Goal: Task Accomplishment & Management: Manage account settings

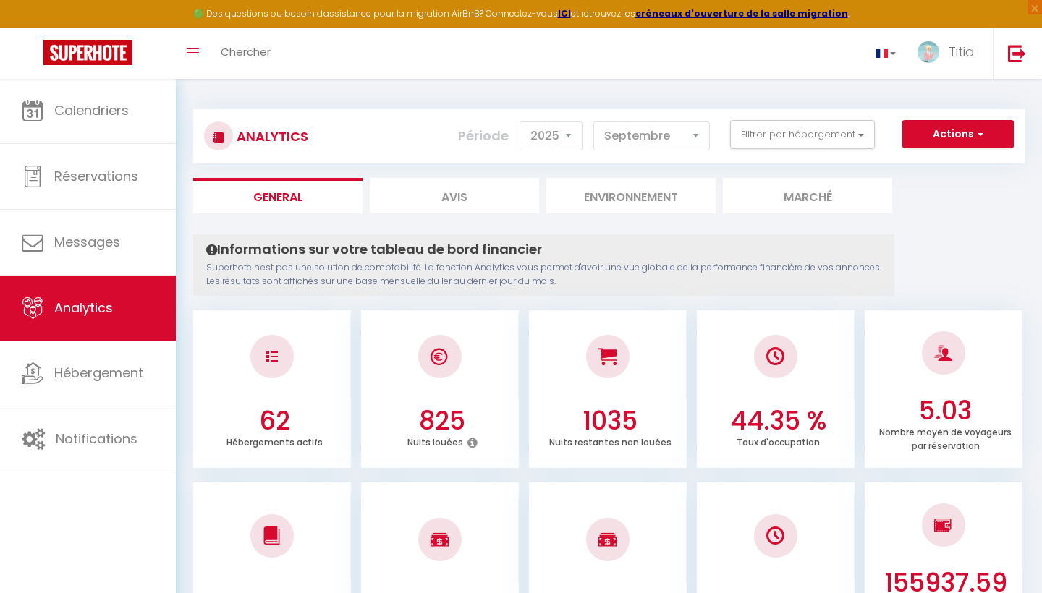
select select "2025"
select select "9"
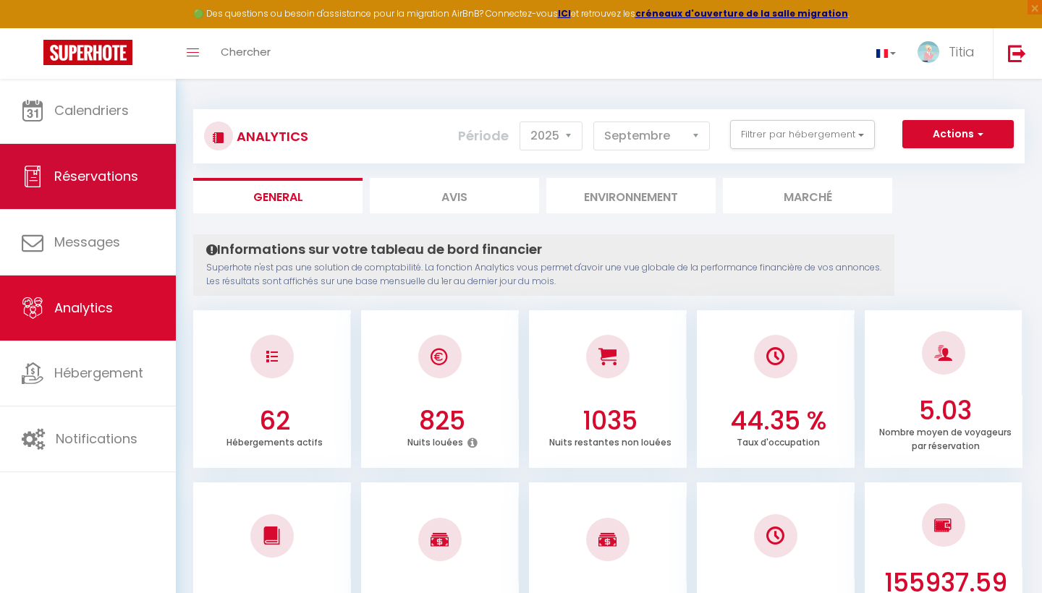
click at [113, 196] on link "Réservations" at bounding box center [88, 176] width 176 height 65
select select "not_cancelled"
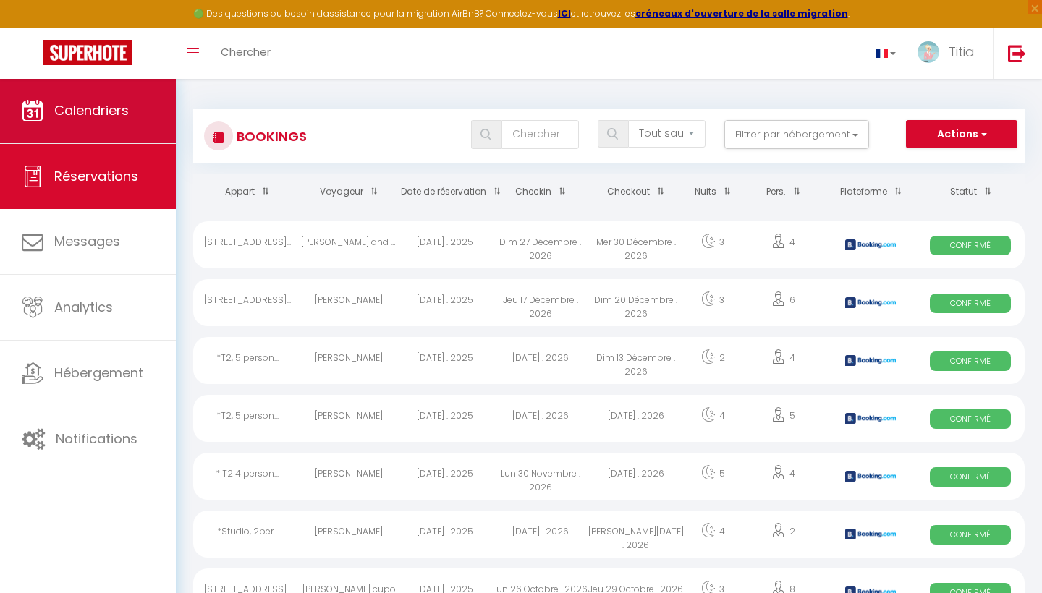
click at [99, 113] on span "Calendriers" at bounding box center [91, 110] width 75 height 18
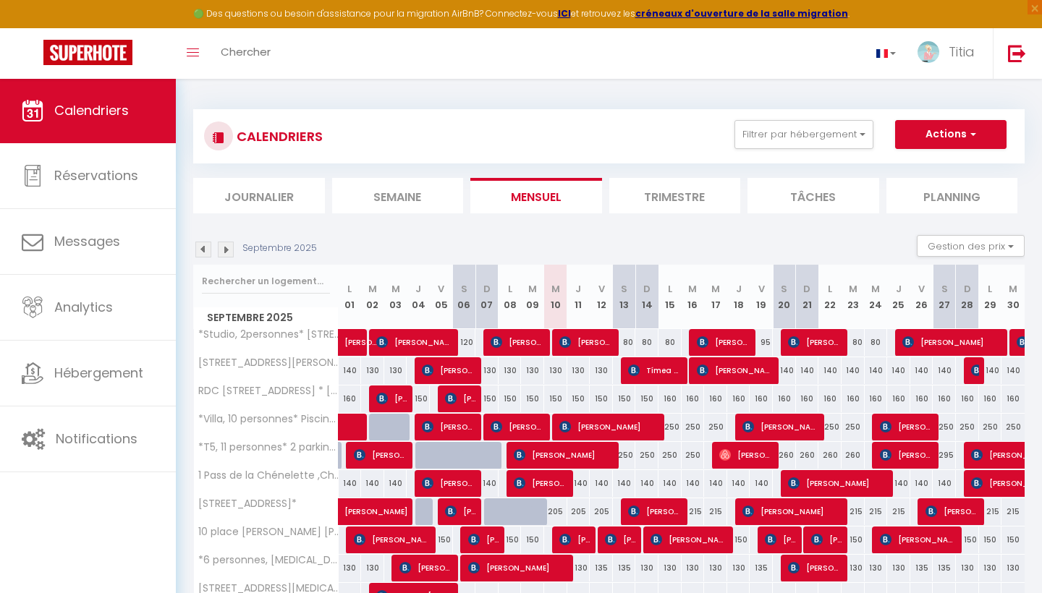
click at [426, 192] on li "Semaine" at bounding box center [398, 195] width 132 height 35
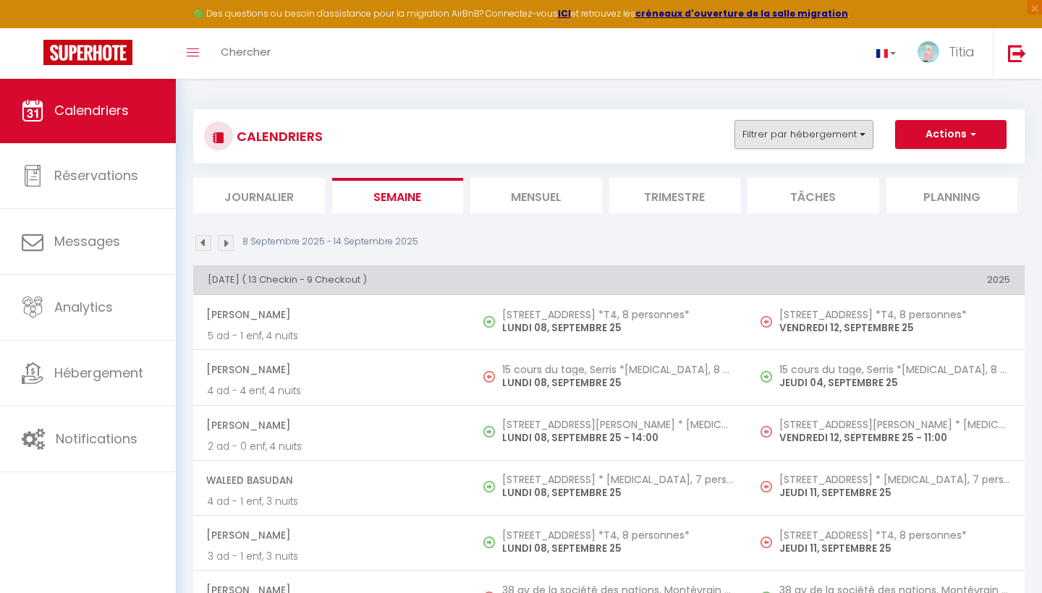
click at [768, 137] on button "Filtrer par hébergement" at bounding box center [803, 134] width 139 height 29
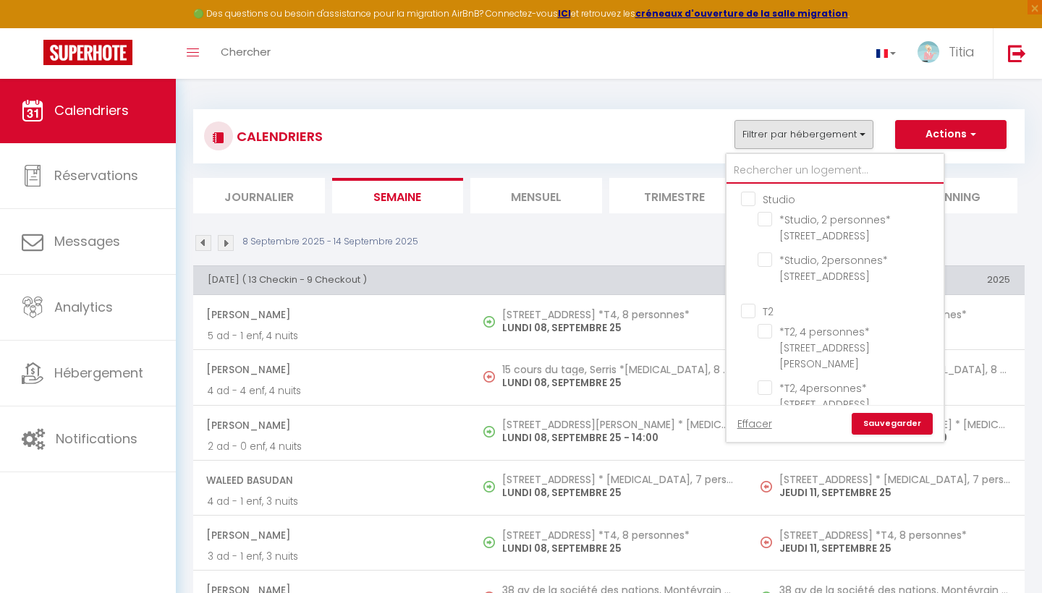
click at [765, 167] on input "text" at bounding box center [834, 171] width 217 height 26
type input "A"
checkbox input "false"
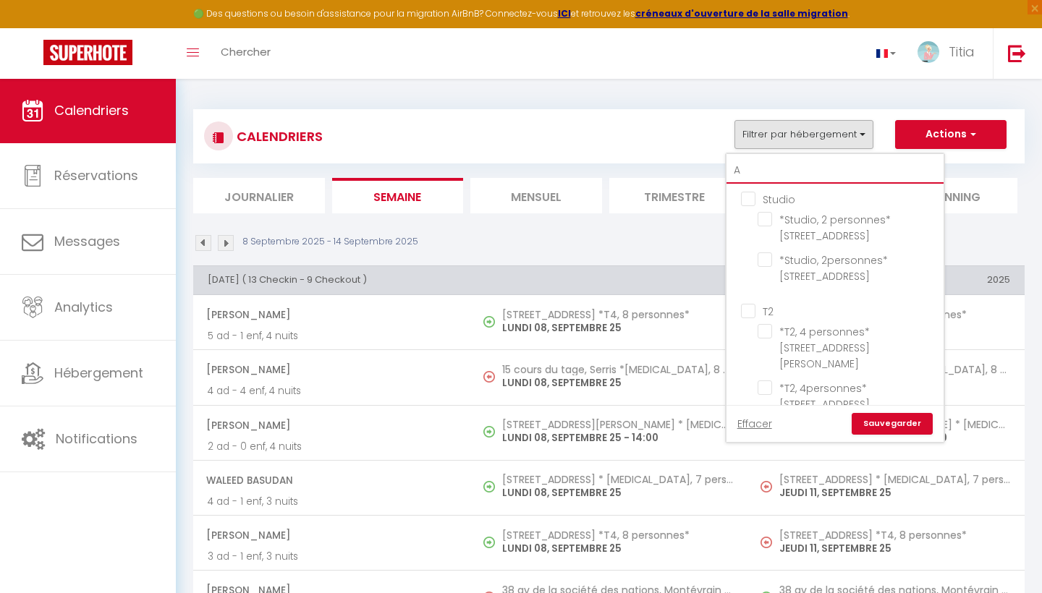
checkbox input "false"
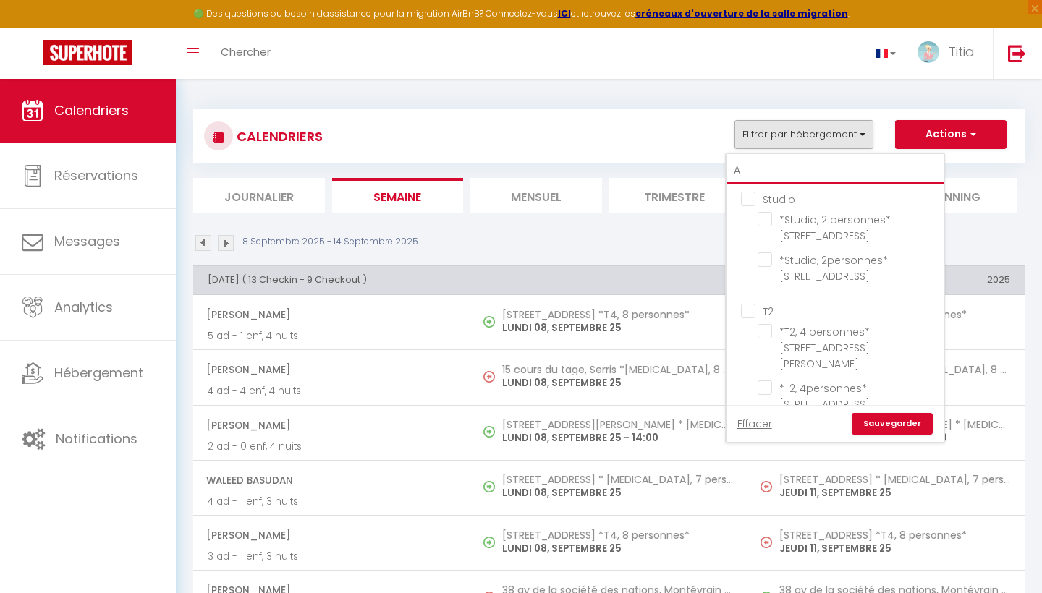
checkbox input "false"
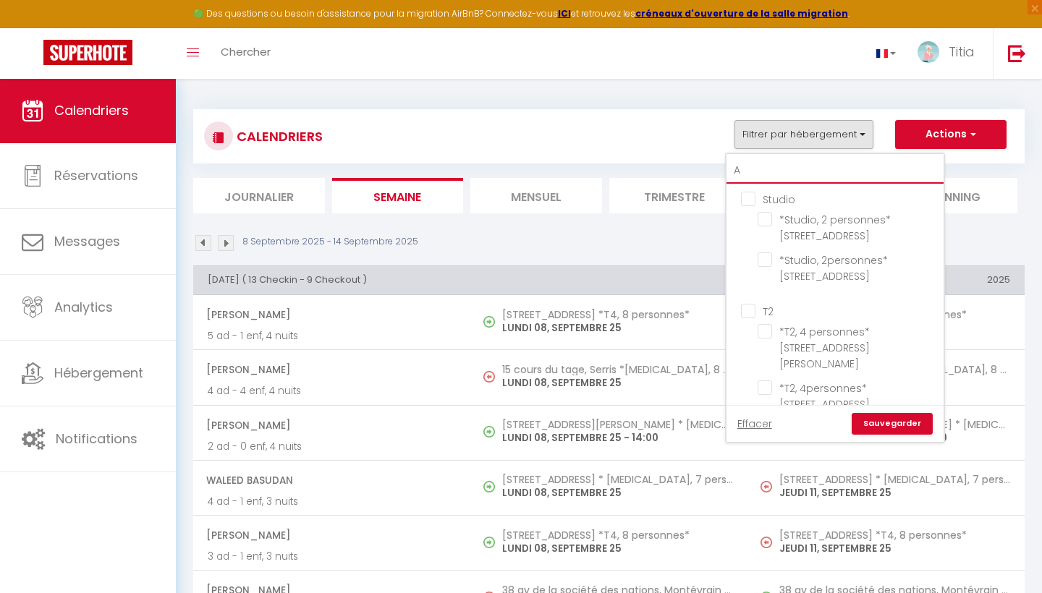
checkbox input "false"
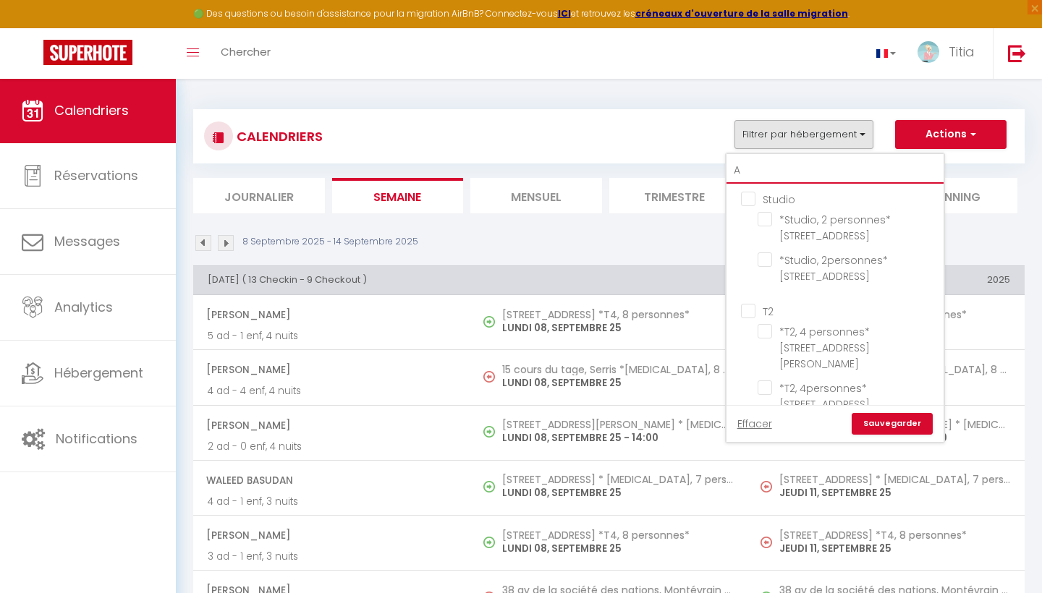
checkbox input "false"
type input "AR"
checkbox input "false"
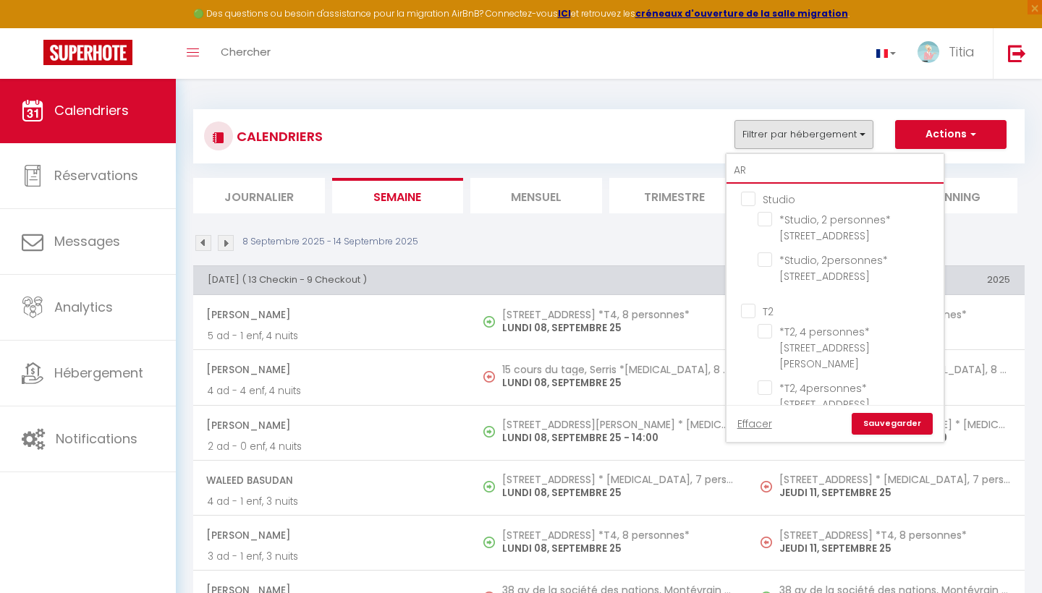
checkbox input "false"
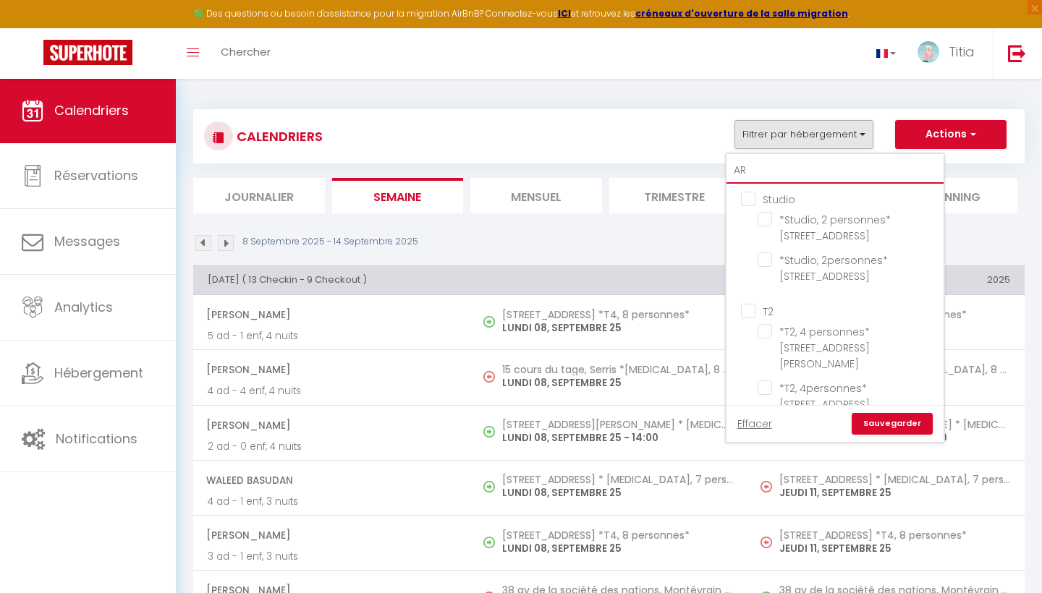
checkbox input "false"
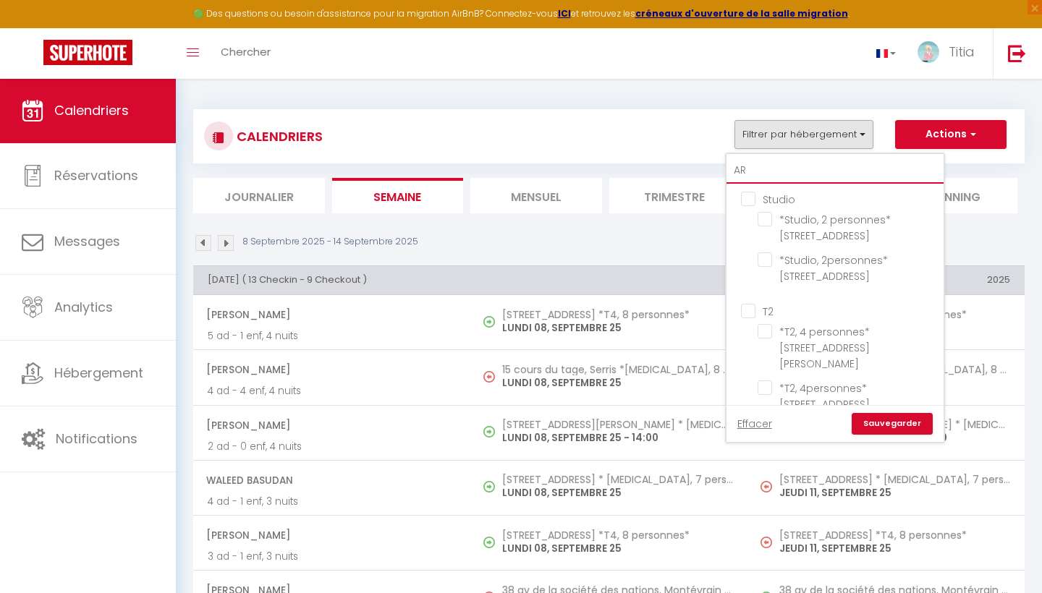
checkbox input "false"
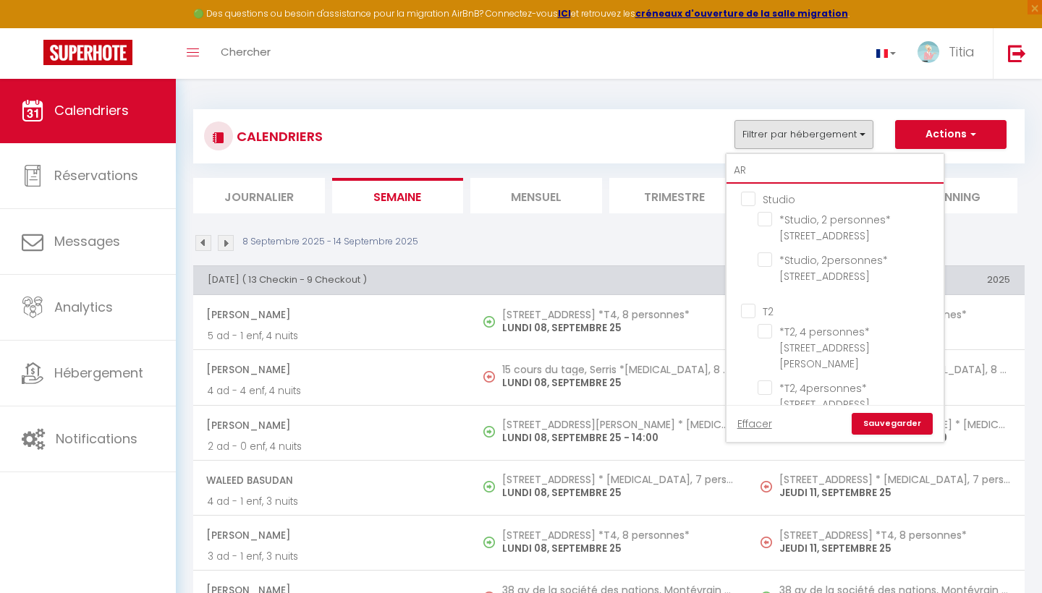
checkbox input "false"
type input "ARI"
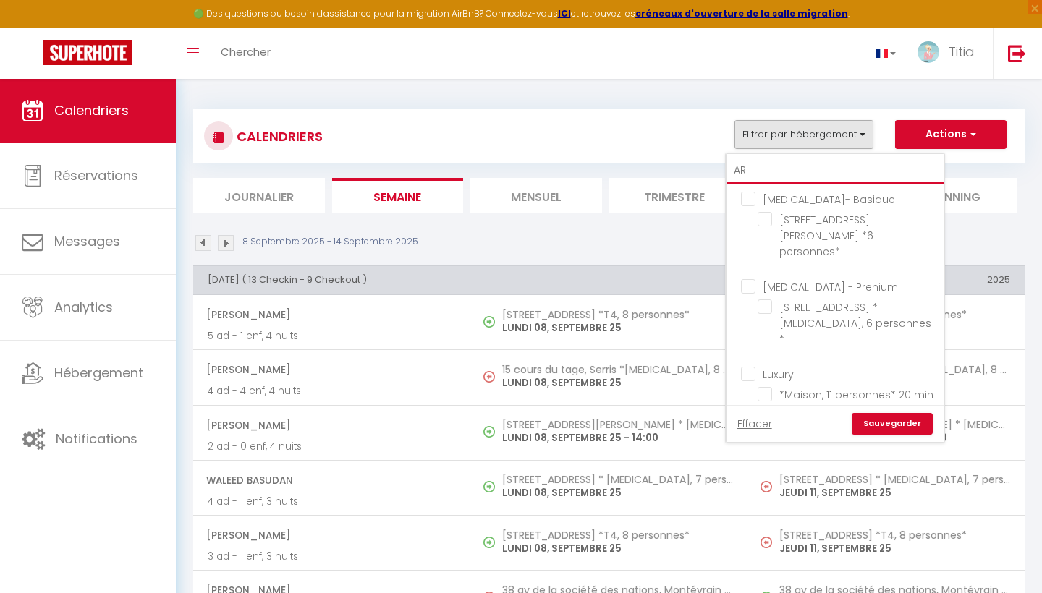
checkbox input "false"
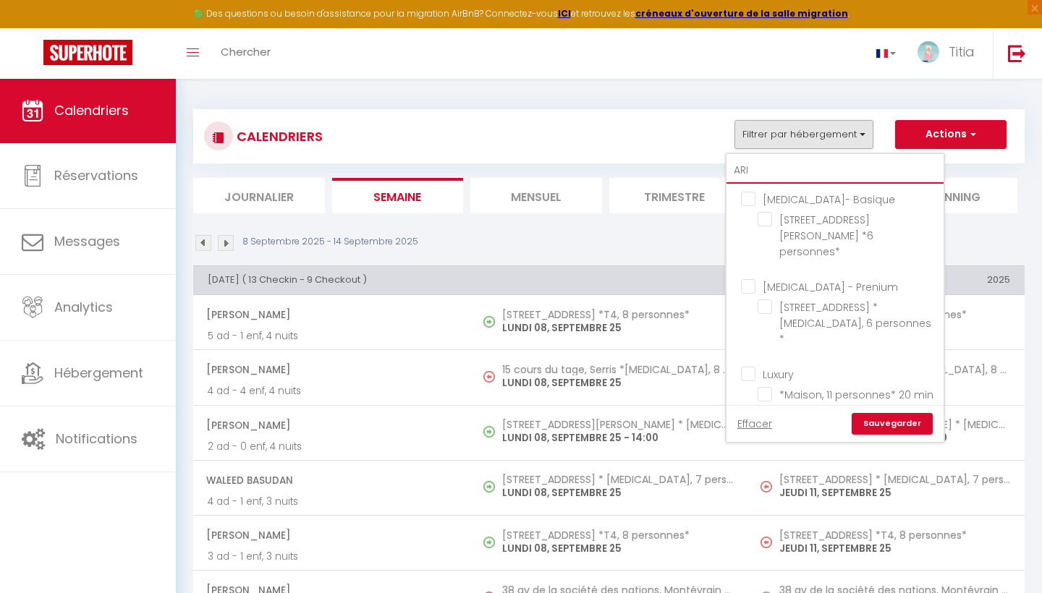
checkbox input "false"
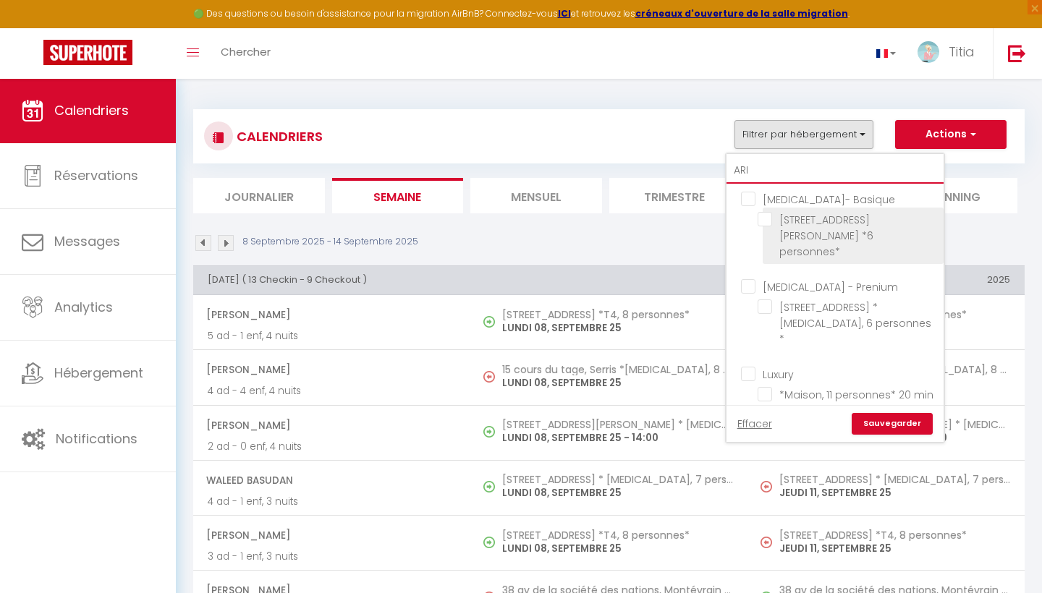
type input "ARI"
click at [766, 221] on input "[STREET_ADDRESS][PERSON_NAME] *6 personnes*" at bounding box center [847, 219] width 181 height 14
checkbox input "true"
checkbox input "false"
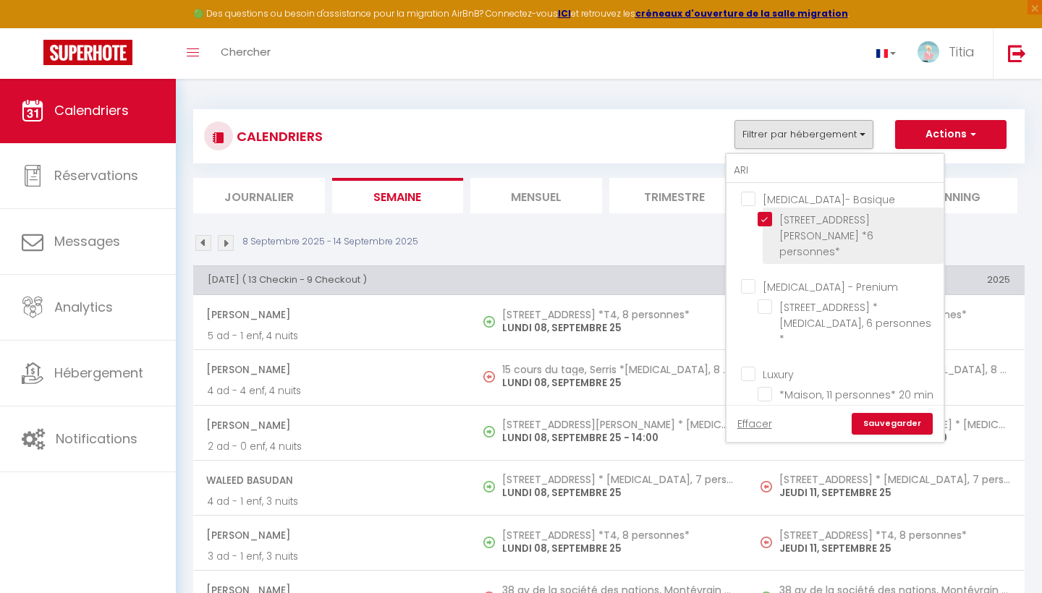
checkbox input "false"
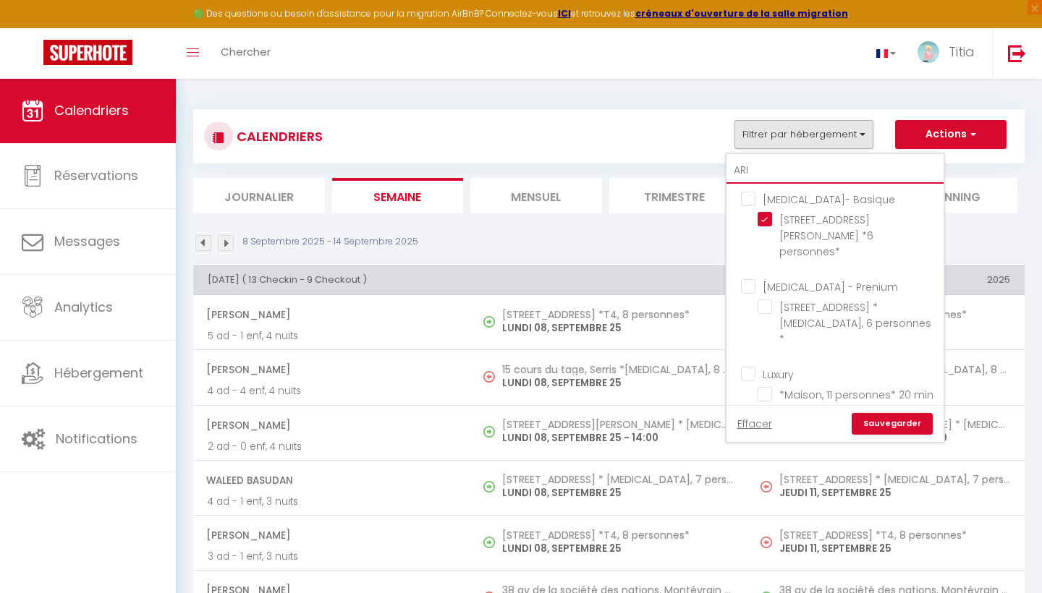
click at [780, 163] on input "ARI" at bounding box center [834, 171] width 217 height 26
type input "AR"
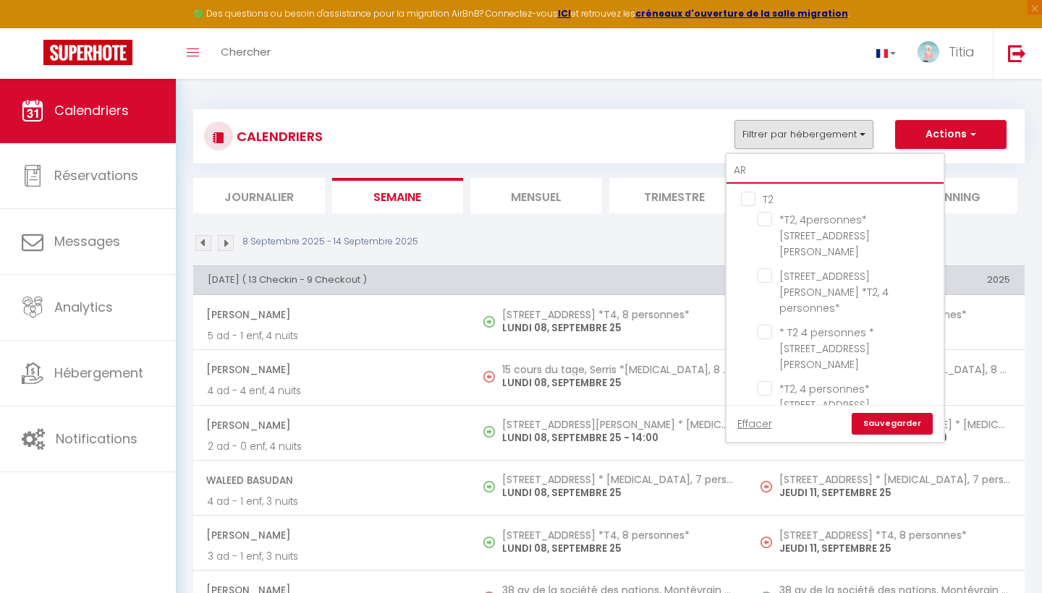
checkbox input "false"
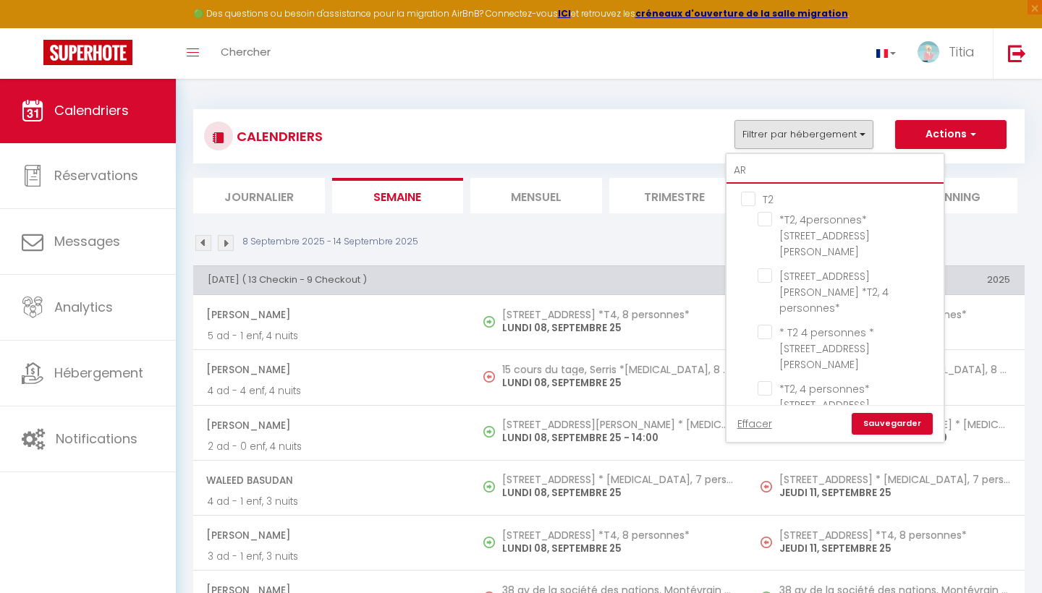
checkbox input "false"
type input "A"
checkbox input "false"
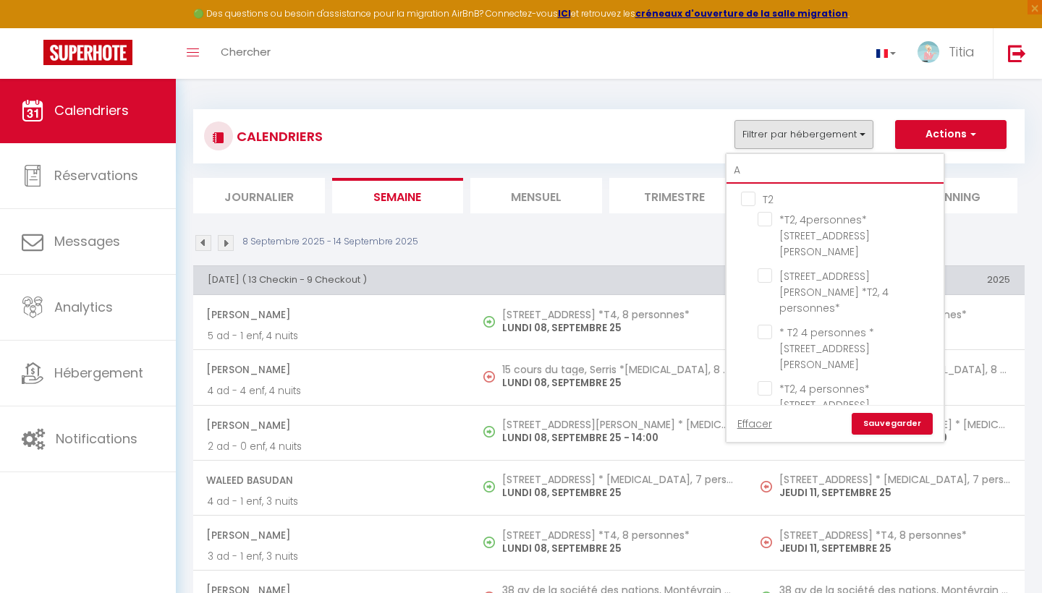
checkbox input "false"
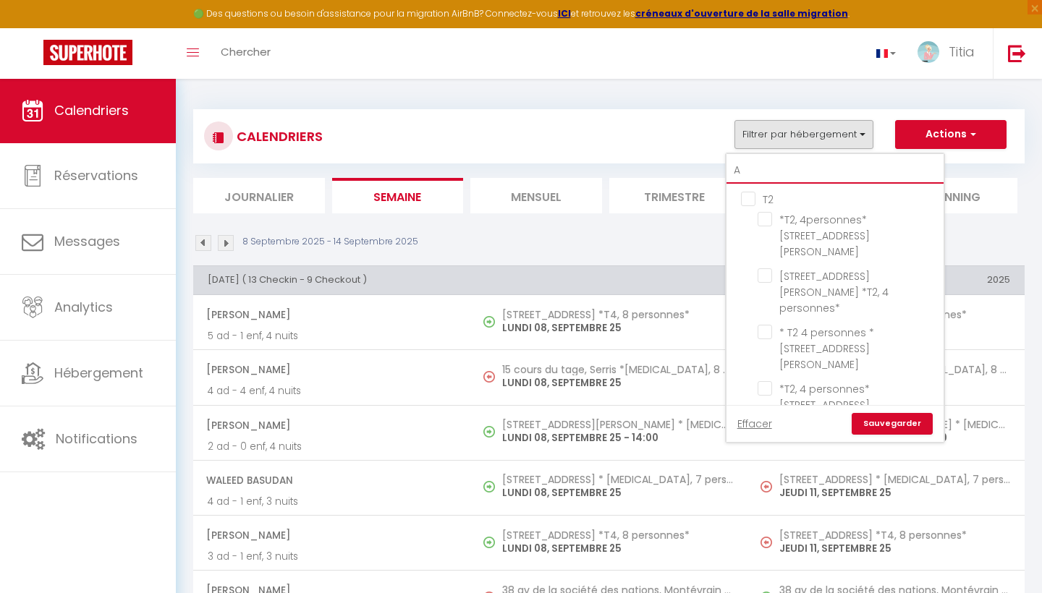
checkbox input "false"
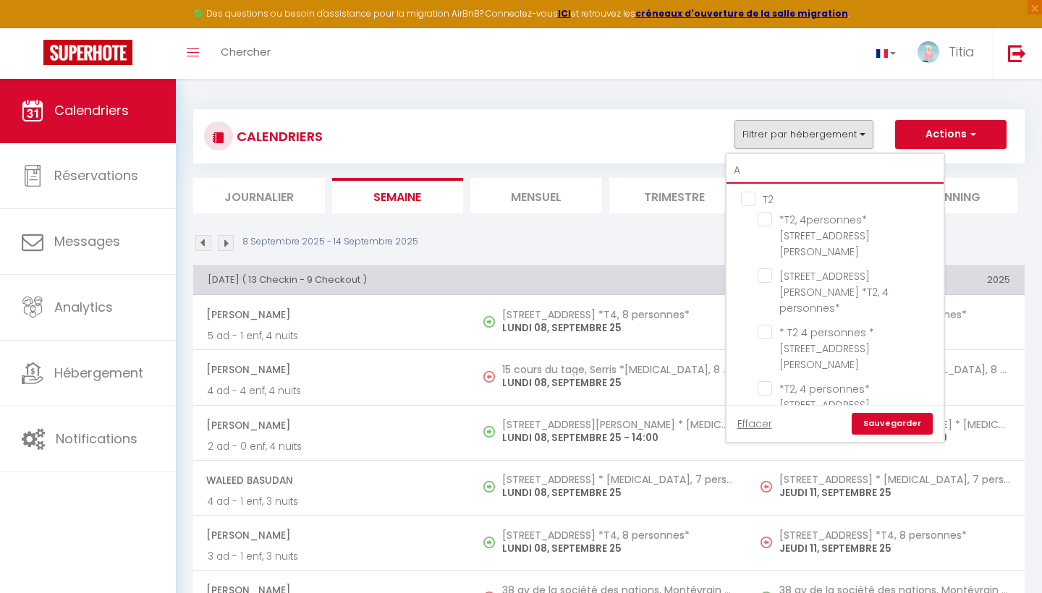
checkbox input "false"
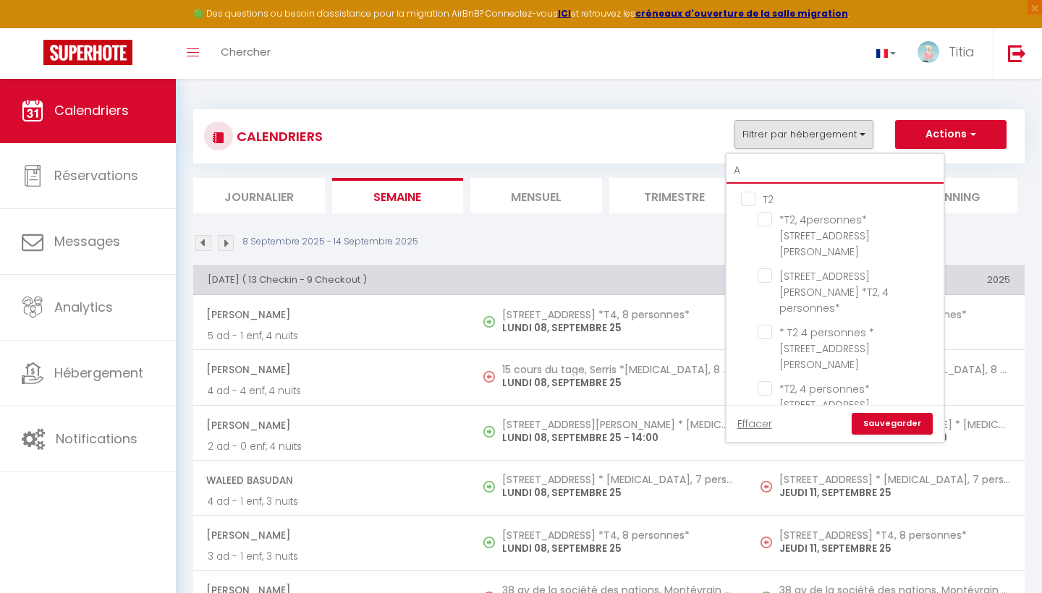
checkbox input "false"
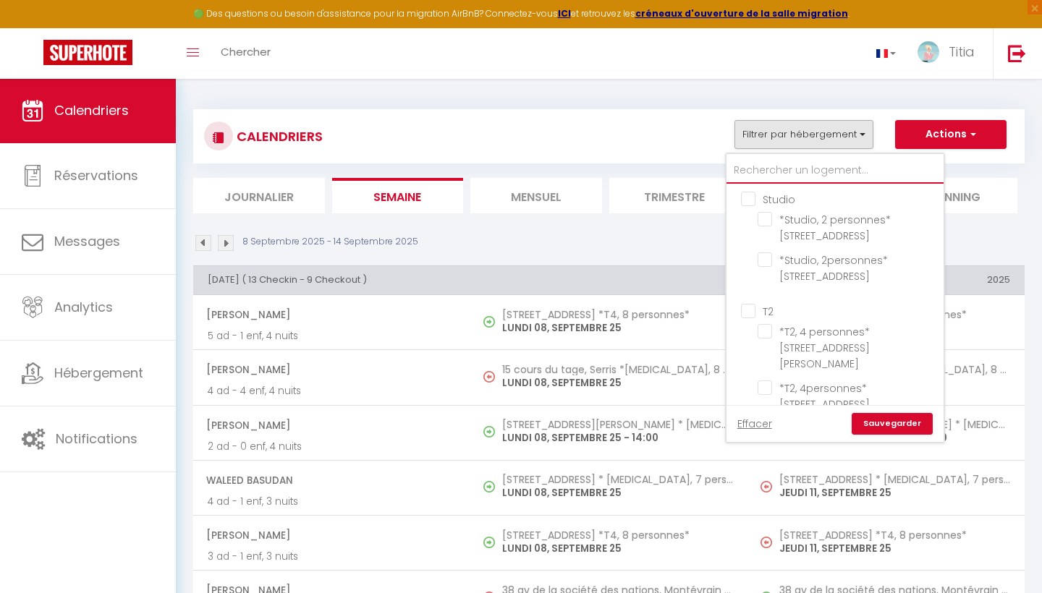
checkbox input "false"
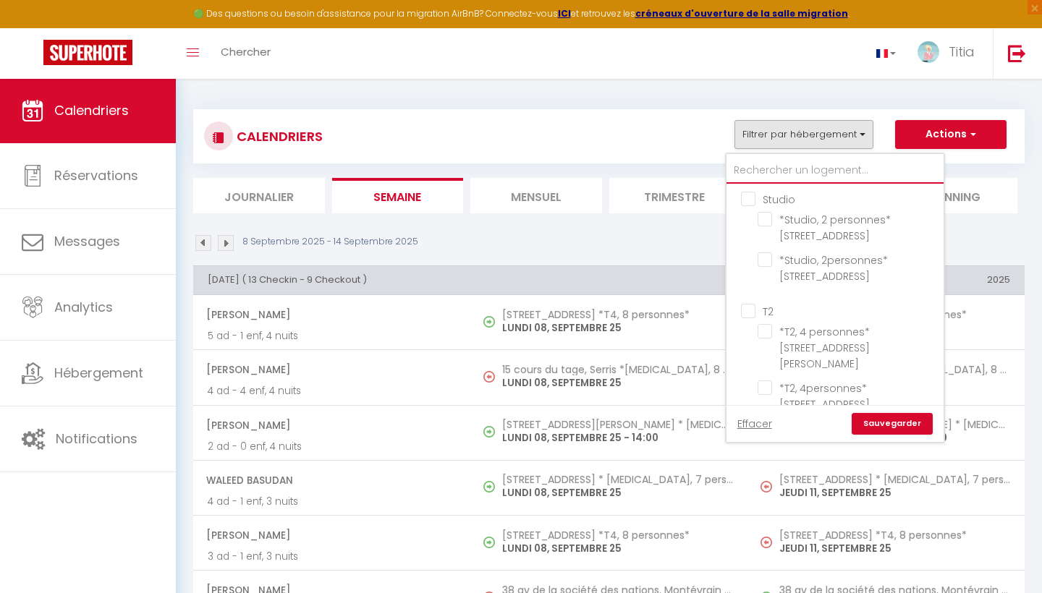
checkbox input "false"
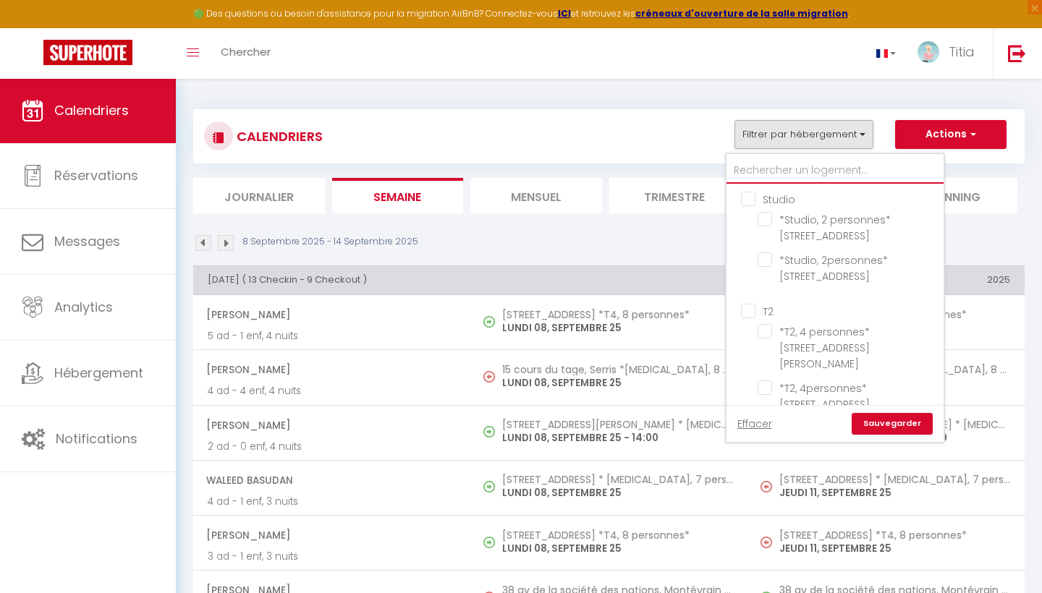
checkbox input "false"
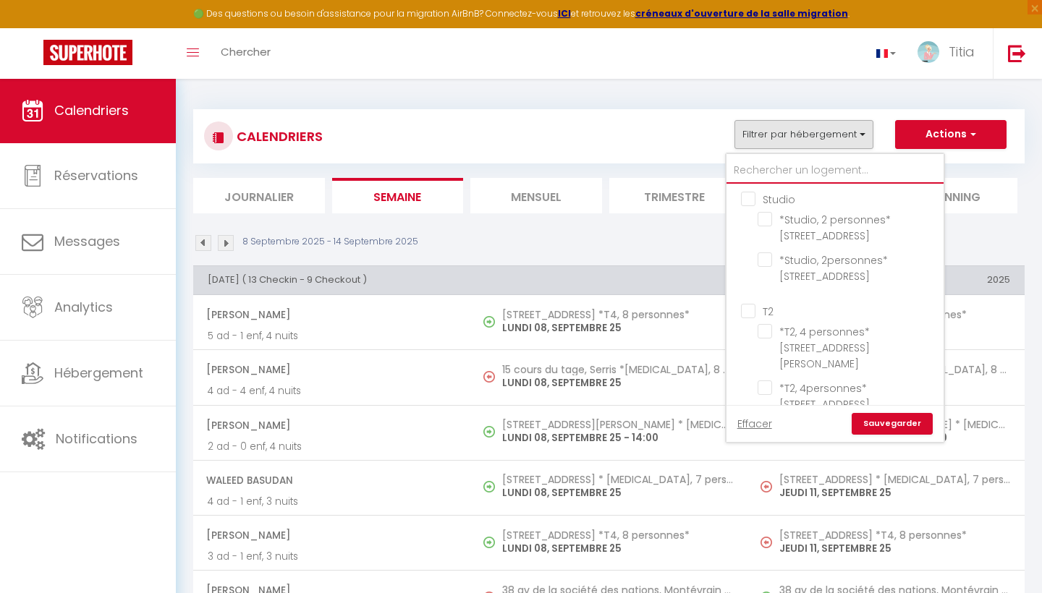
type input "V"
checkbox input "false"
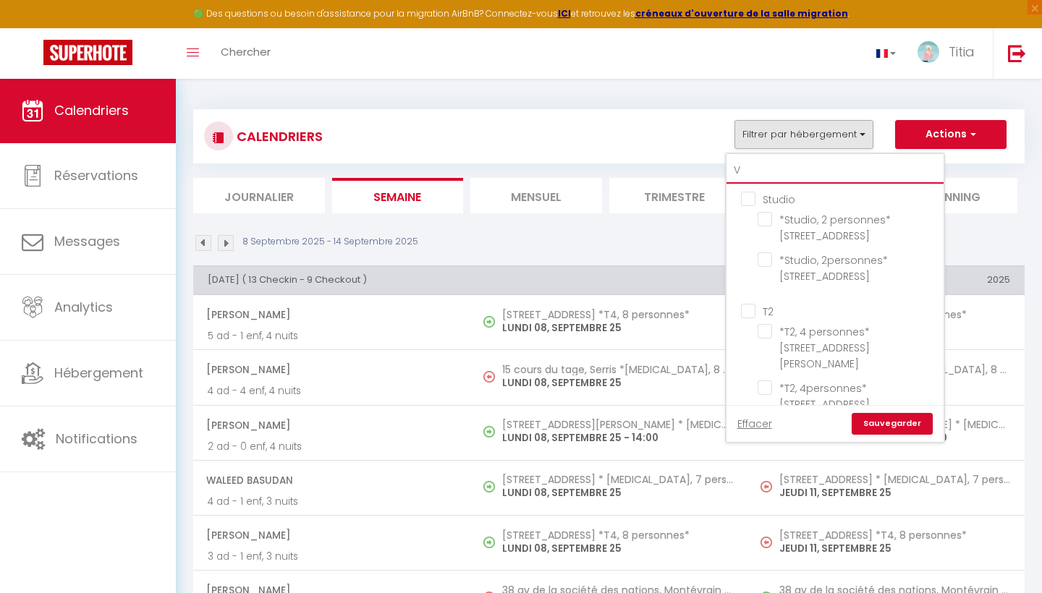
checkbox input "false"
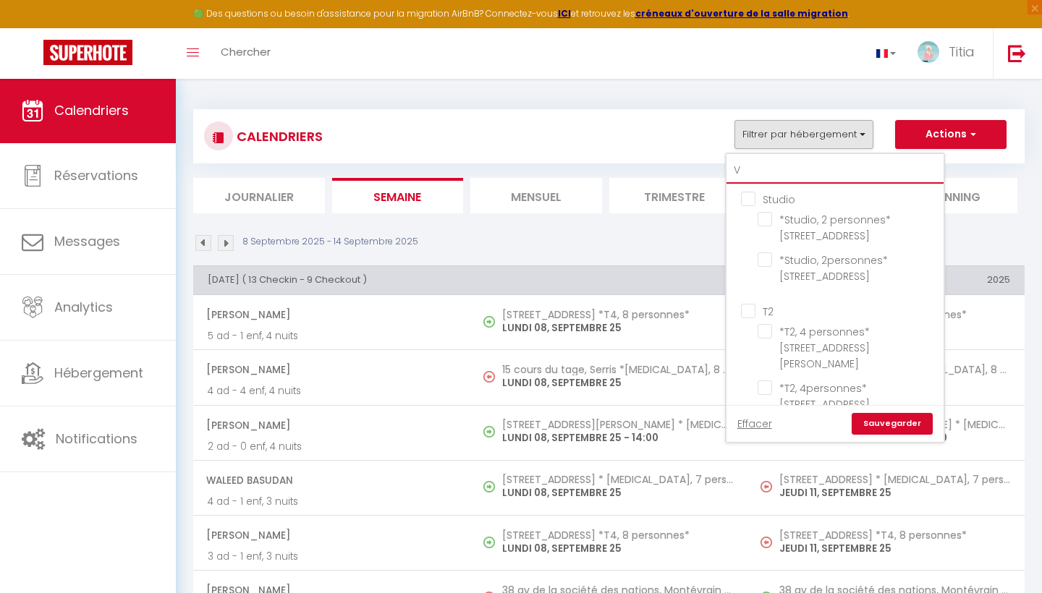
checkbox input "false"
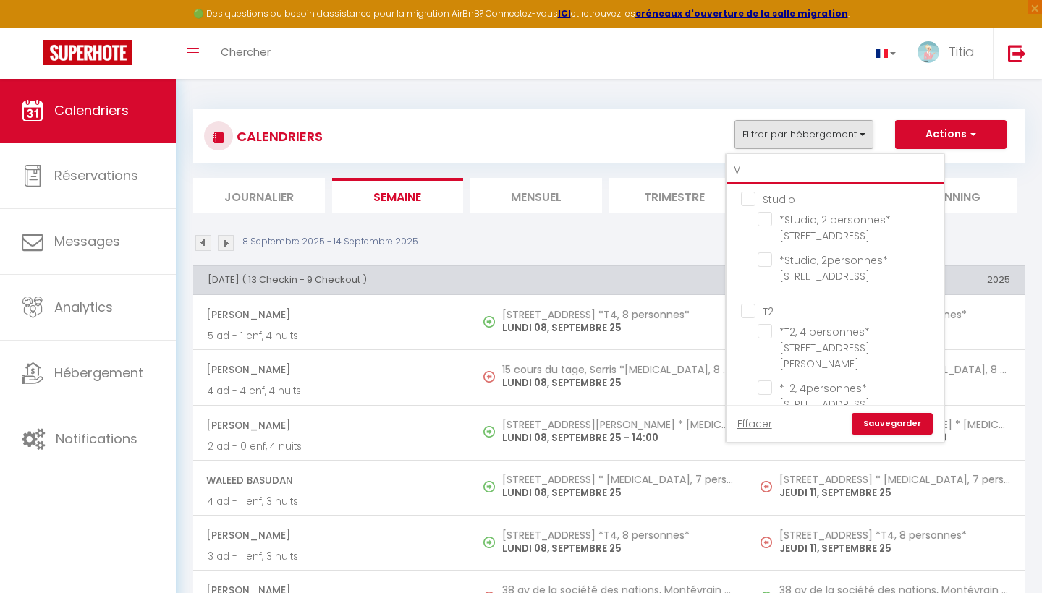
checkbox input "false"
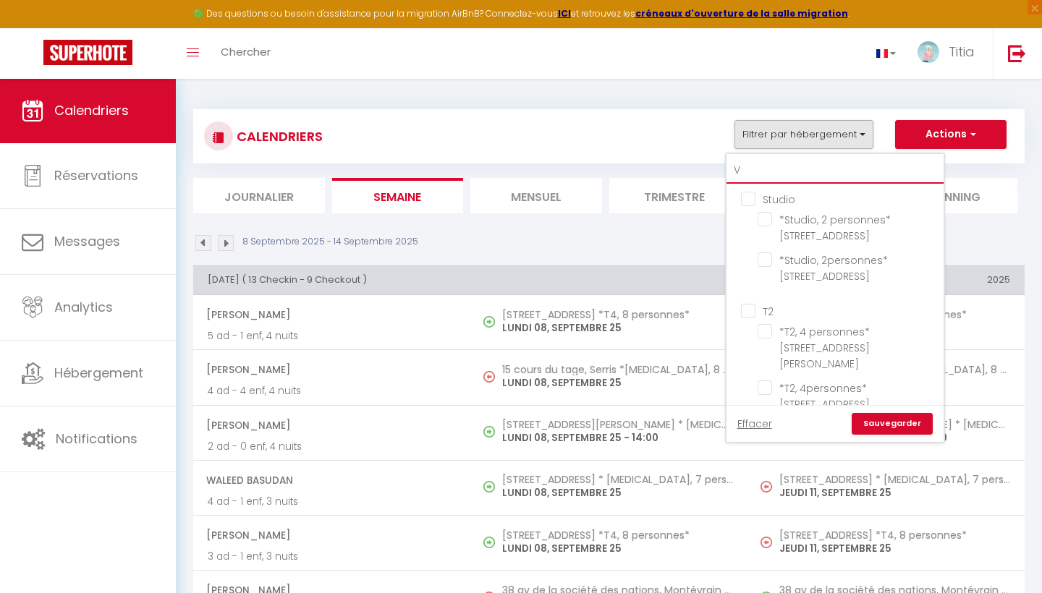
checkbox input "false"
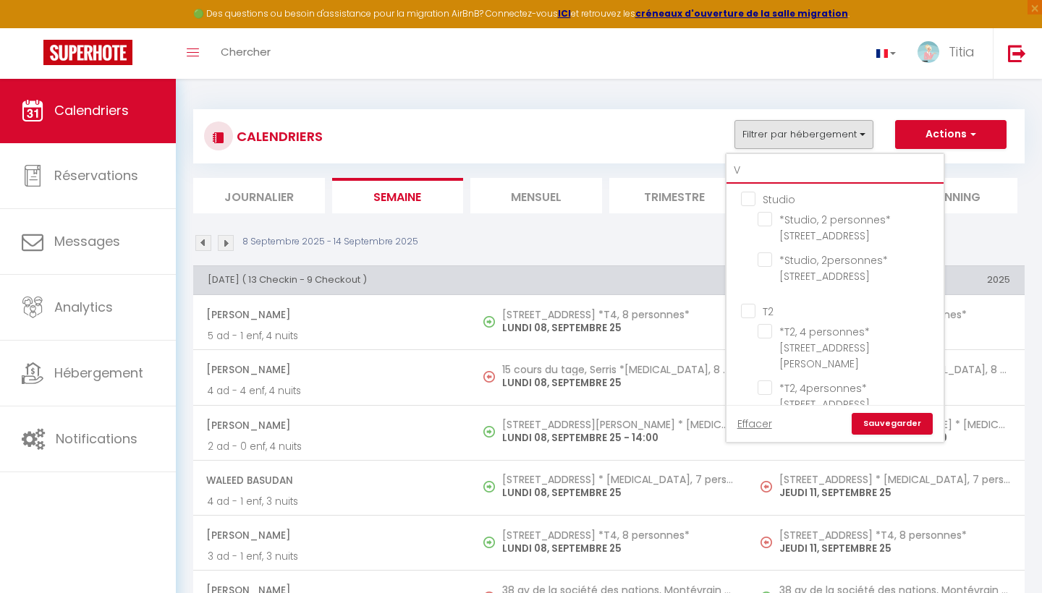
checkbox input "false"
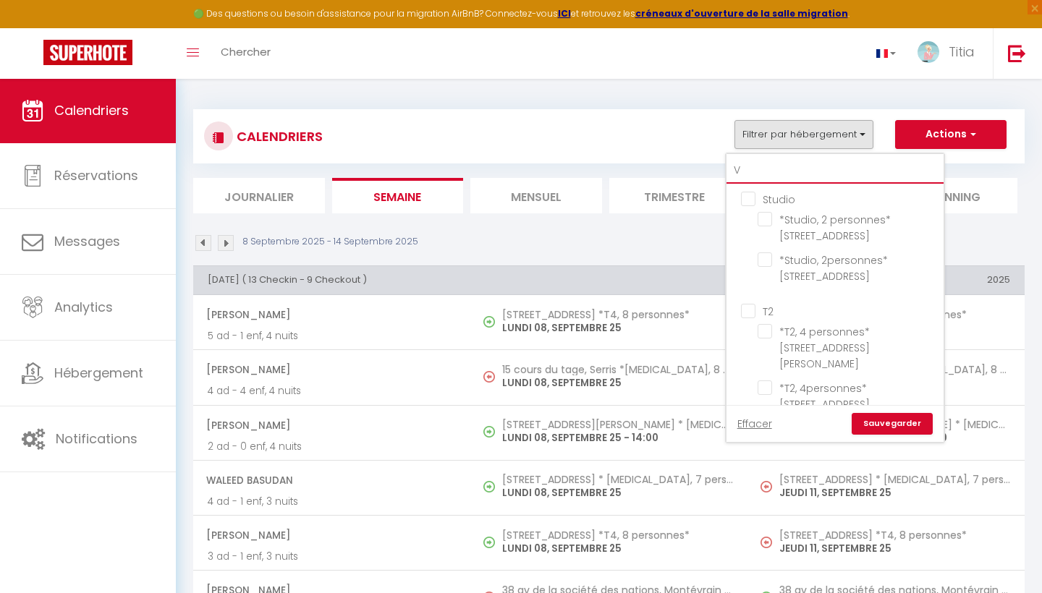
checkbox input "false"
type input "VA"
checkbox input "false"
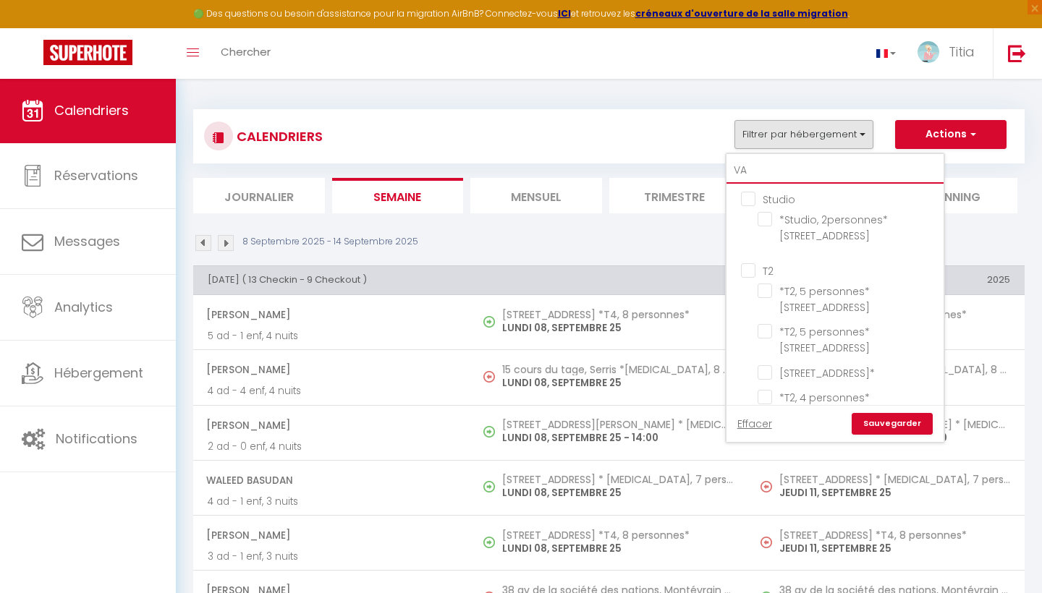
checkbox input "false"
type input "VAS"
checkbox input "false"
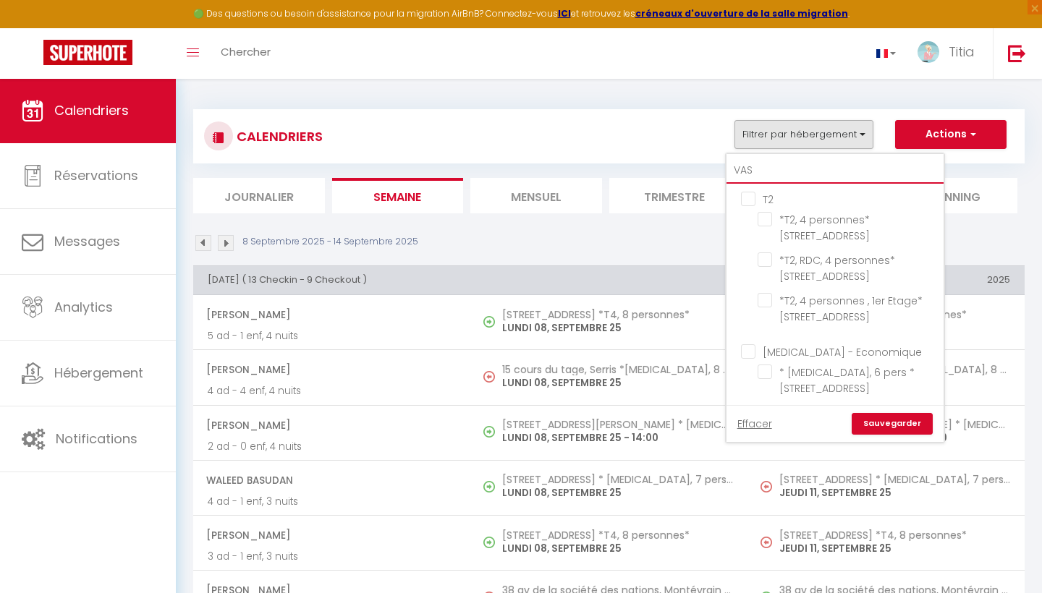
type input "VASC"
checkbox input "false"
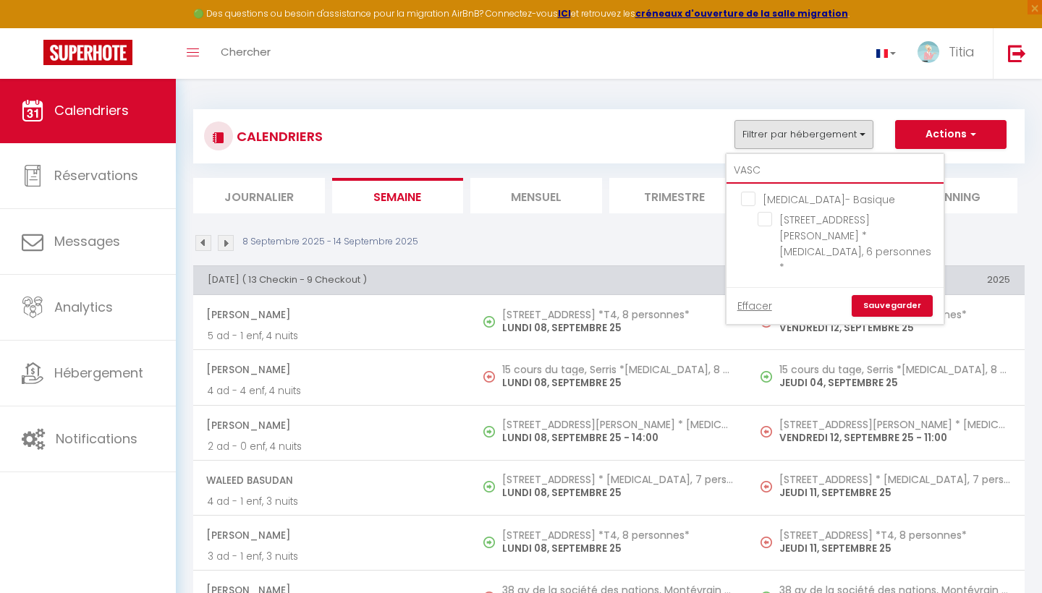
type input "VASCO"
checkbox input "false"
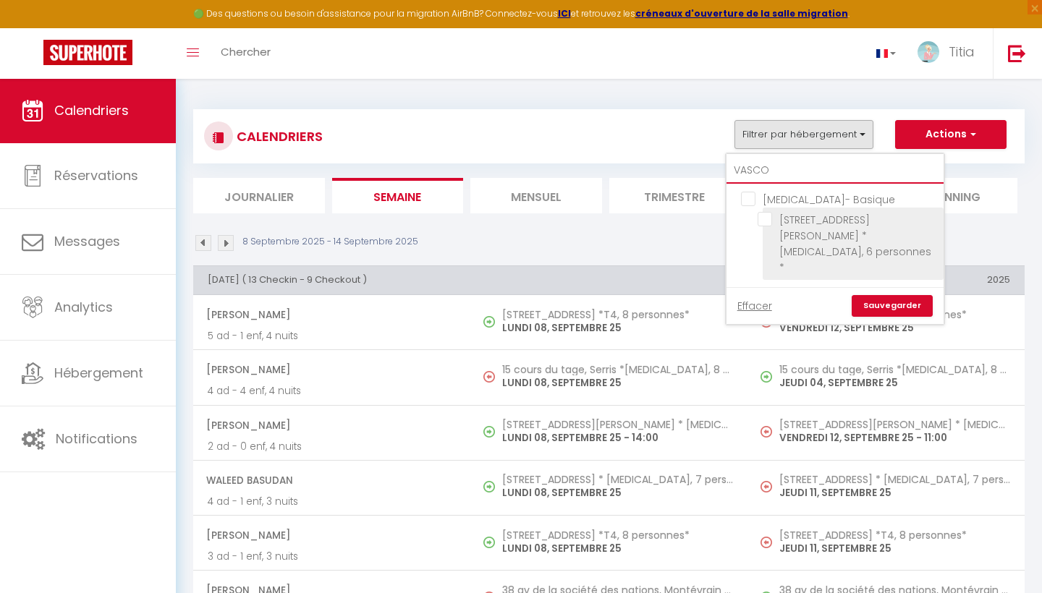
type input "VASCO"
click at [765, 218] on input "[STREET_ADDRESS][PERSON_NAME] * [MEDICAL_DATA], 6 personnes *" at bounding box center [847, 219] width 181 height 14
checkbox input "true"
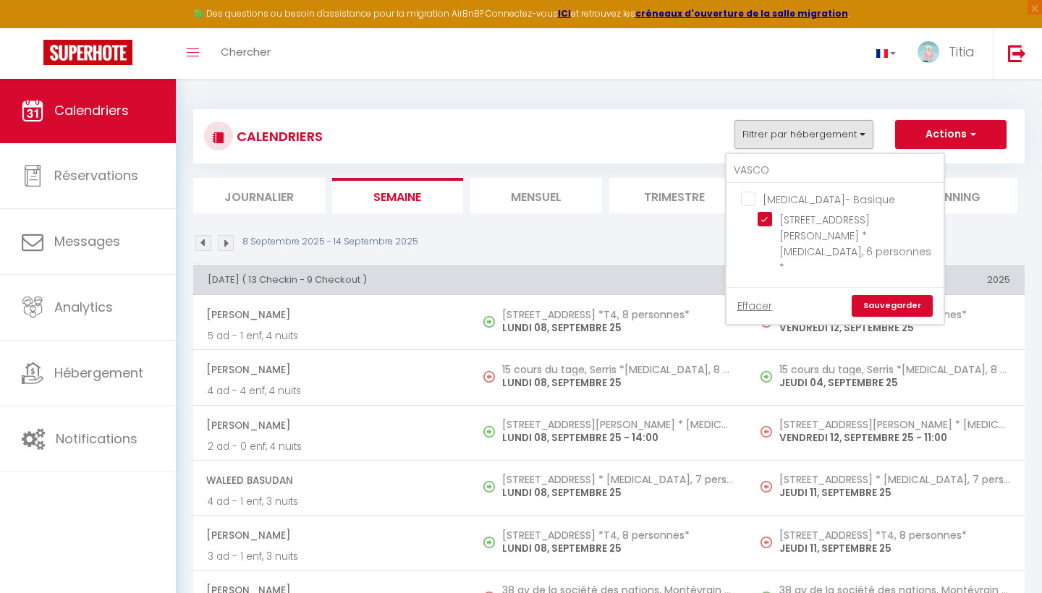
click at [878, 295] on link "Sauvegarder" at bounding box center [891, 306] width 81 height 22
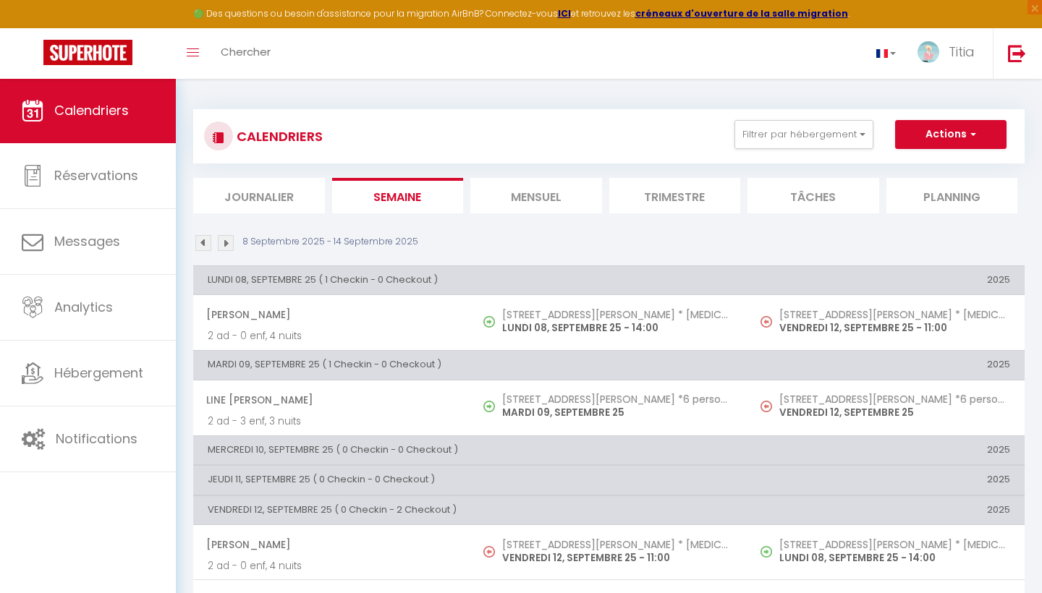
click at [224, 246] on img at bounding box center [226, 243] width 16 height 16
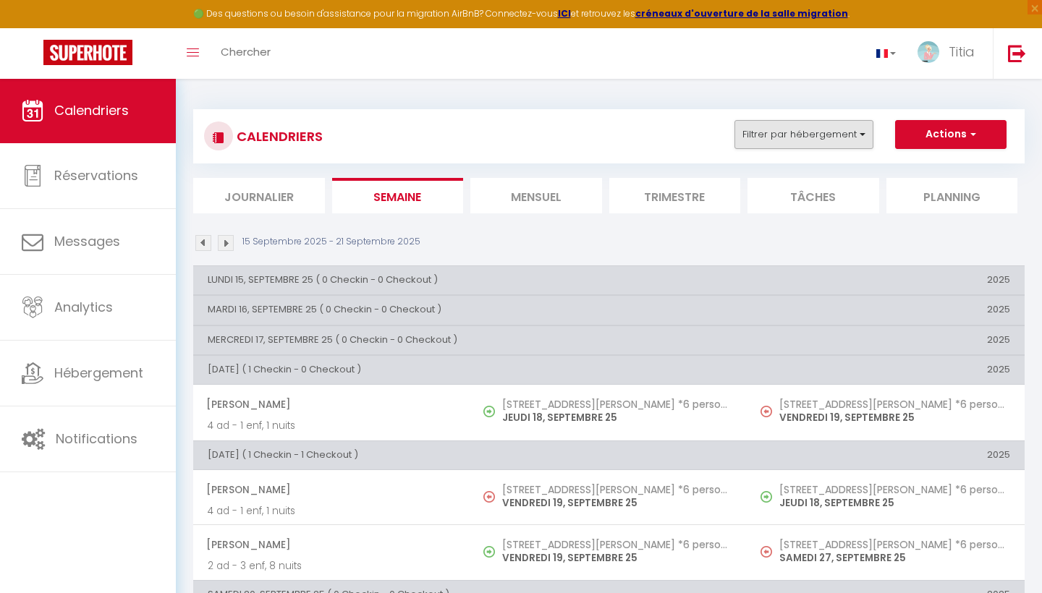
click at [755, 128] on button "Filtrer par hébergement" at bounding box center [803, 134] width 139 height 29
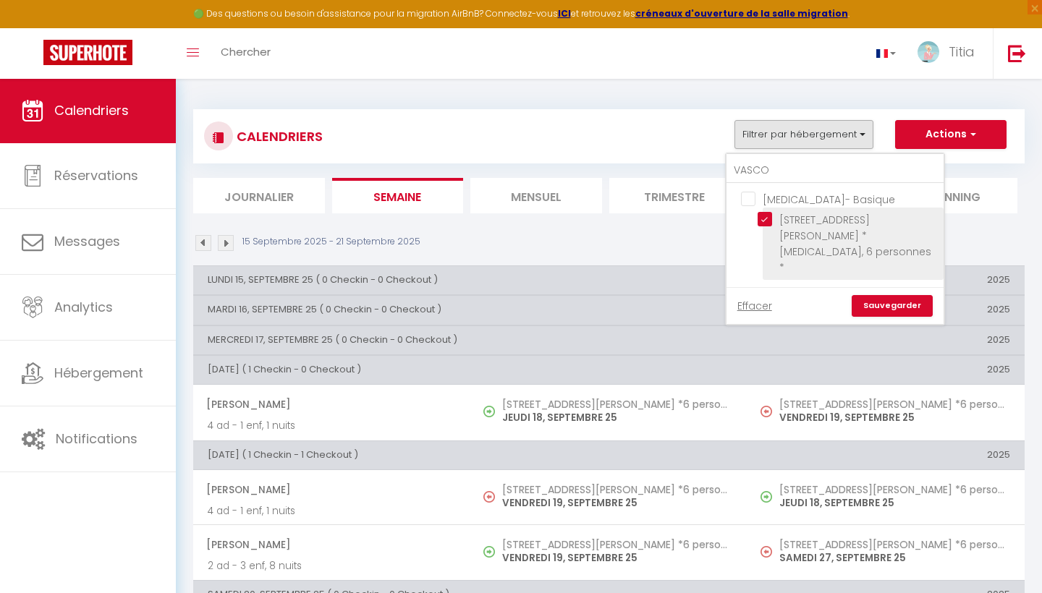
click at [770, 216] on input "[STREET_ADDRESS][PERSON_NAME] * [MEDICAL_DATA], 6 personnes *" at bounding box center [847, 219] width 181 height 14
checkbox input "false"
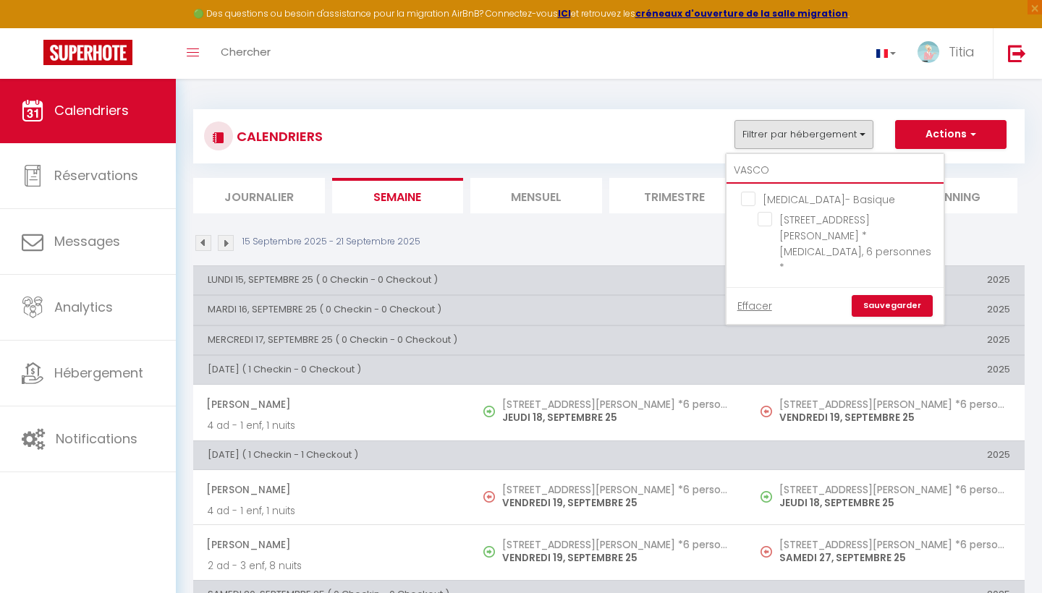
click at [778, 167] on input "VASCO" at bounding box center [834, 171] width 217 height 26
type input "VA"
checkbox input "false"
type input "V"
checkbox input "false"
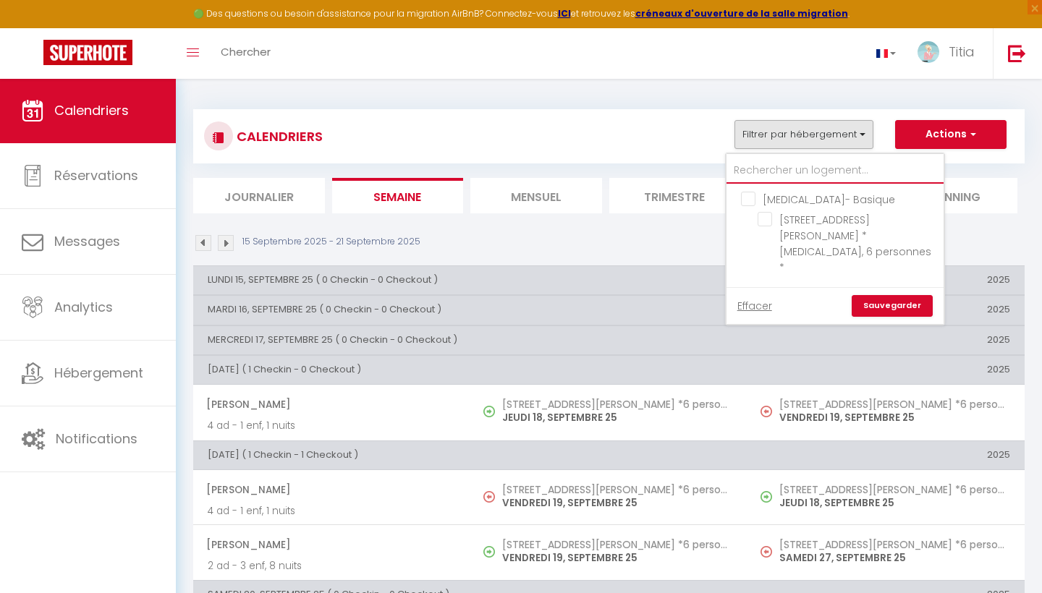
checkbox input "false"
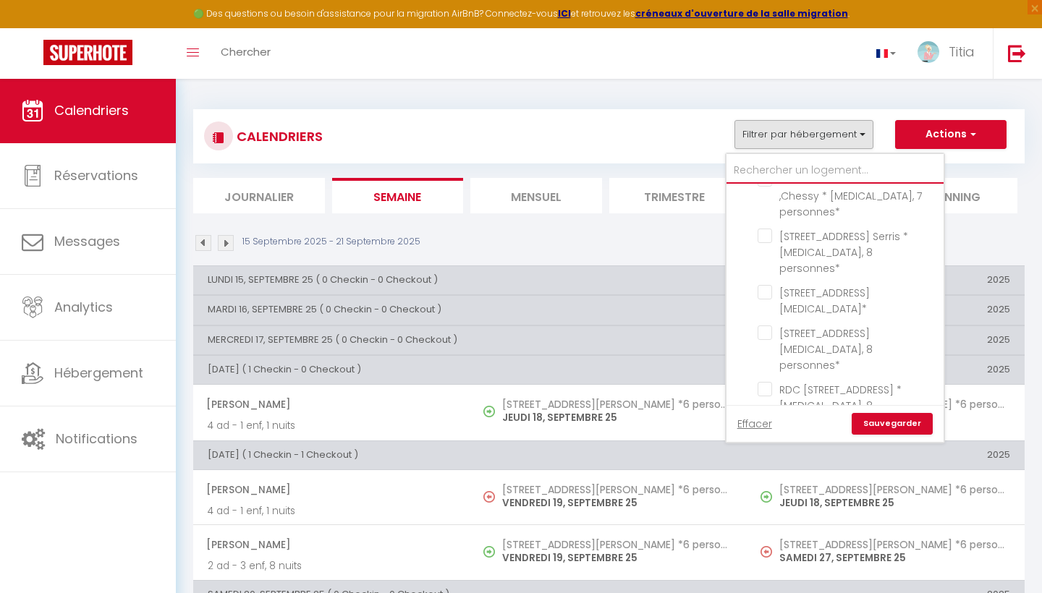
scroll to position [1570, 0]
click at [769, 553] on input "[STREET_ADDRESS][PERSON_NAME] *6 personnes*" at bounding box center [847, 560] width 181 height 14
checkbox input "false"
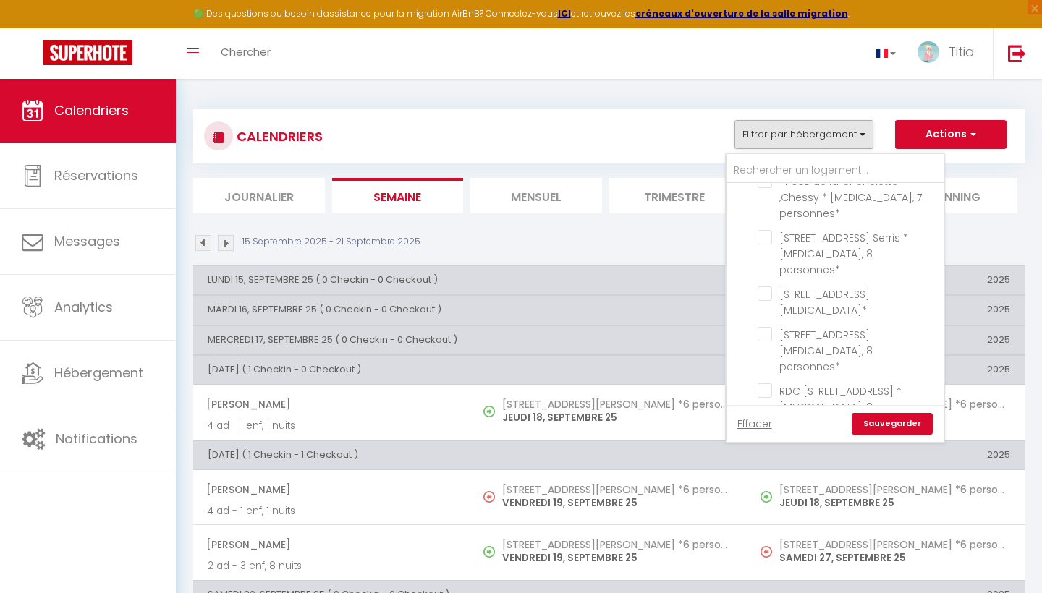
checkbox input "false"
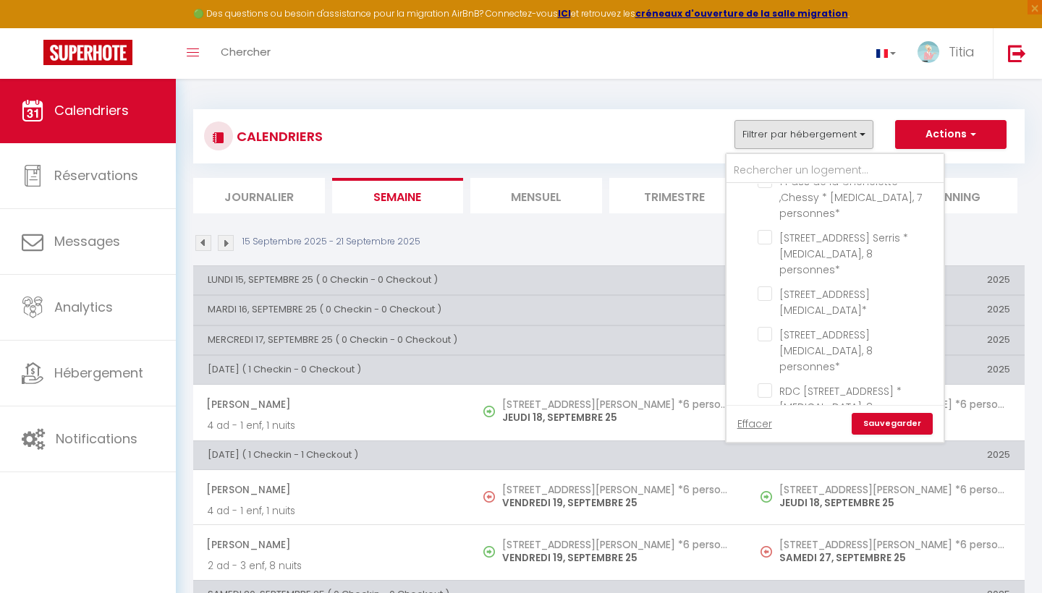
checkbox input "false"
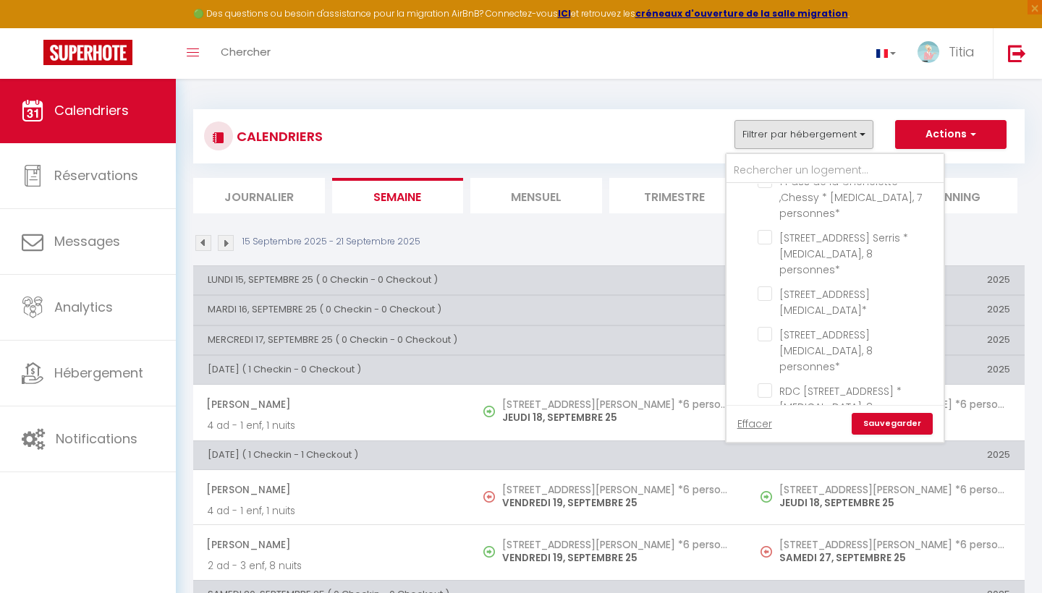
checkbox input "false"
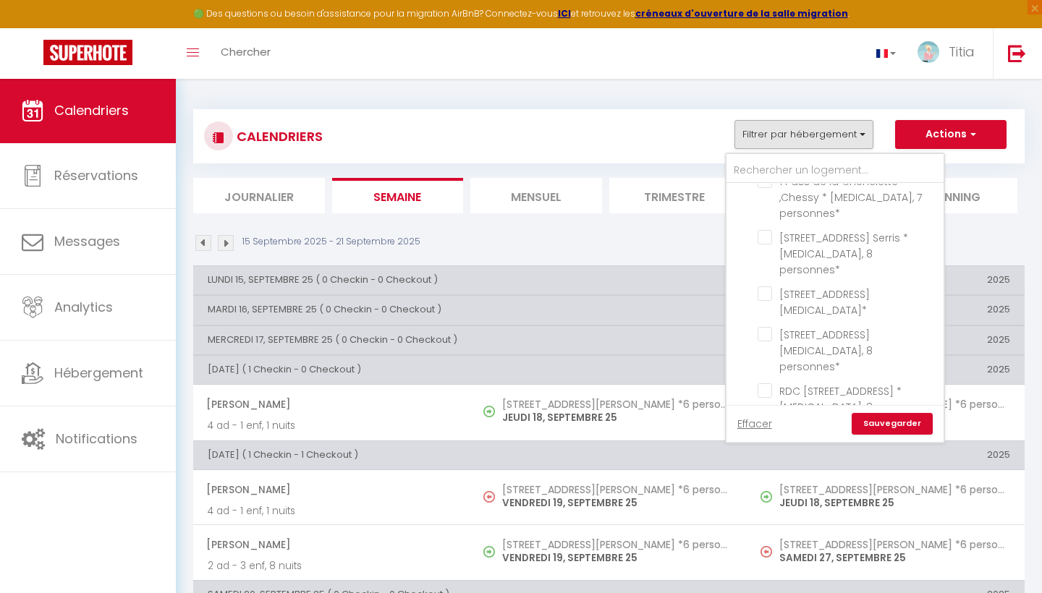
checkbox input "false"
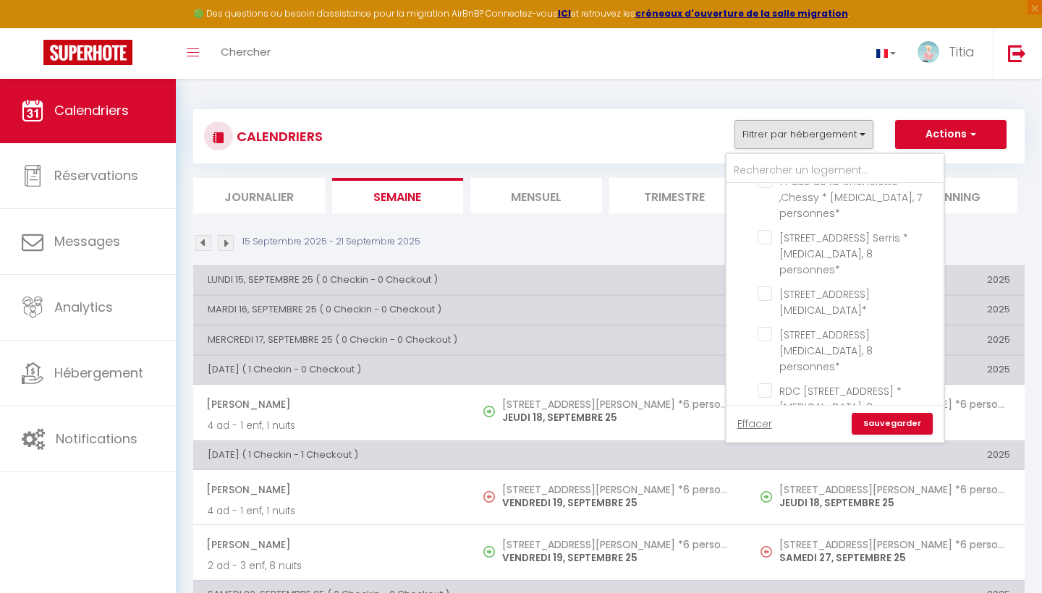
checkbox input "false"
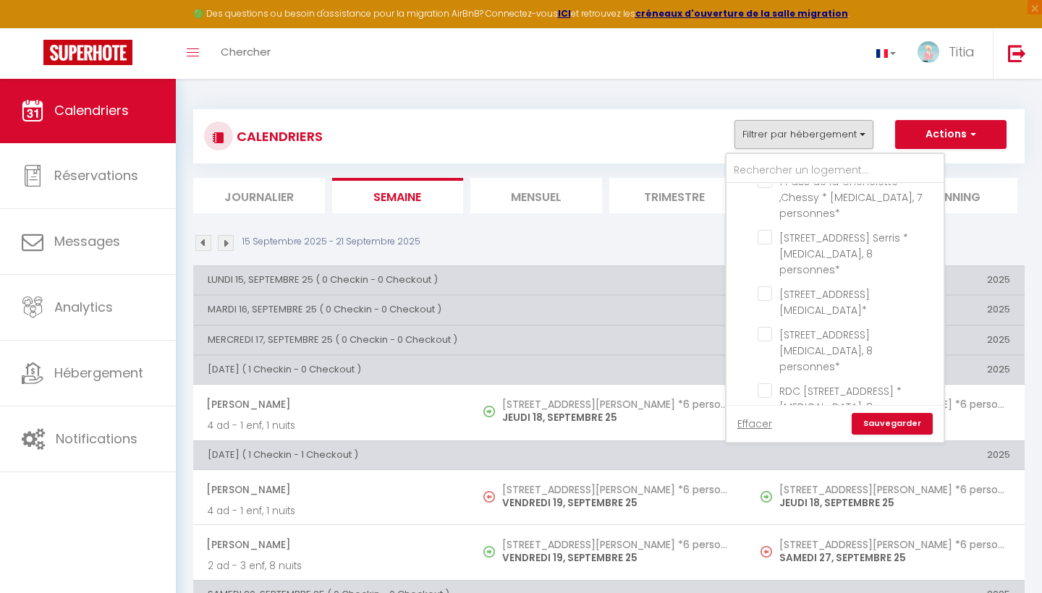
checkbox input "false"
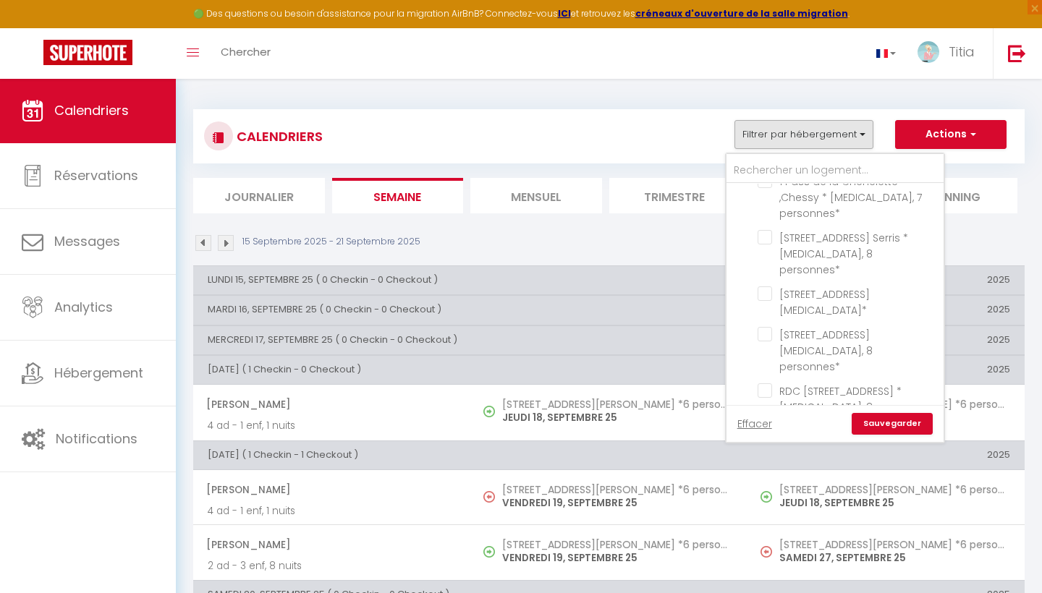
checkbox input "false"
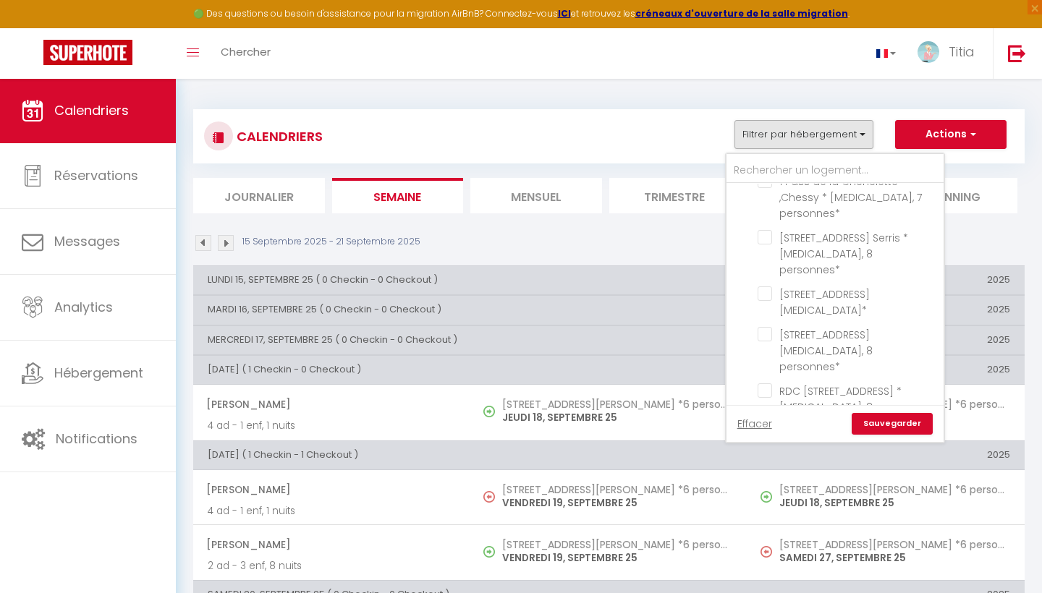
checkbox input "false"
click at [754, 166] on input "text" at bounding box center [834, 171] width 217 height 26
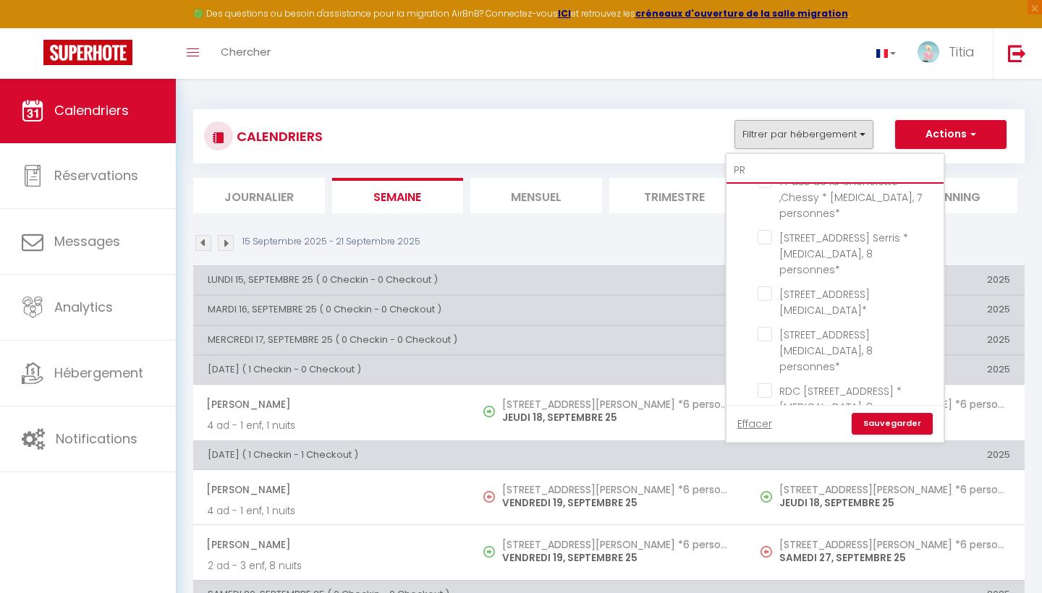
scroll to position [0, 0]
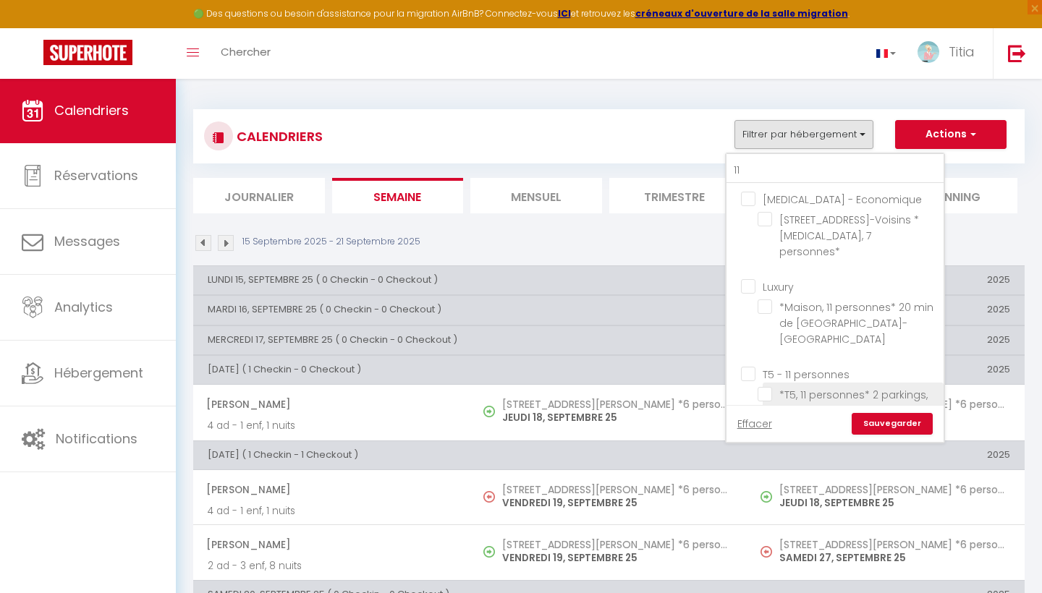
click at [765, 387] on input "*T5, 11 personnes* 2 parkings, vue sur [GEOGRAPHIC_DATA]-[GEOGRAPHIC_DATA], Che…" at bounding box center [847, 394] width 181 height 14
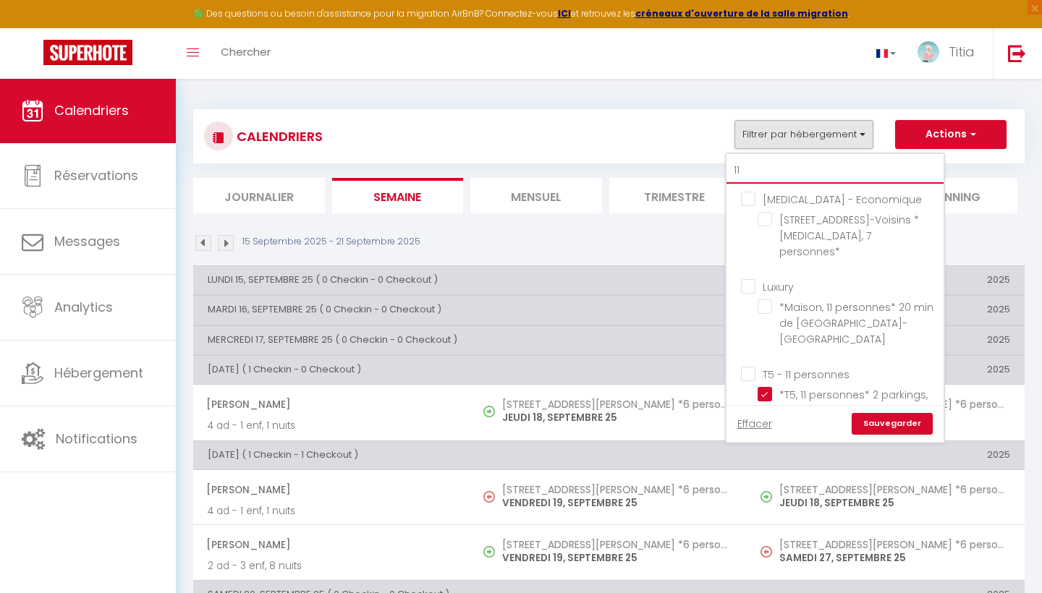
click at [792, 167] on input "11" at bounding box center [834, 171] width 217 height 26
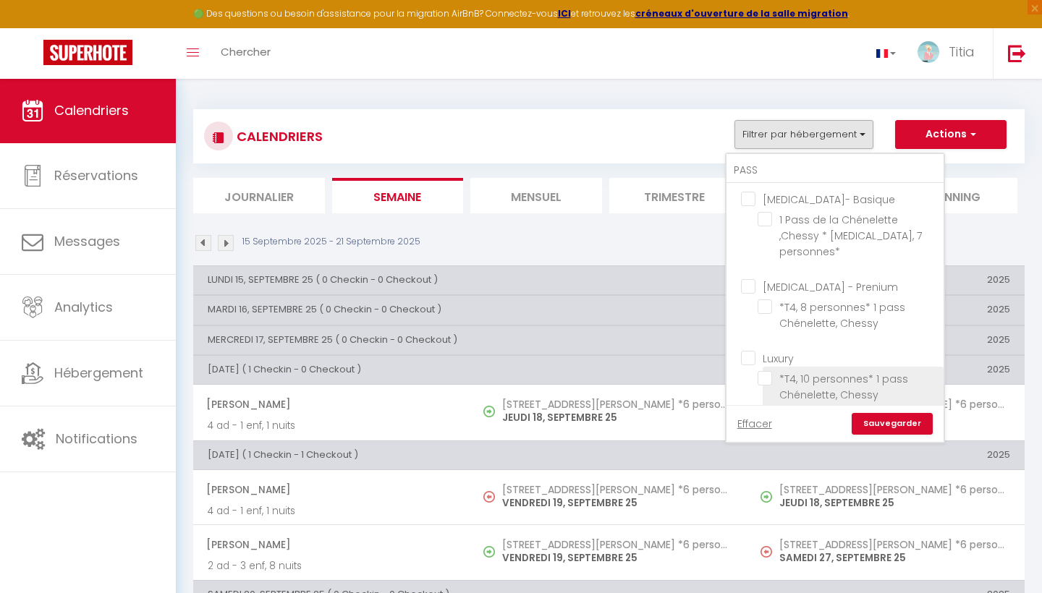
click at [767, 371] on input "*T4, 10 personnes* 1 pass Chénelette, Chessy" at bounding box center [847, 378] width 181 height 14
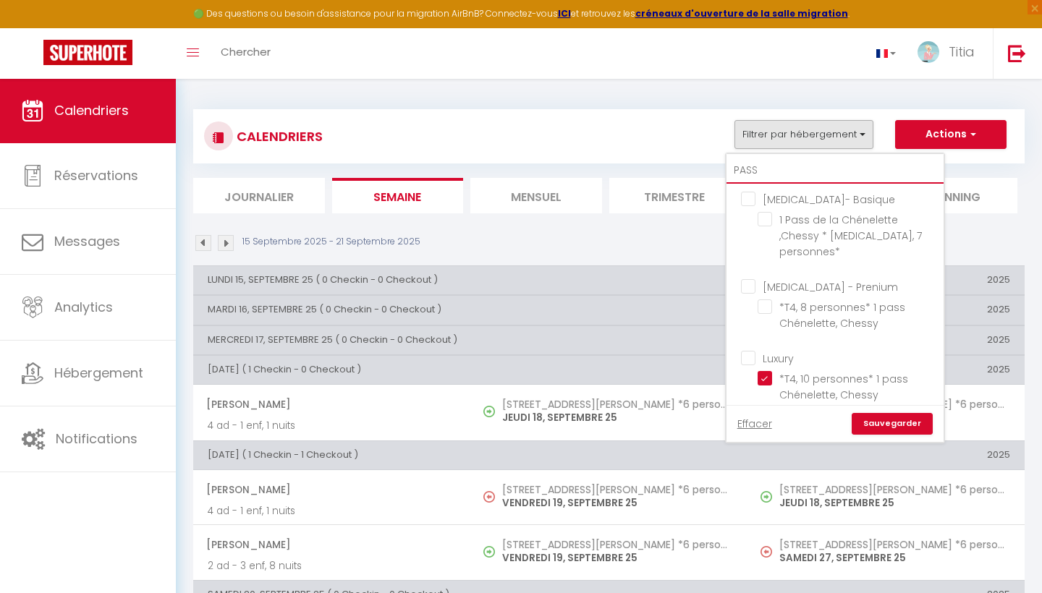
click at [787, 169] on input "PASS" at bounding box center [834, 171] width 217 height 26
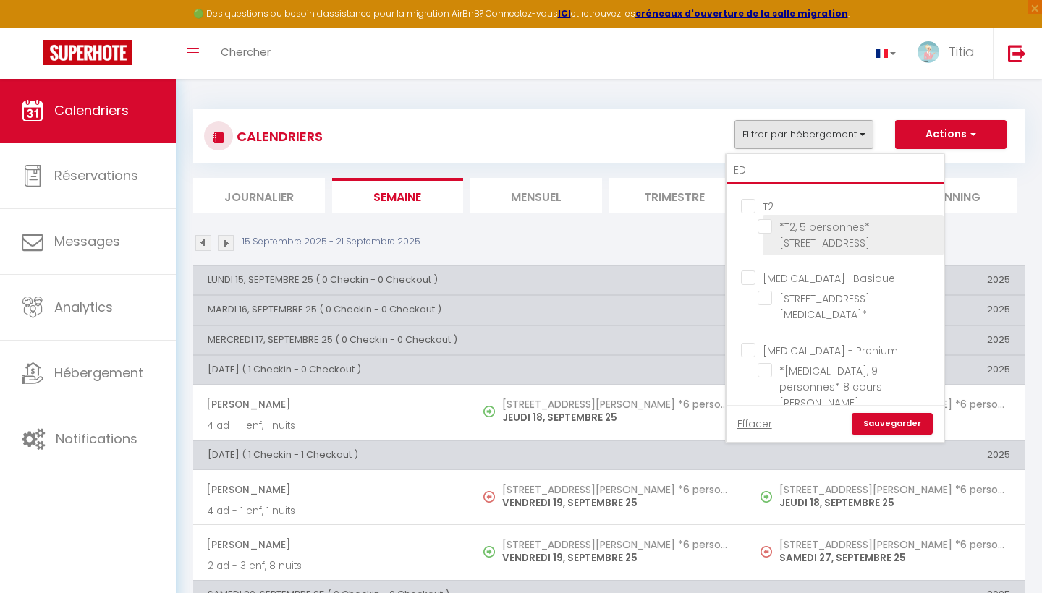
scroll to position [66, 0]
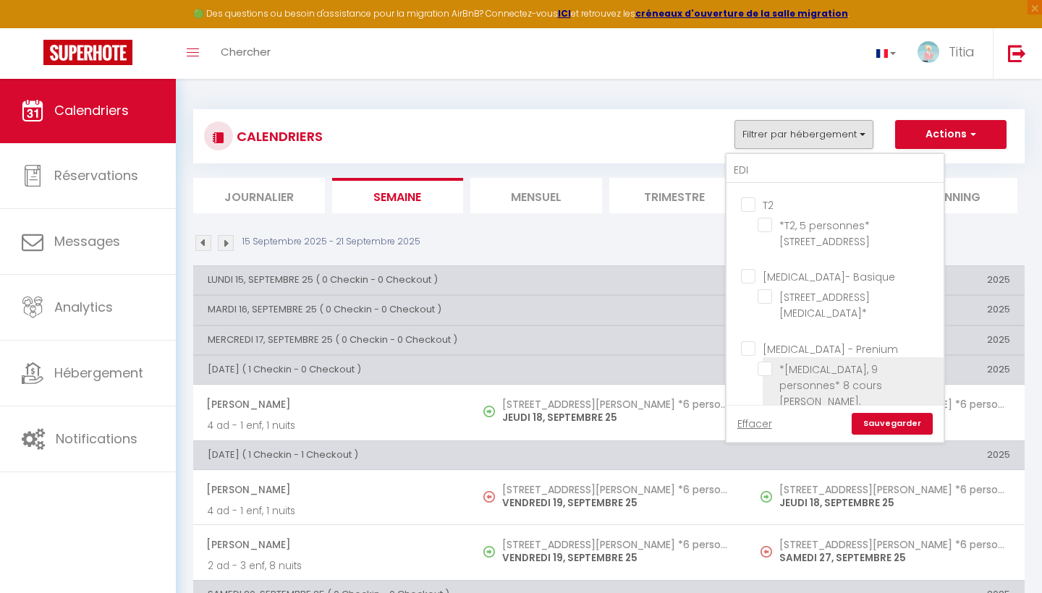
click at [763, 368] on input "*[MEDICAL_DATA], 9 personnes* 8 cours [PERSON_NAME], [GEOGRAPHIC_DATA]" at bounding box center [847, 369] width 181 height 14
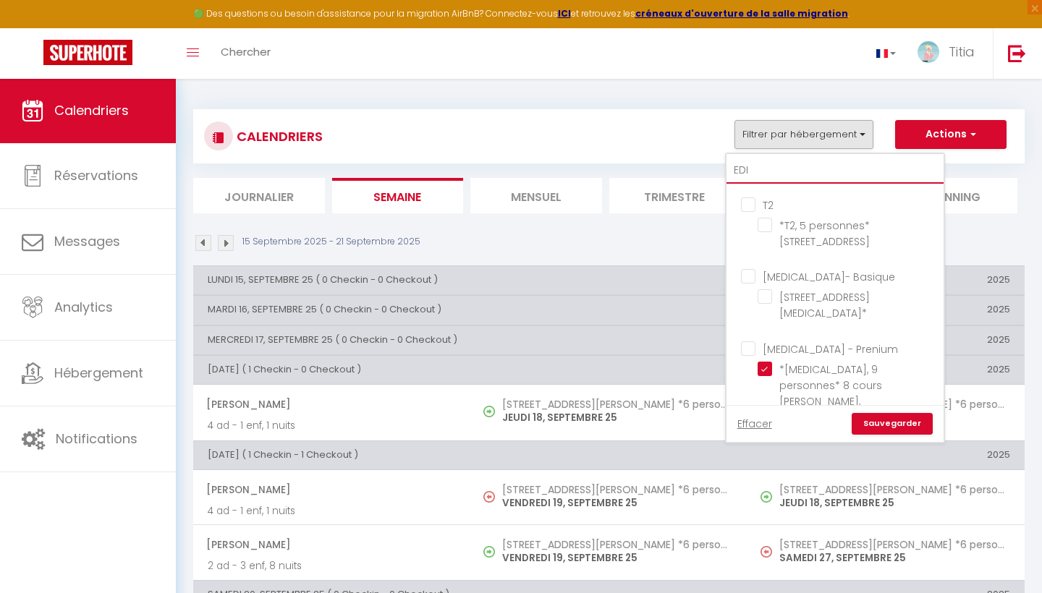
click at [763, 170] on input "EDI" at bounding box center [834, 171] width 217 height 26
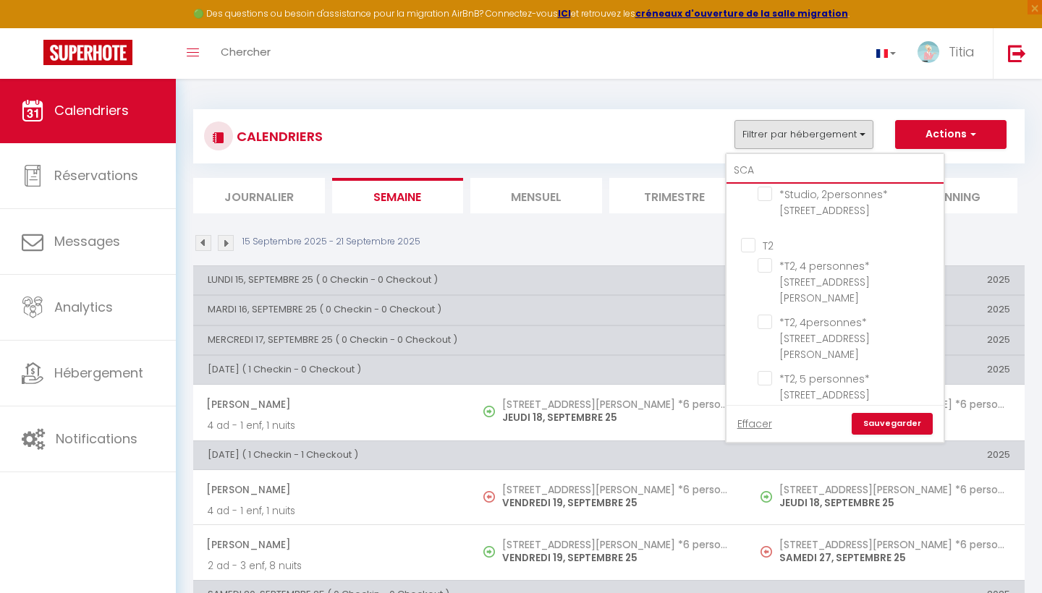
scroll to position [0, 0]
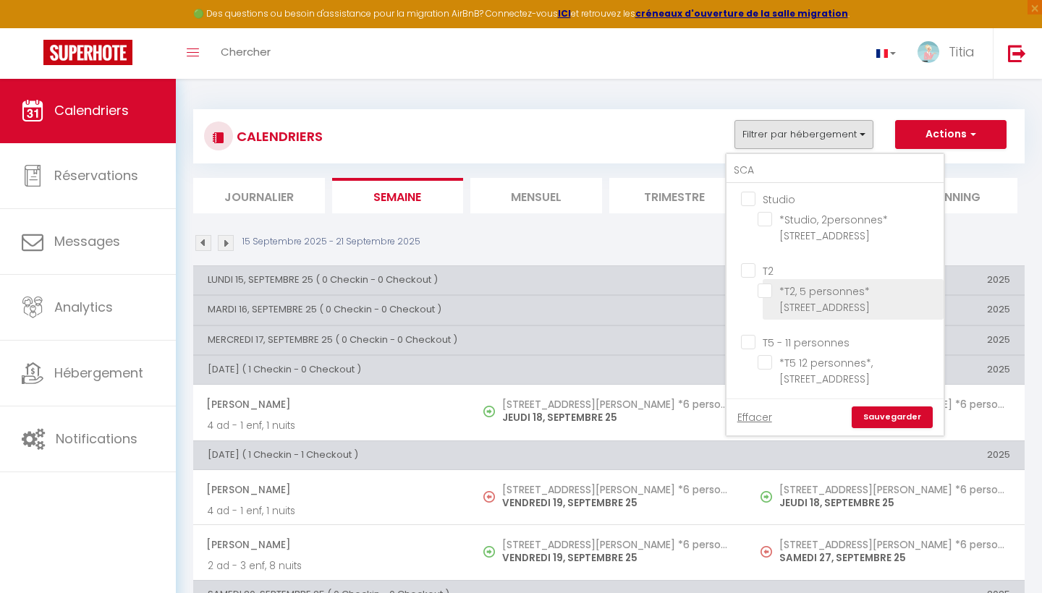
click at [763, 293] on input "*T2, 5 personnes* [STREET_ADDRESS]" at bounding box center [847, 291] width 181 height 14
click at [892, 414] on link "Sauvegarder" at bounding box center [891, 418] width 81 height 22
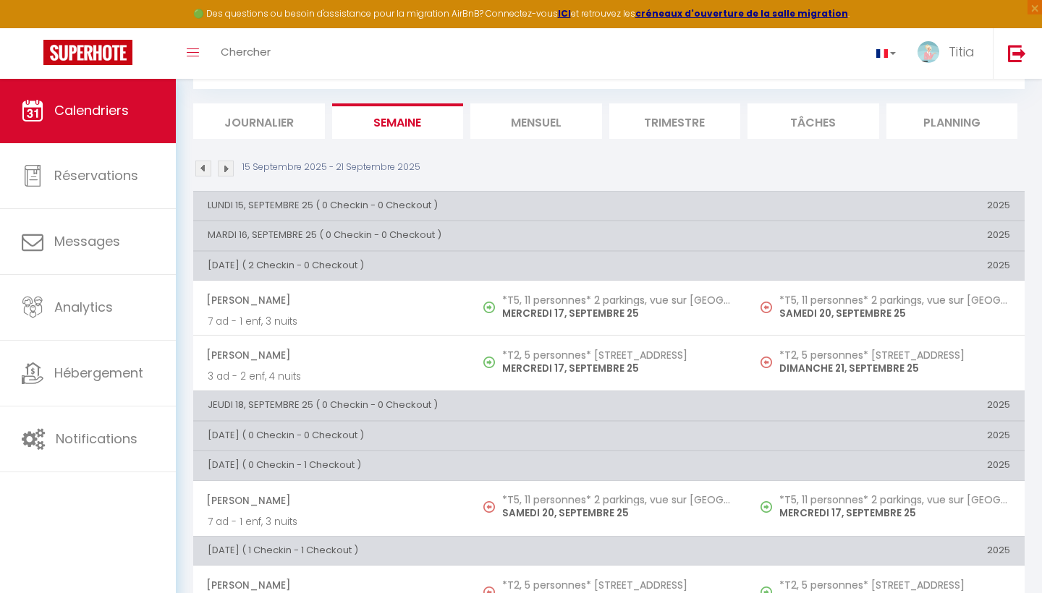
scroll to position [75, 0]
click at [208, 164] on img at bounding box center [203, 169] width 16 height 16
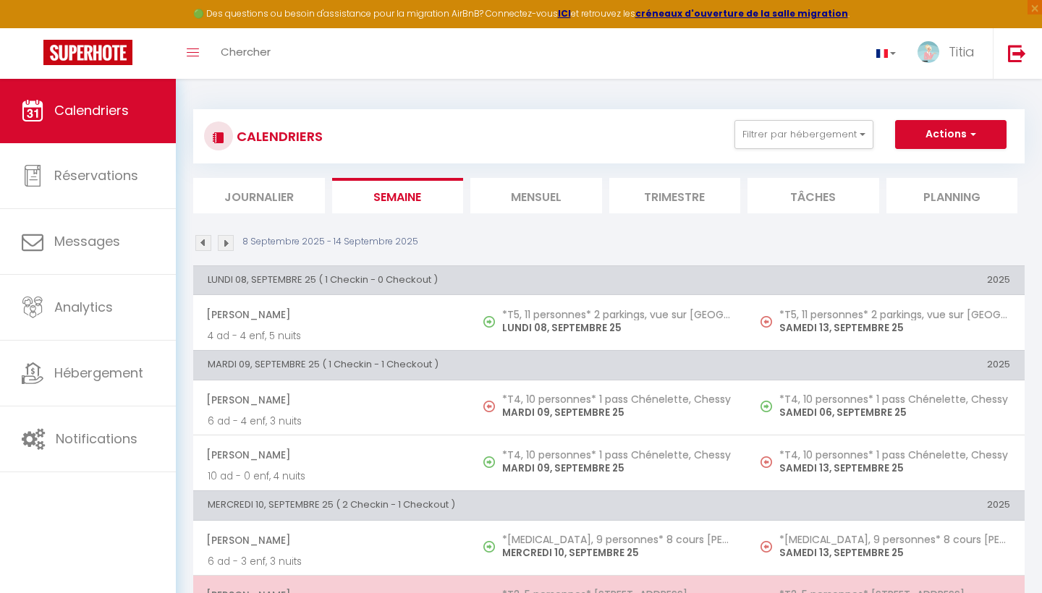
scroll to position [0, 0]
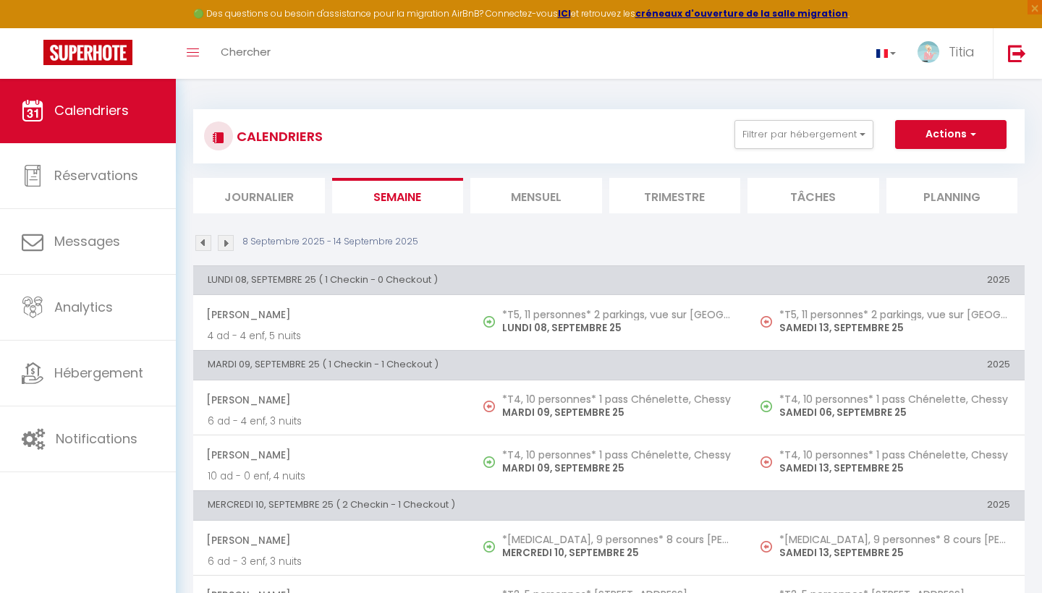
click at [227, 245] on img at bounding box center [226, 243] width 16 height 16
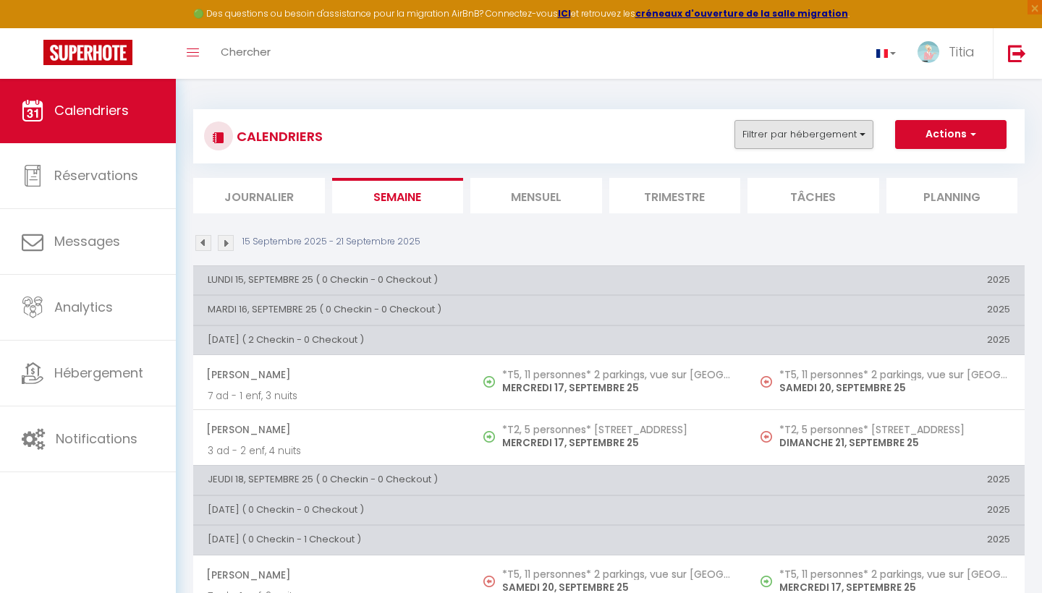
click at [795, 133] on button "Filtrer par hébergement" at bounding box center [803, 134] width 139 height 29
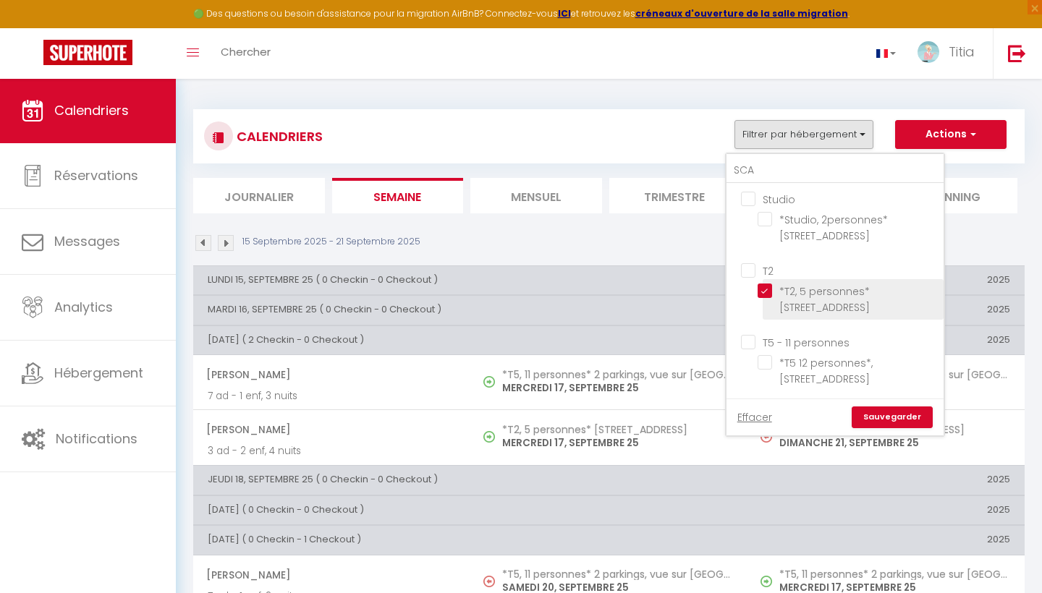
click at [762, 289] on input "*T2, 5 personnes* [STREET_ADDRESS]" at bounding box center [847, 291] width 181 height 14
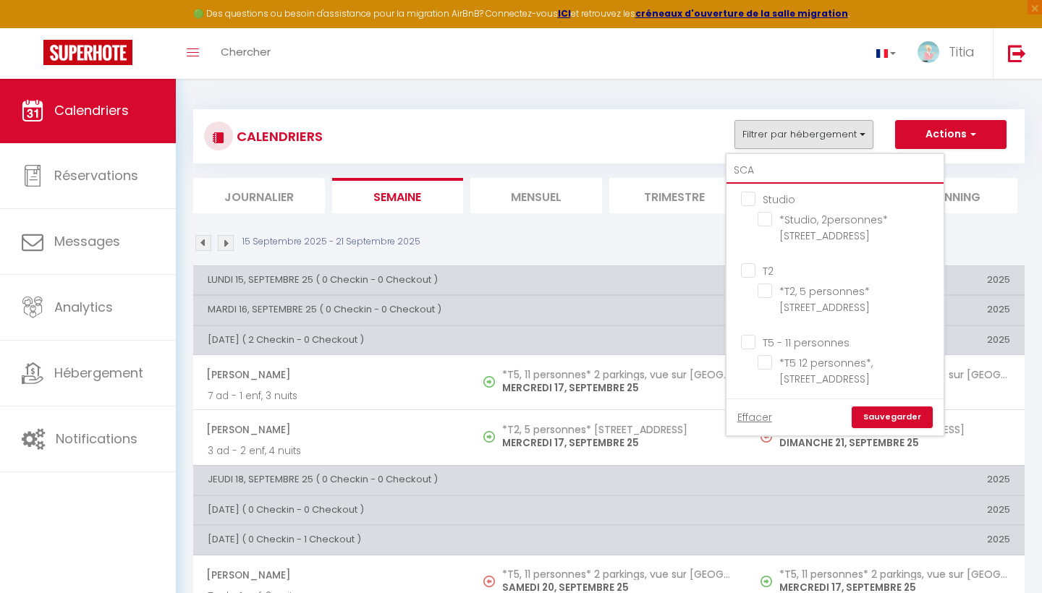
click at [769, 169] on input "SCA" at bounding box center [834, 171] width 217 height 26
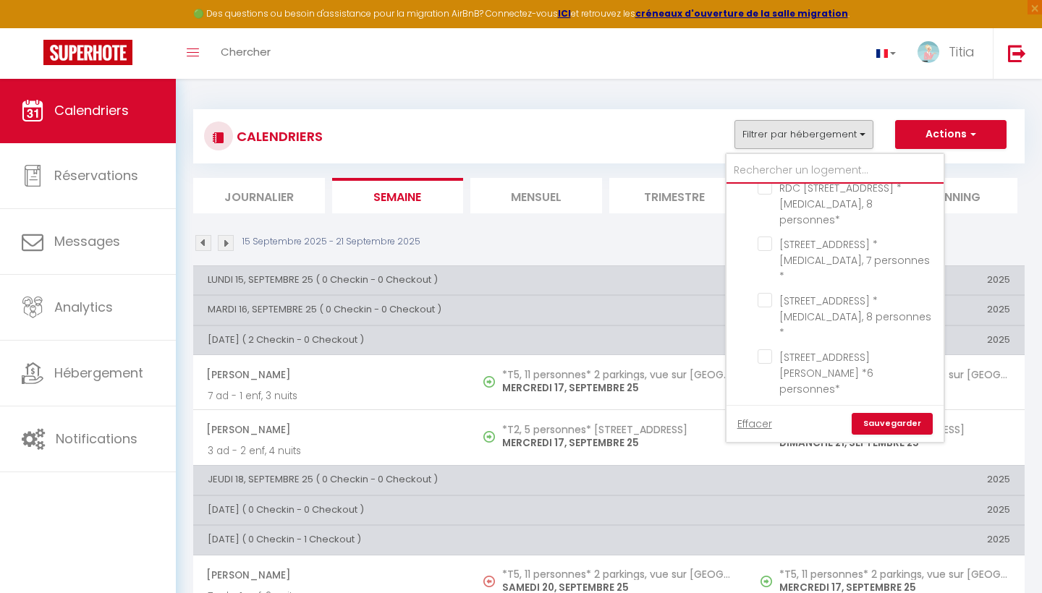
scroll to position [1771, 0]
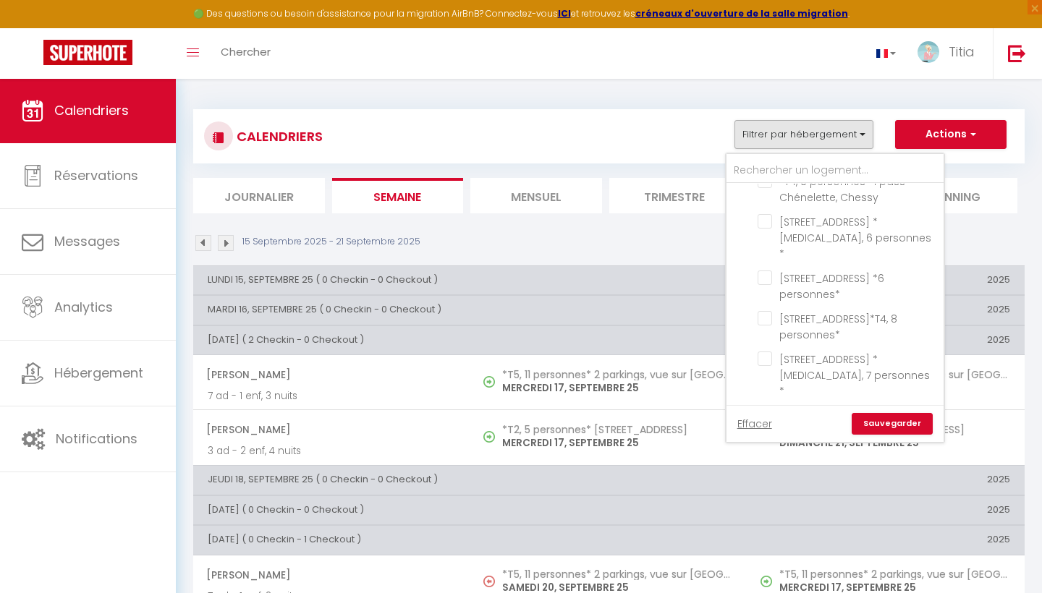
scroll to position [2431, 0]
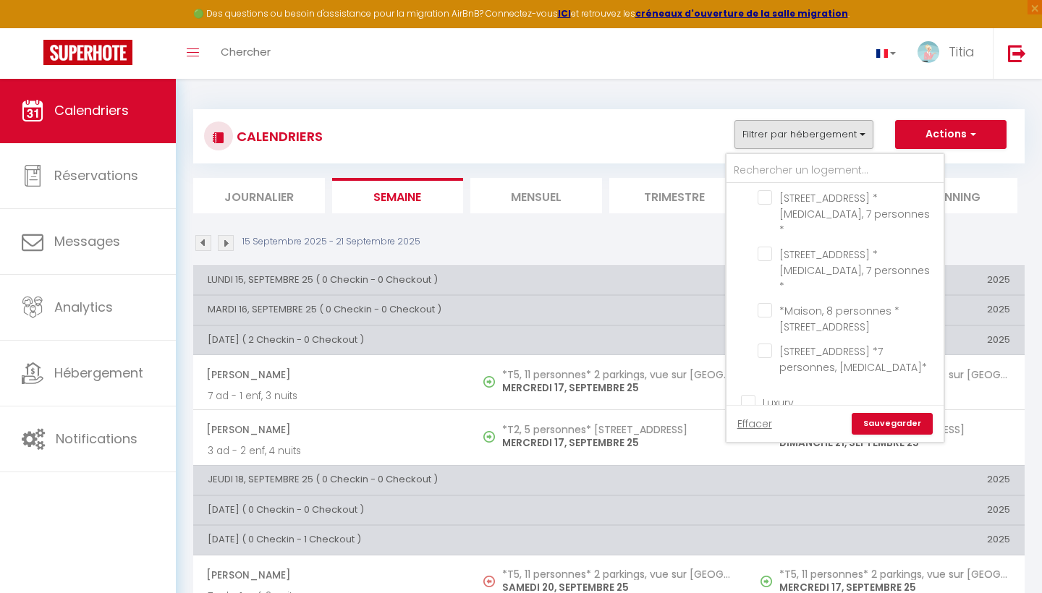
scroll to position [2651, 0]
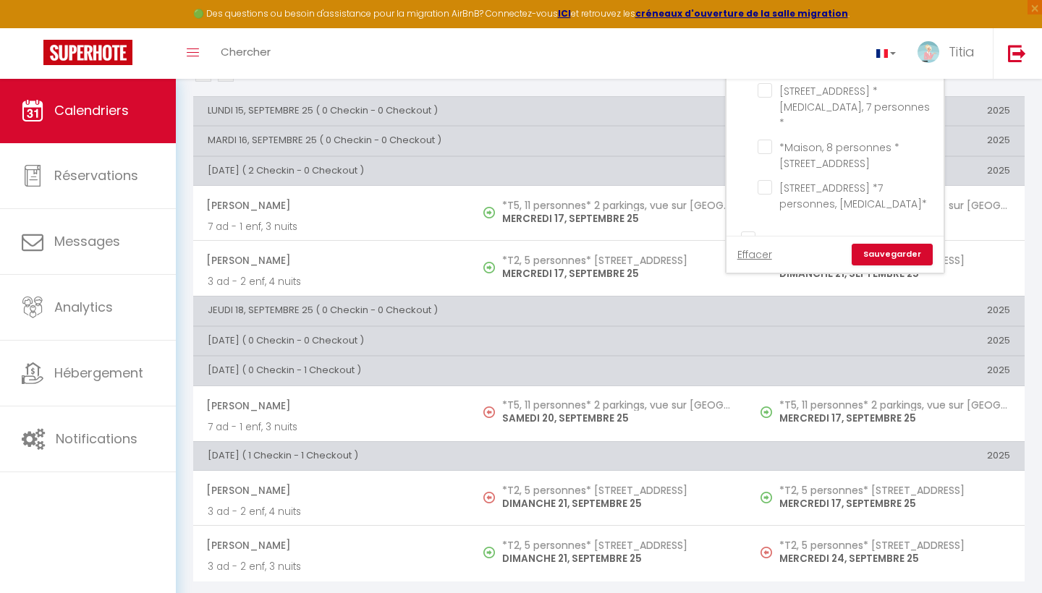
click at [912, 258] on link "Sauvegarder" at bounding box center [891, 255] width 81 height 22
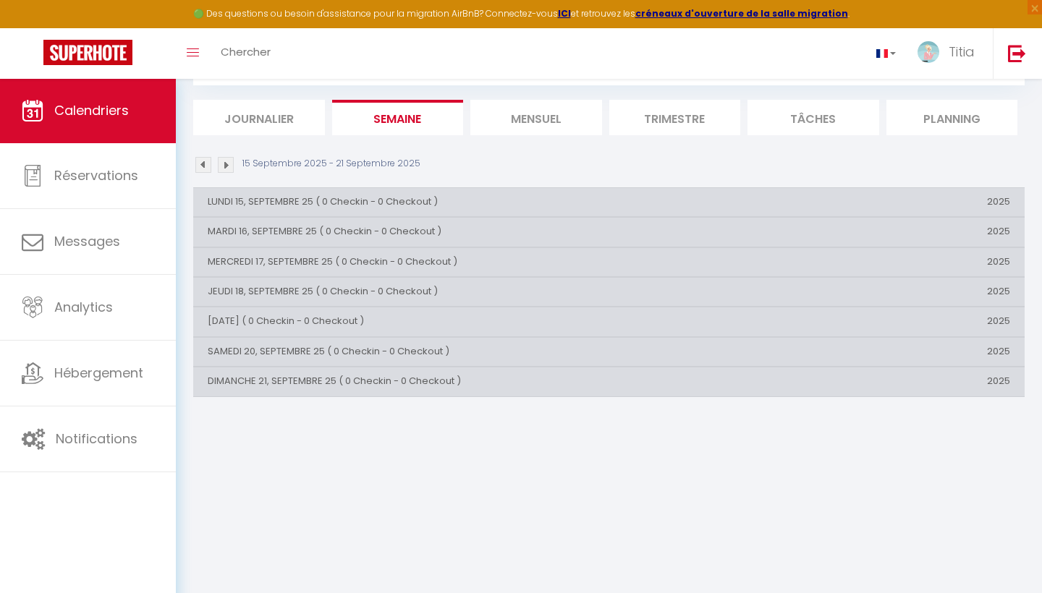
click at [862, 156] on section "[DATE] - [DATE] 15, SEPTEMBRE 25 ( 0 Checkin - 0 Checkout ) 2025 [DATE] ( 0 Che…" at bounding box center [608, 270] width 831 height 255
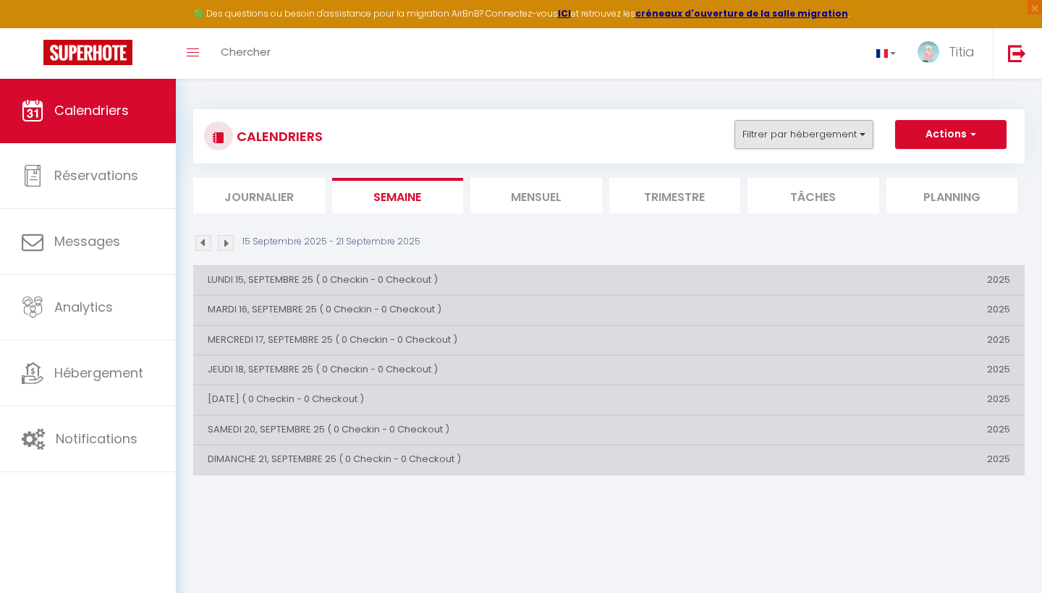
scroll to position [0, 0]
click at [849, 133] on button "Filtrer par hébergement" at bounding box center [803, 134] width 139 height 29
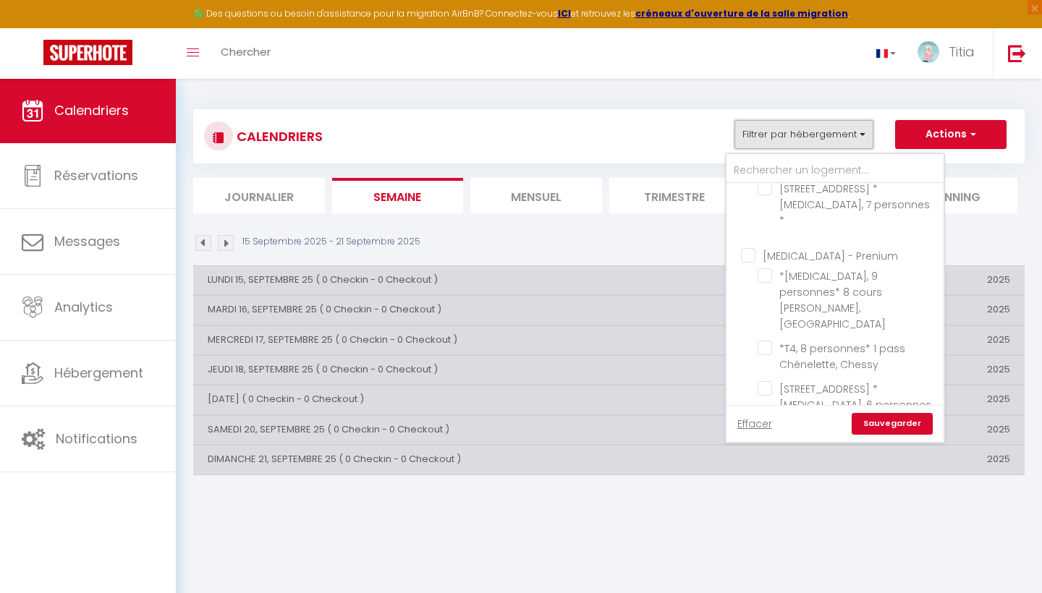
scroll to position [2322, 0]
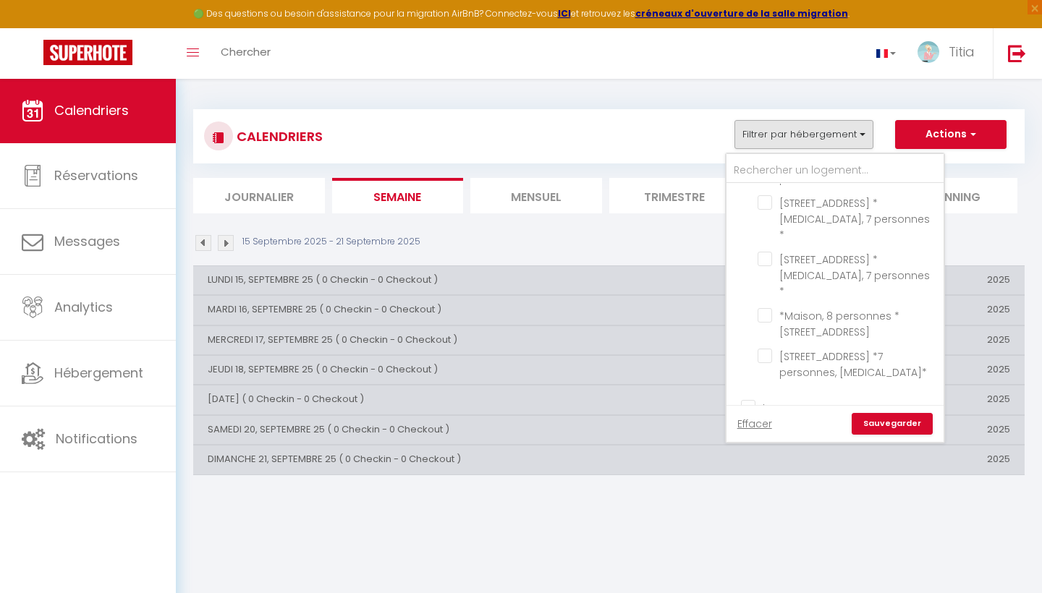
scroll to position [2651, 0]
click at [883, 420] on link "Sauvegarder" at bounding box center [891, 424] width 81 height 22
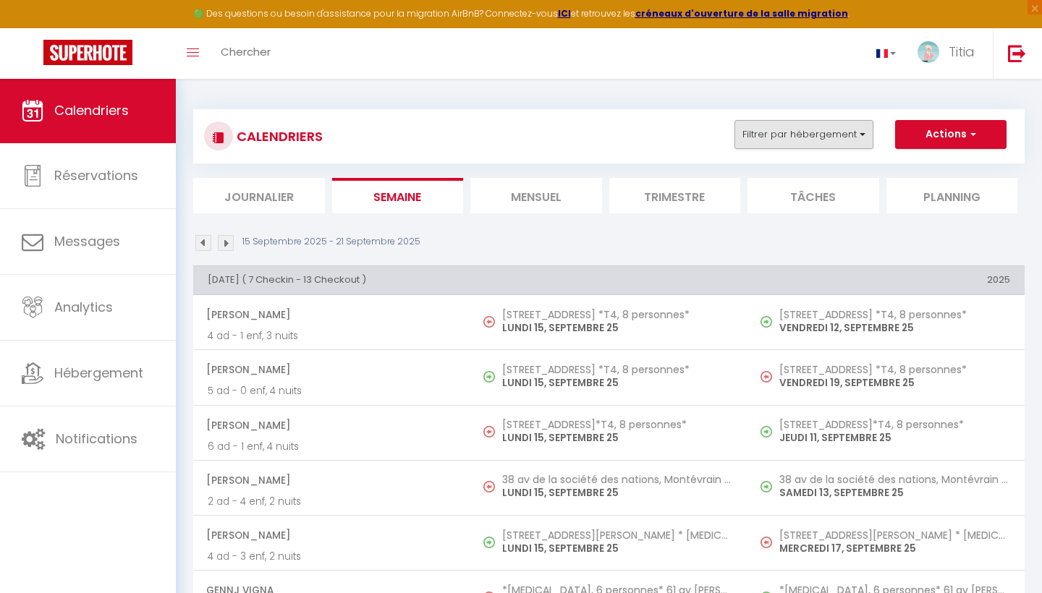
click at [802, 129] on button "Filtrer par hébergement" at bounding box center [803, 134] width 139 height 29
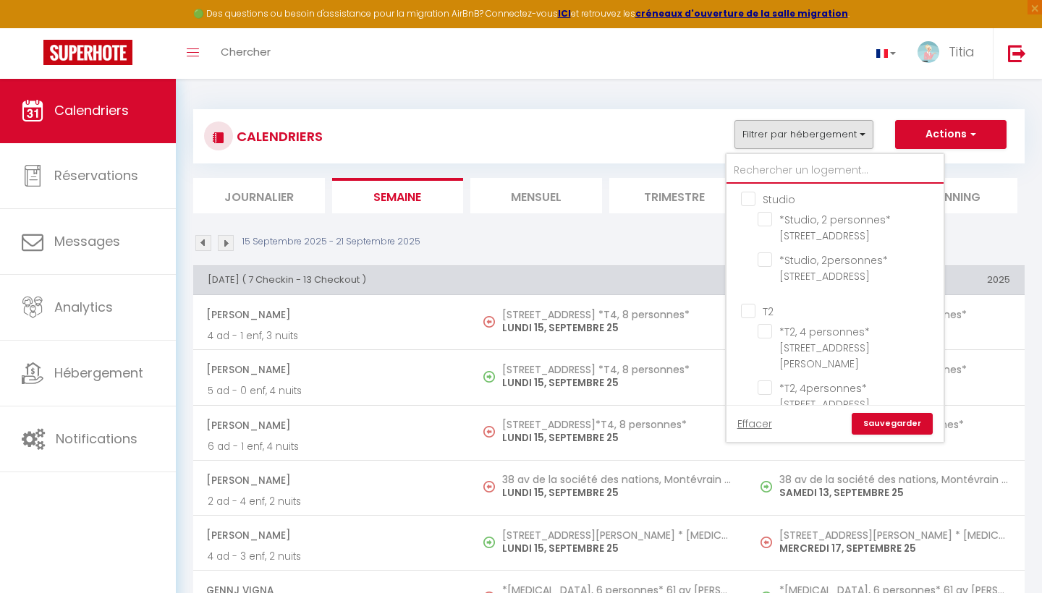
click at [782, 170] on input "text" at bounding box center [834, 171] width 217 height 26
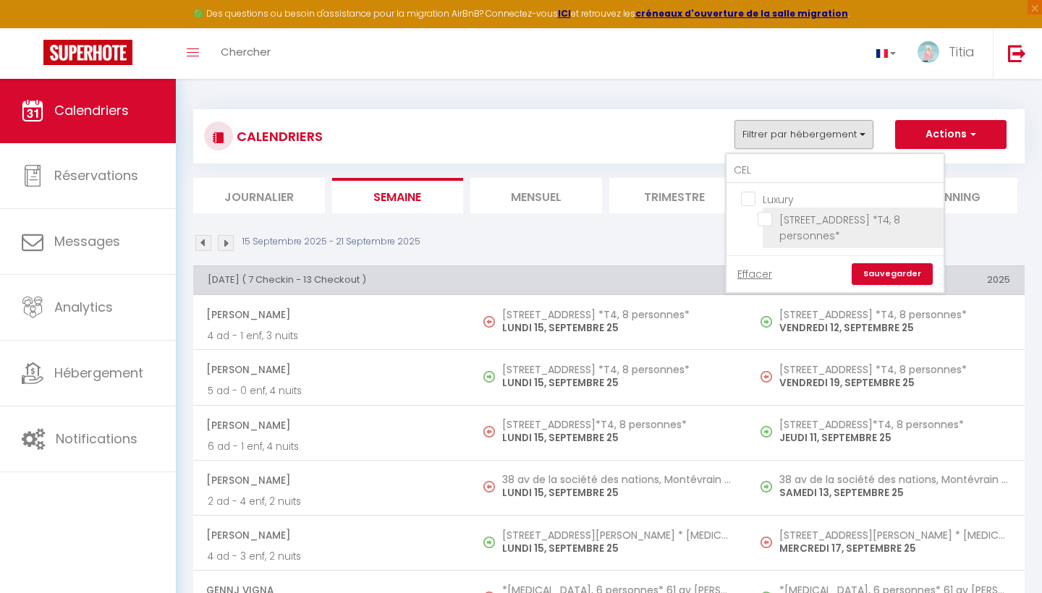
click at [774, 221] on input "[STREET_ADDRESS] *T4, 8 personnes*" at bounding box center [847, 219] width 181 height 14
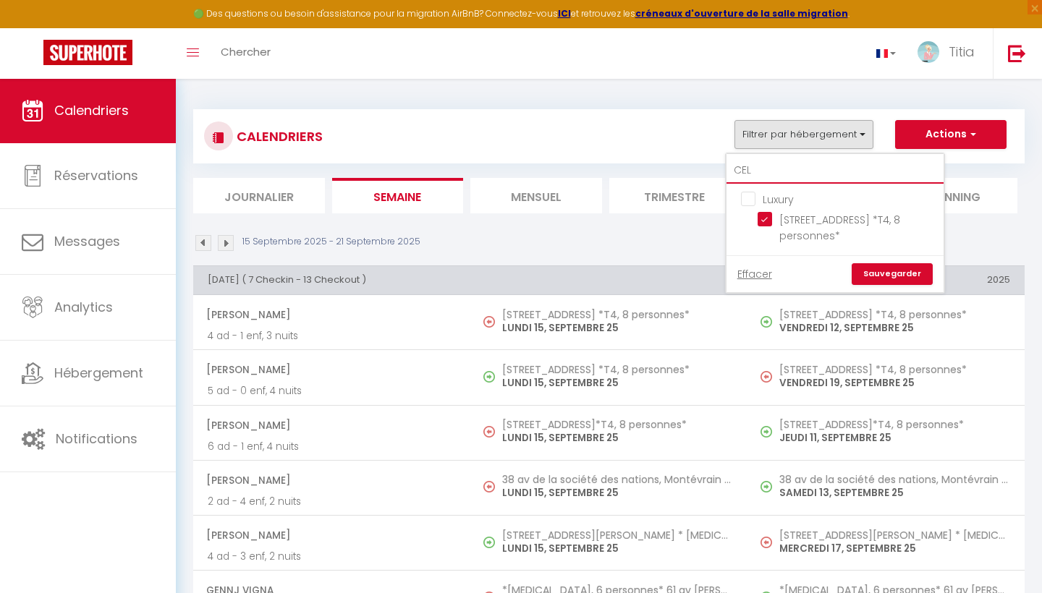
click at [767, 171] on input "CEL" at bounding box center [834, 171] width 217 height 26
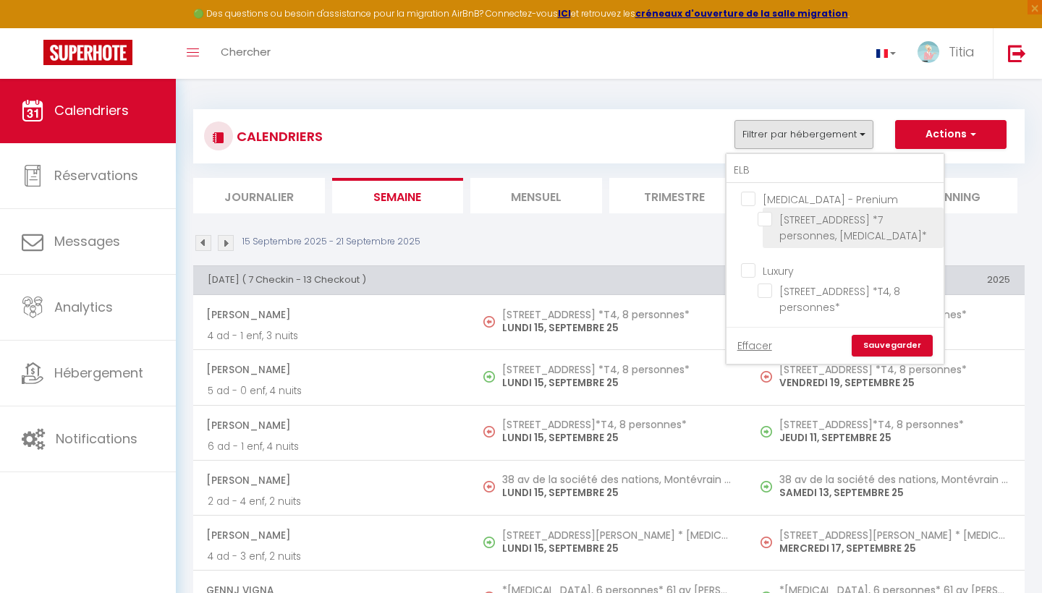
click at [766, 222] on input "[STREET_ADDRESS] *7 personnes, [MEDICAL_DATA]*" at bounding box center [847, 219] width 181 height 14
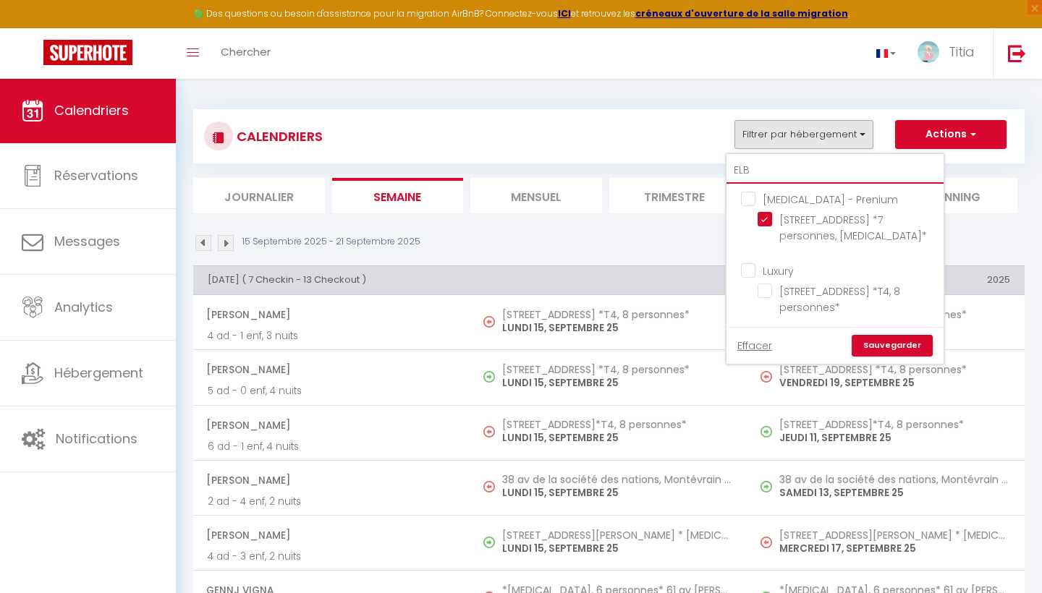
click at [769, 171] on input "ELB" at bounding box center [834, 171] width 217 height 26
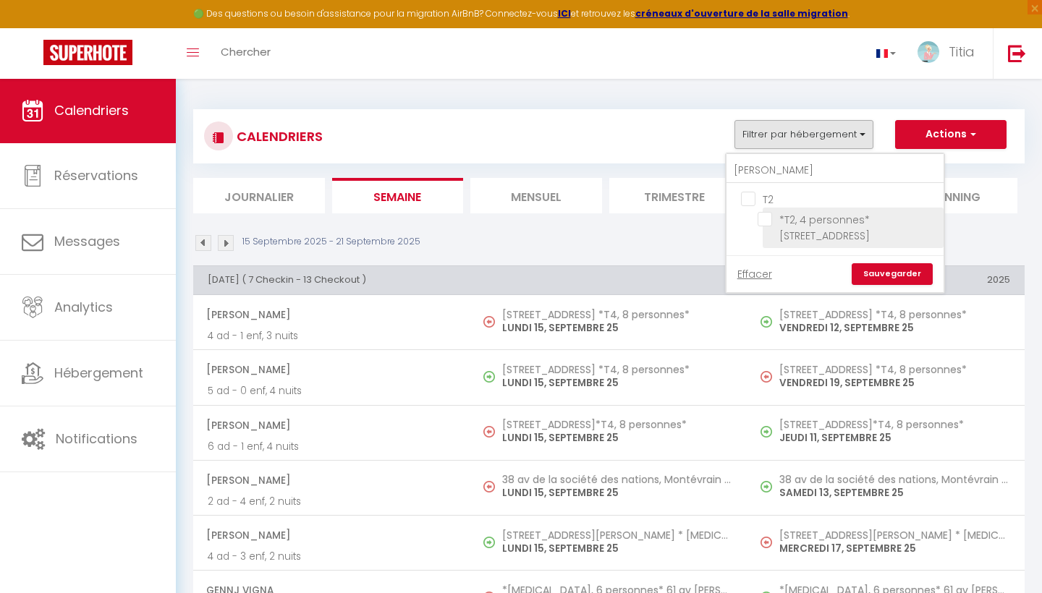
click at [766, 222] on input "*T2, 4 personnes* [STREET_ADDRESS]" at bounding box center [847, 219] width 181 height 14
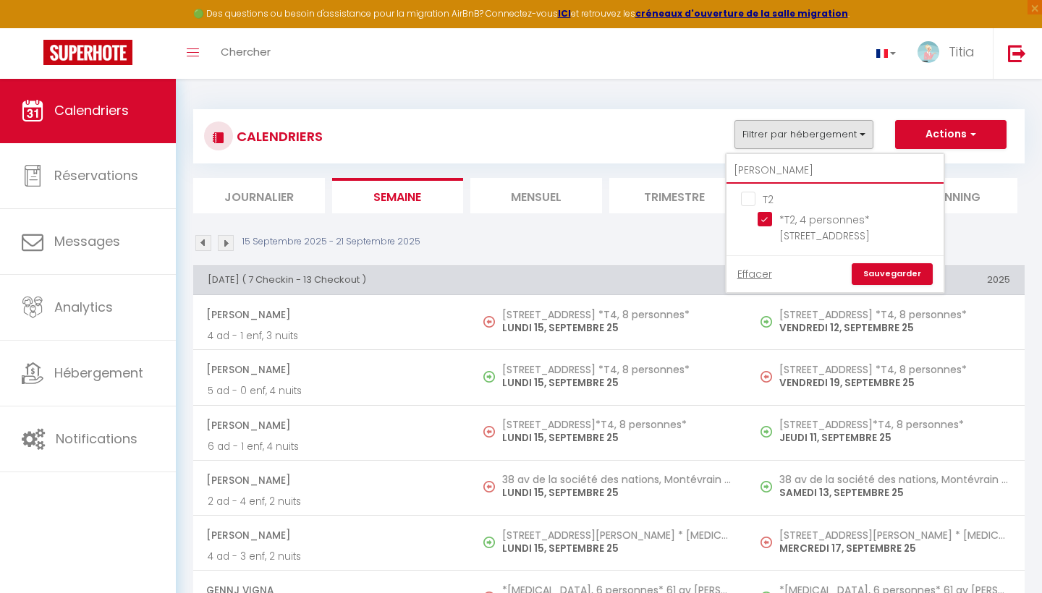
click at [783, 158] on input "[PERSON_NAME]" at bounding box center [834, 171] width 217 height 26
click at [786, 166] on input "[PERSON_NAME]" at bounding box center [834, 171] width 217 height 26
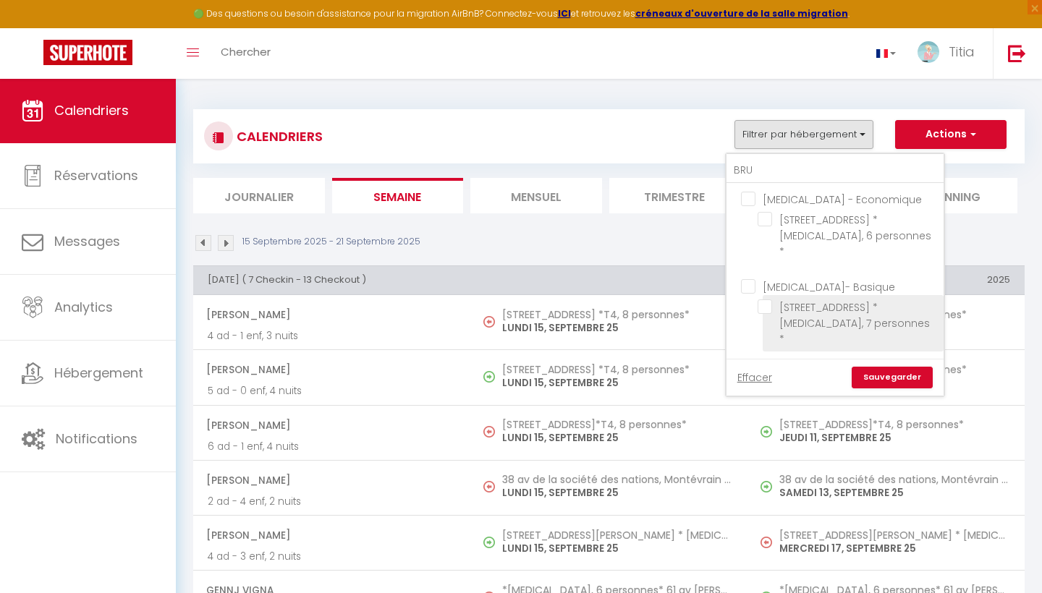
click at [764, 300] on input "[STREET_ADDRESS] * [MEDICAL_DATA], 7 personnes *" at bounding box center [847, 307] width 181 height 14
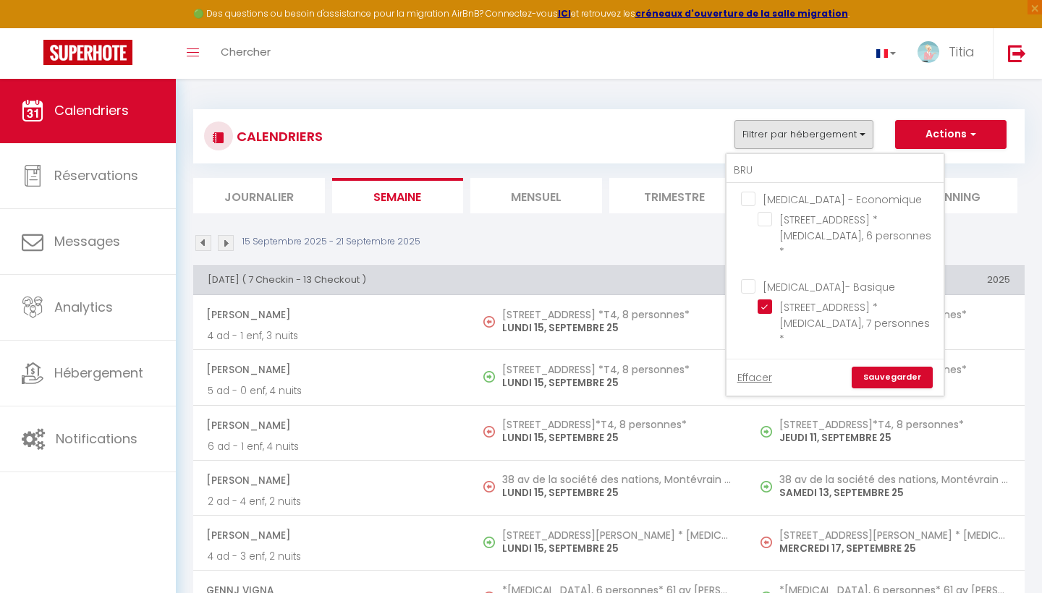
click at [872, 367] on link "Sauvegarder" at bounding box center [891, 378] width 81 height 22
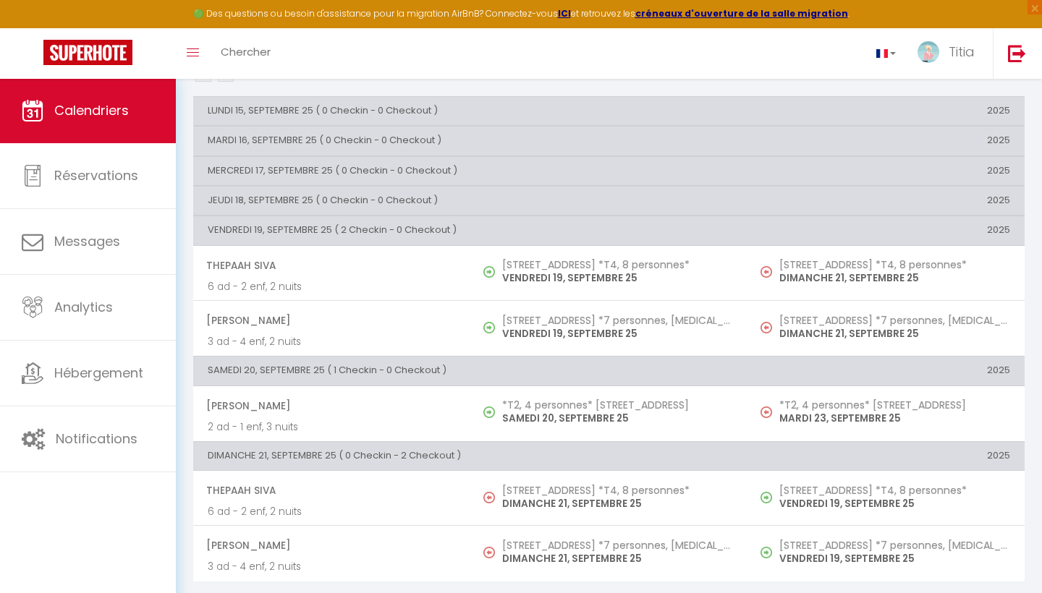
click at [272, 234] on th "VENDREDI 19, SEPTEMBRE 25 ( 2 Checkin - 0 Checkout )" at bounding box center [470, 230] width 554 height 29
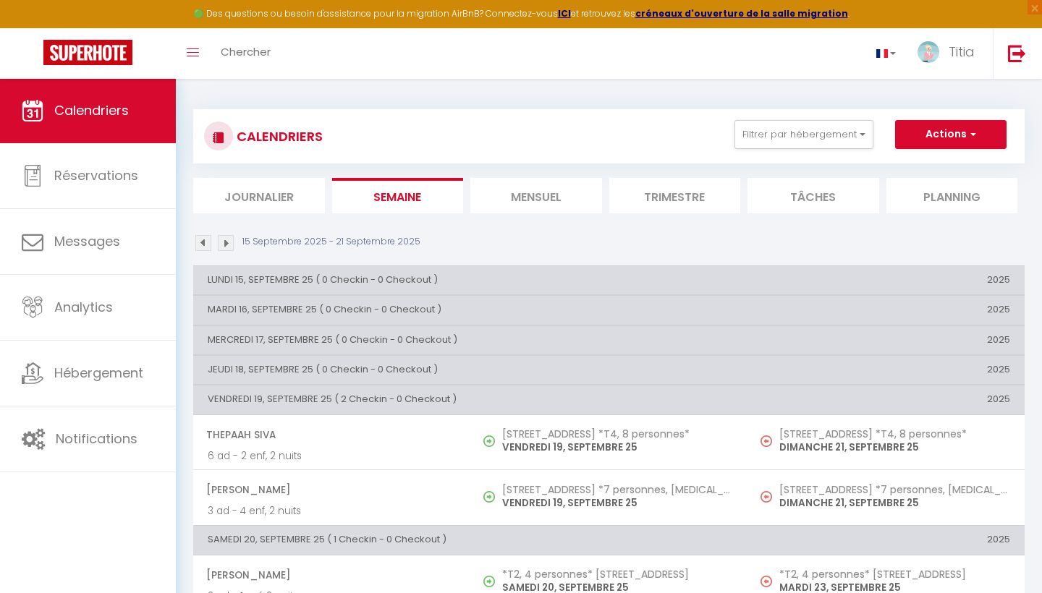
scroll to position [0, 0]
click at [203, 247] on img at bounding box center [203, 243] width 16 height 16
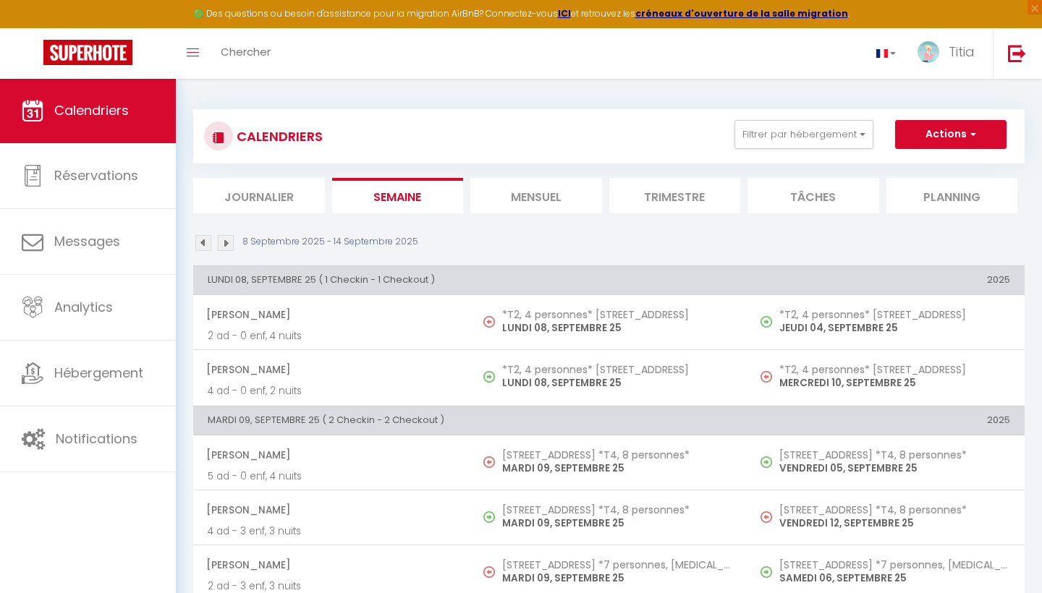
click at [222, 249] on img at bounding box center [226, 243] width 16 height 16
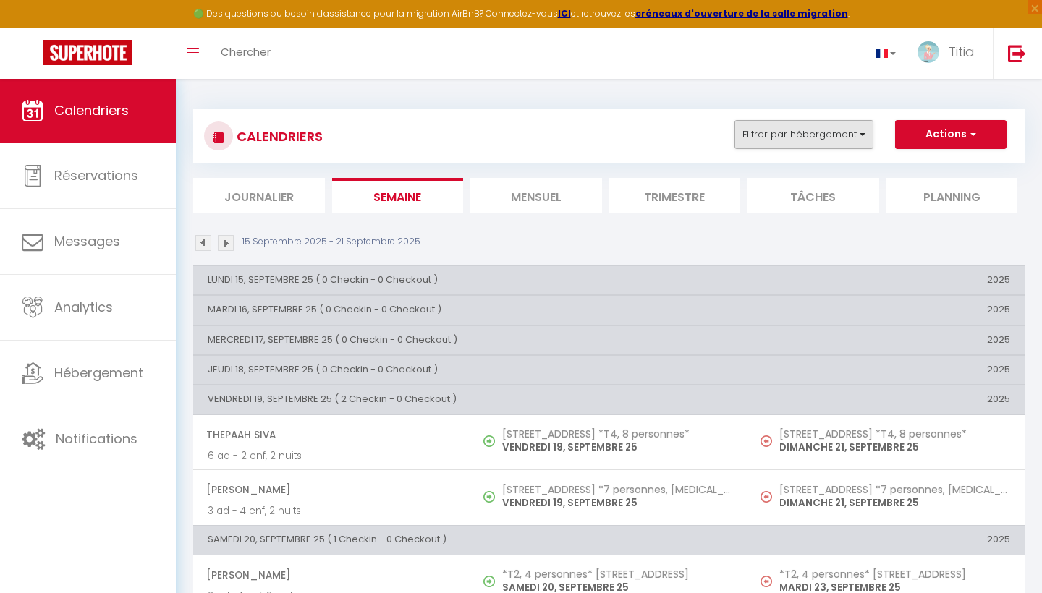
click at [784, 141] on button "Filtrer par hébergement" at bounding box center [803, 134] width 139 height 29
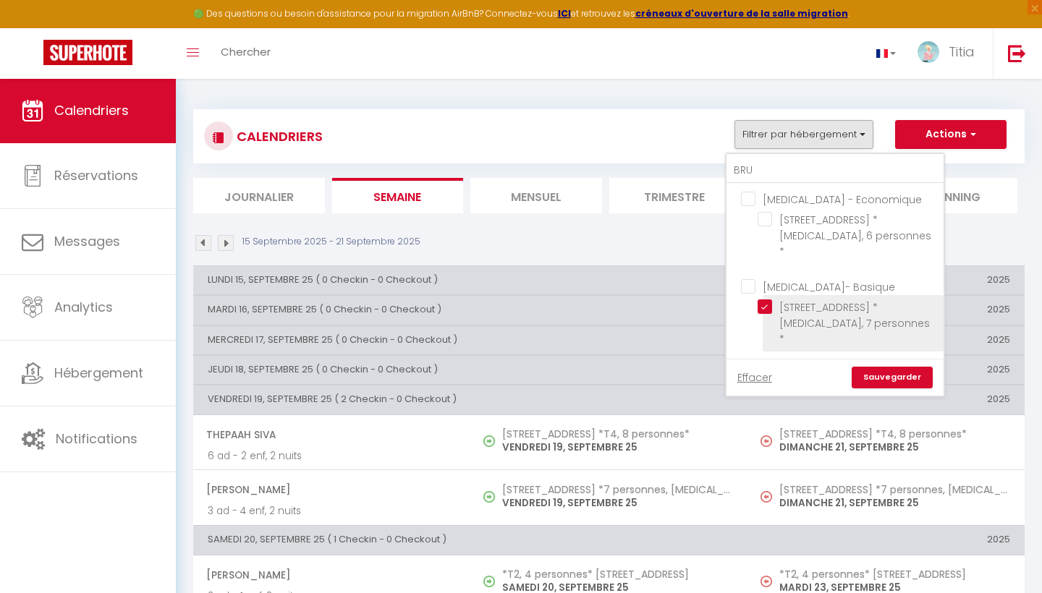
click at [771, 300] on input "[STREET_ADDRESS] * [MEDICAL_DATA], 7 personnes *" at bounding box center [847, 307] width 181 height 14
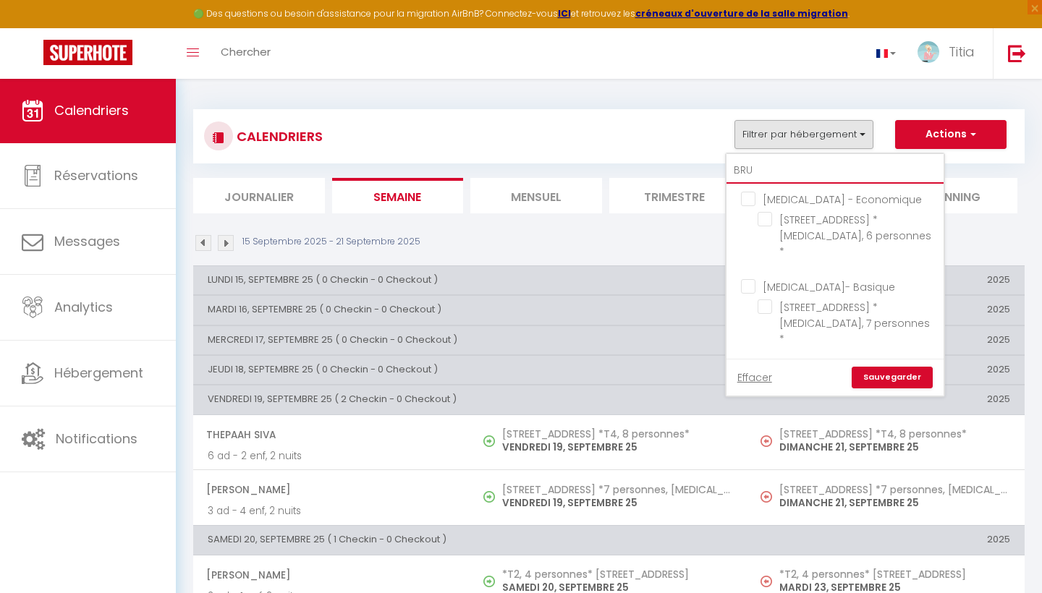
click at [770, 173] on input "BRU" at bounding box center [834, 171] width 217 height 26
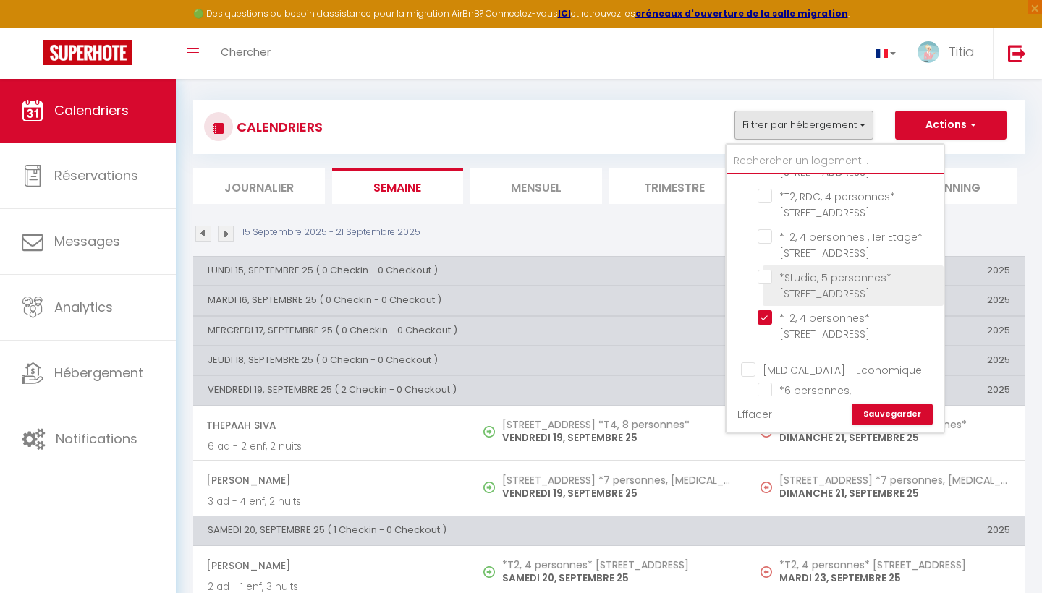
scroll to position [544, 0]
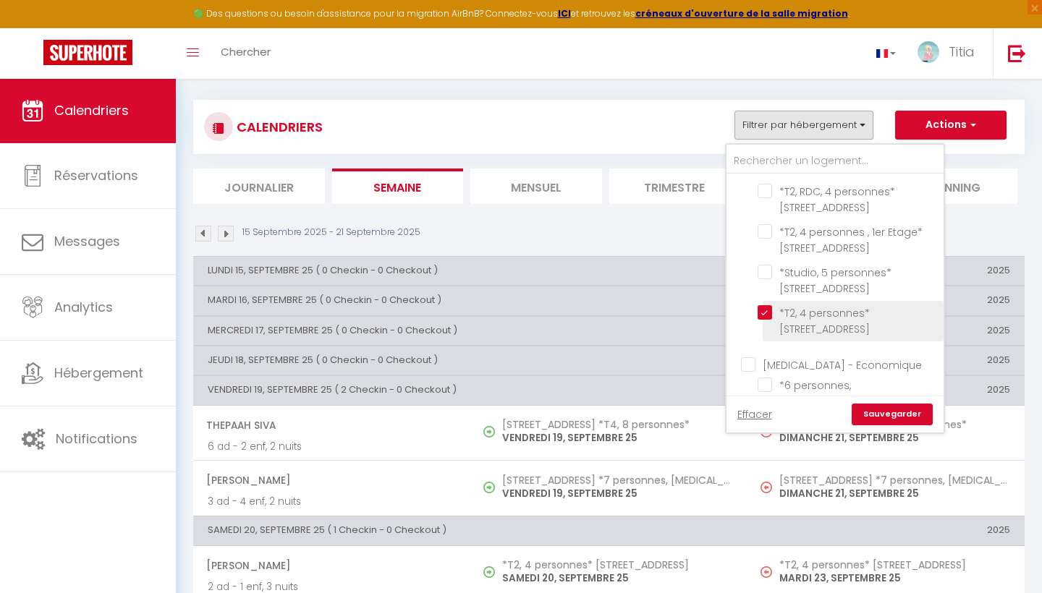
click at [770, 305] on input "*T2, 4 personnes* [STREET_ADDRESS]" at bounding box center [847, 312] width 181 height 14
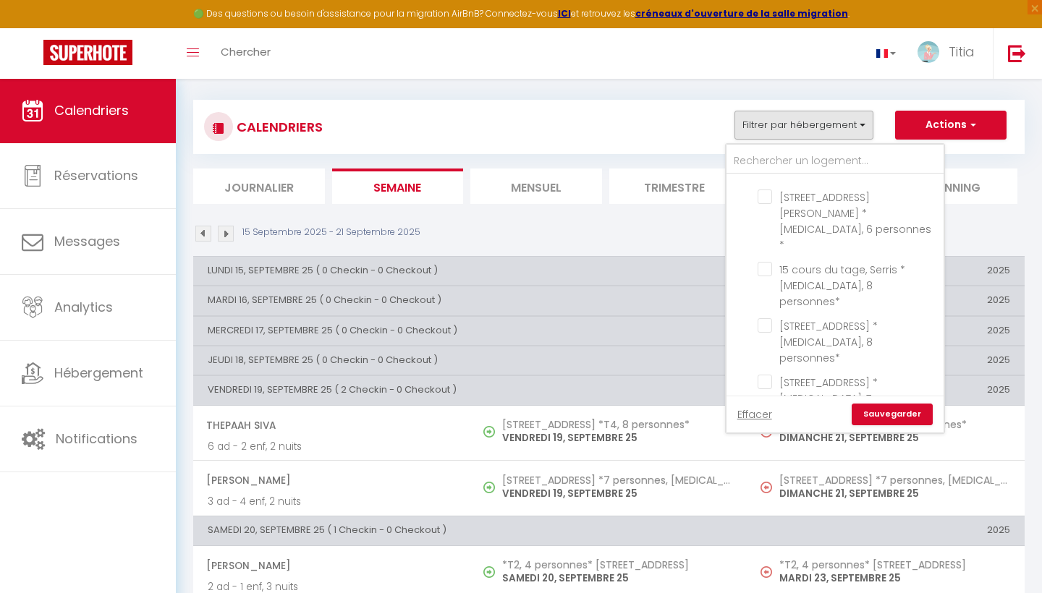
scroll to position [2133, 0]
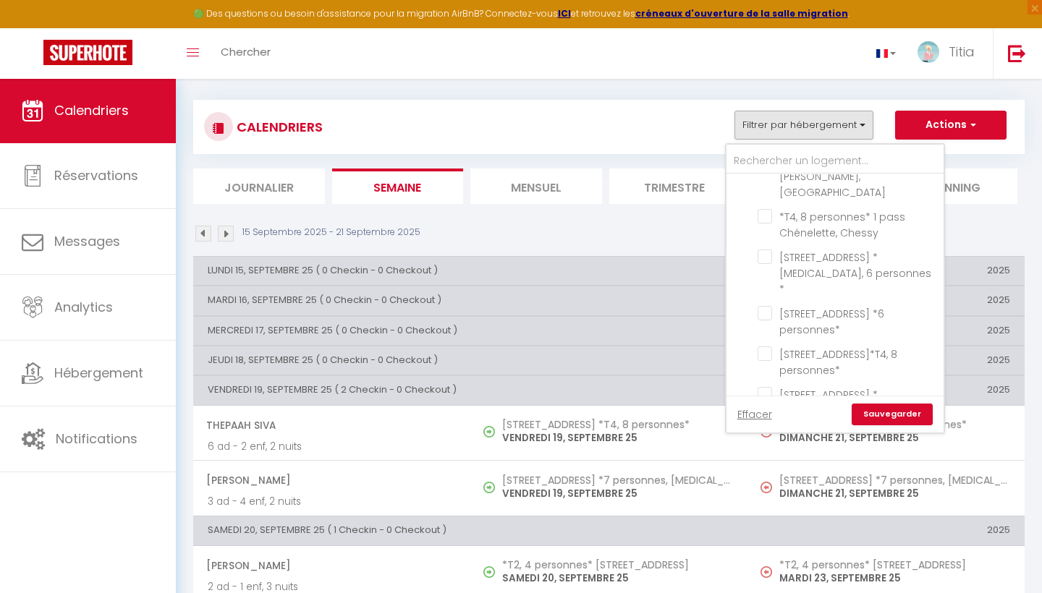
scroll to position [2491, 0]
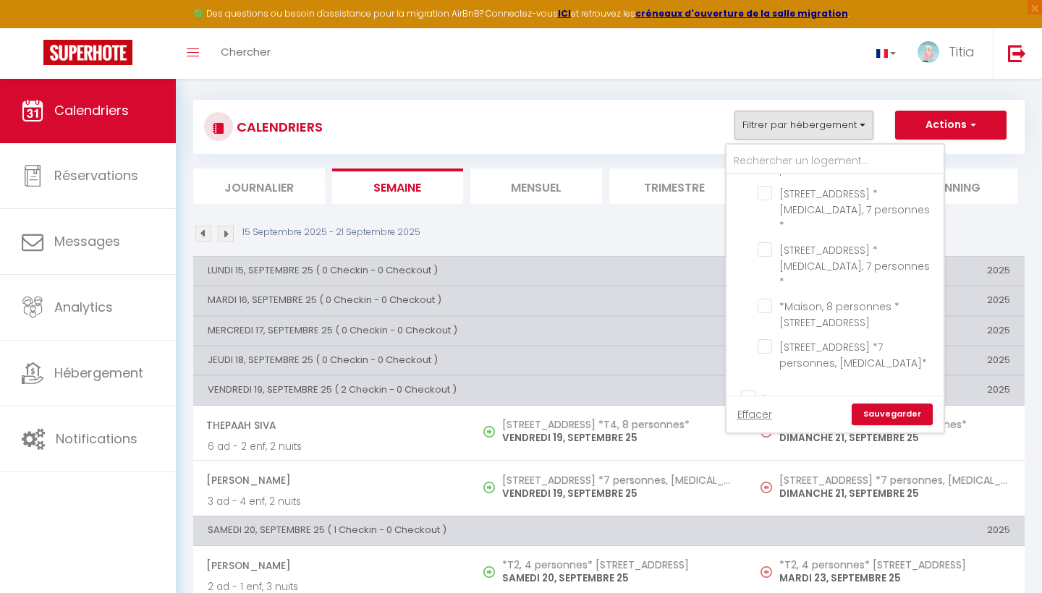
scroll to position [2651, 0]
click at [901, 411] on link "Sauvegarder" at bounding box center [891, 415] width 81 height 22
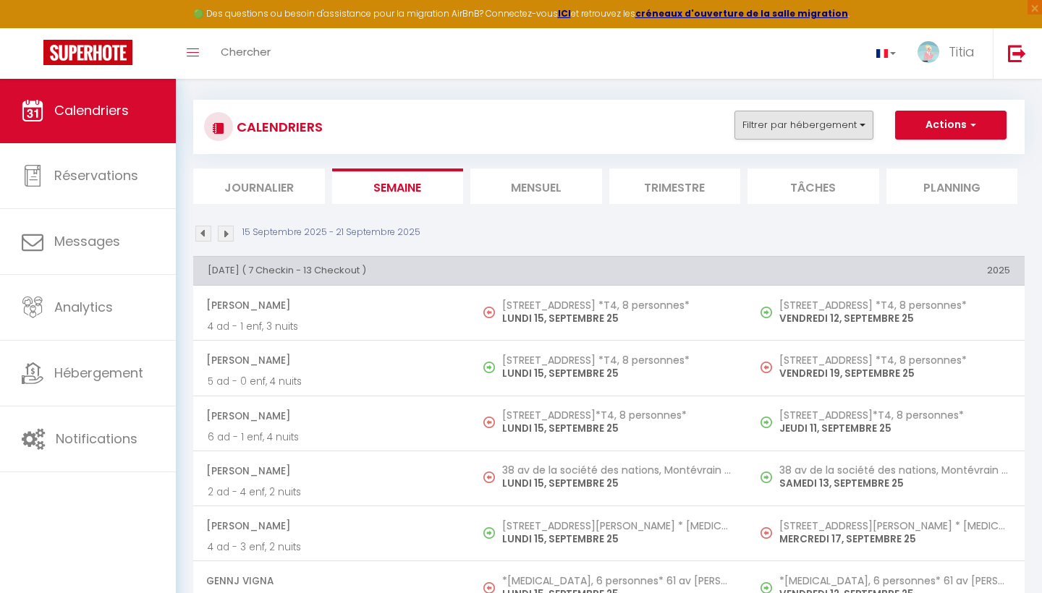
click at [871, 123] on button "Filtrer par hébergement" at bounding box center [803, 125] width 139 height 29
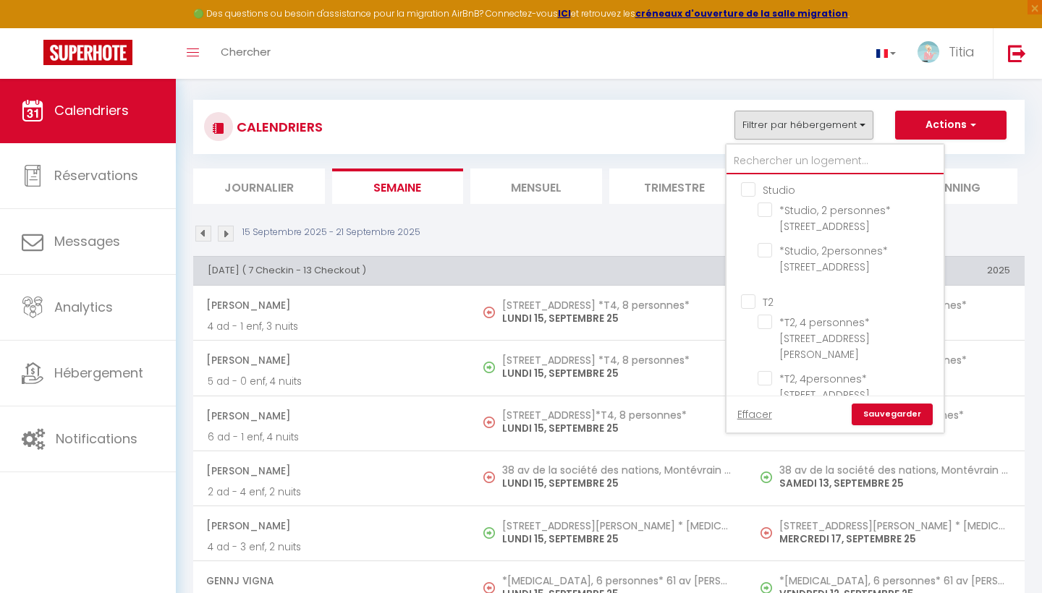
click at [828, 159] on input "text" at bounding box center [834, 161] width 217 height 26
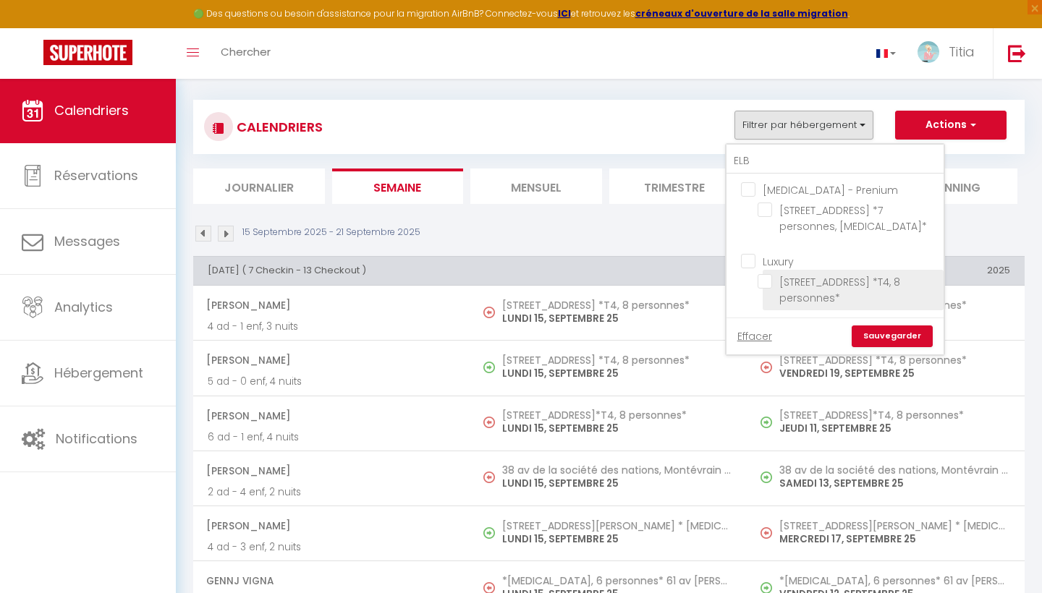
click at [768, 285] on input "[STREET_ADDRESS] *T4, 8 personnes*" at bounding box center [847, 281] width 181 height 14
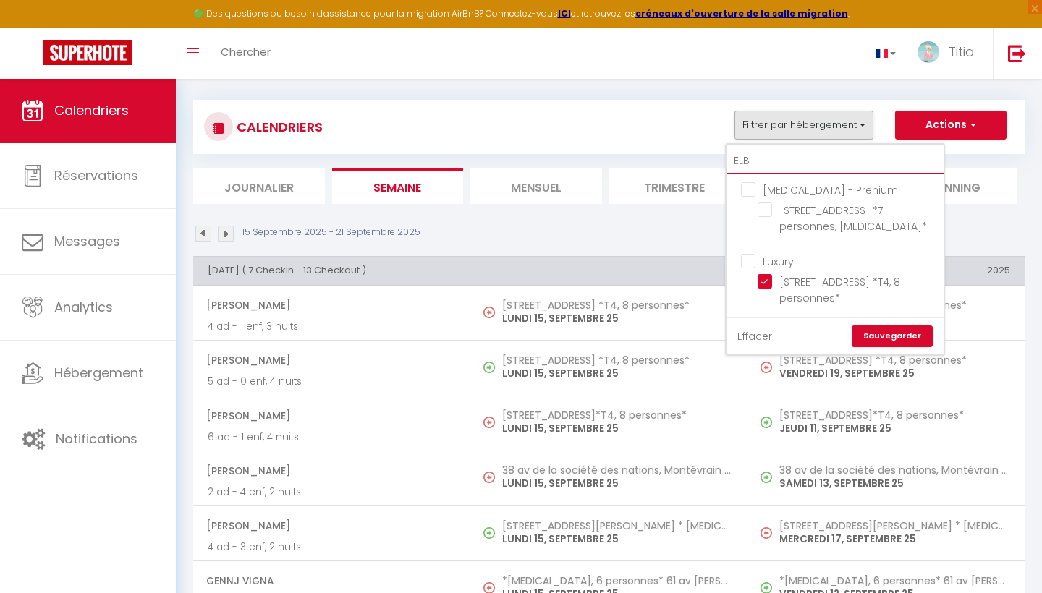
click at [774, 162] on input "ELB" at bounding box center [834, 161] width 217 height 26
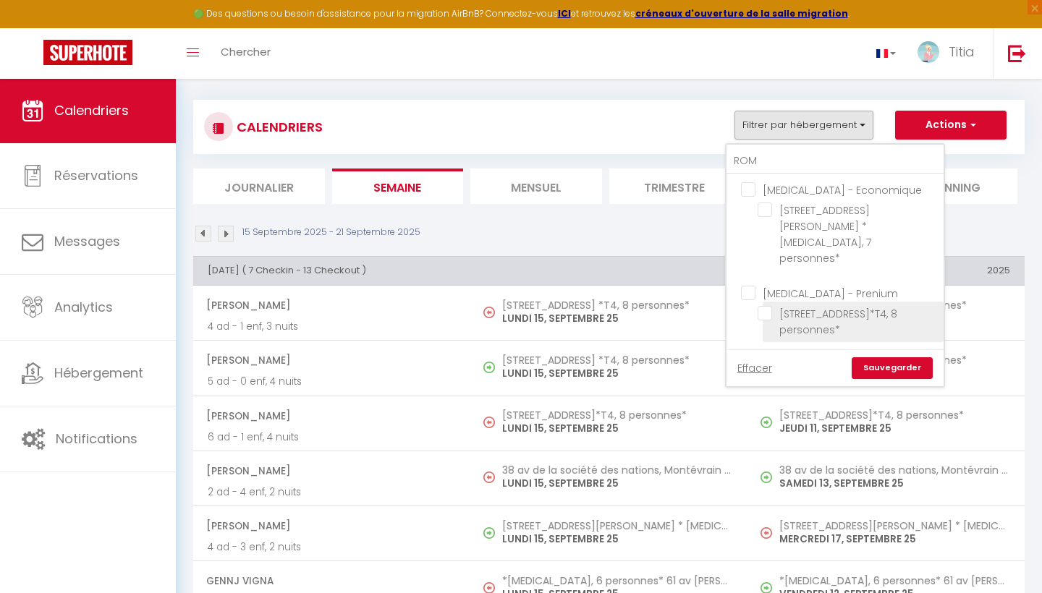
click at [769, 306] on input "[STREET_ADDRESS]*T4, 8 personnes*" at bounding box center [847, 313] width 181 height 14
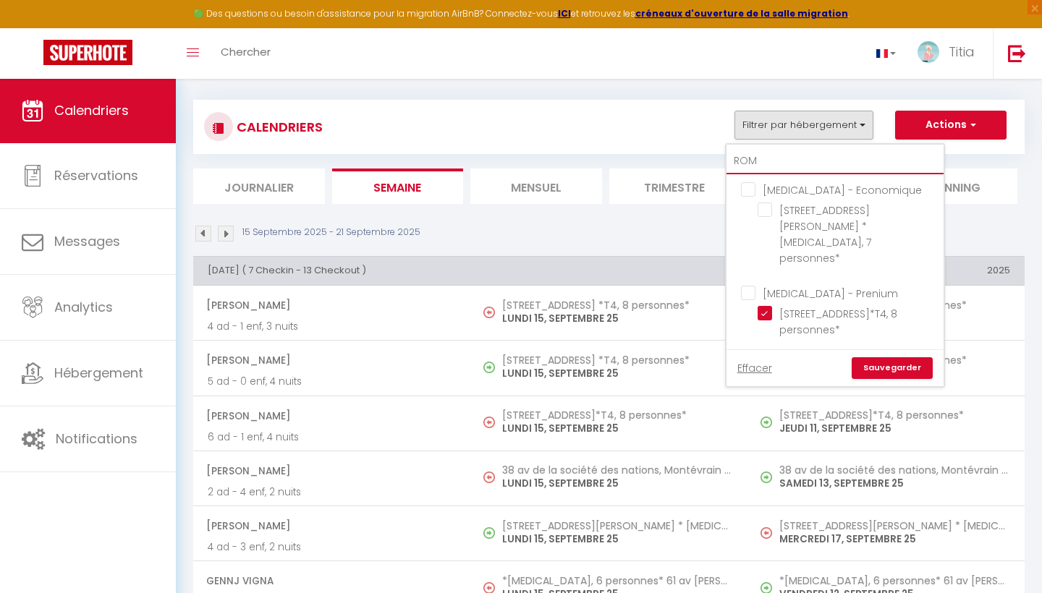
click at [776, 161] on input "ROM" at bounding box center [834, 161] width 217 height 26
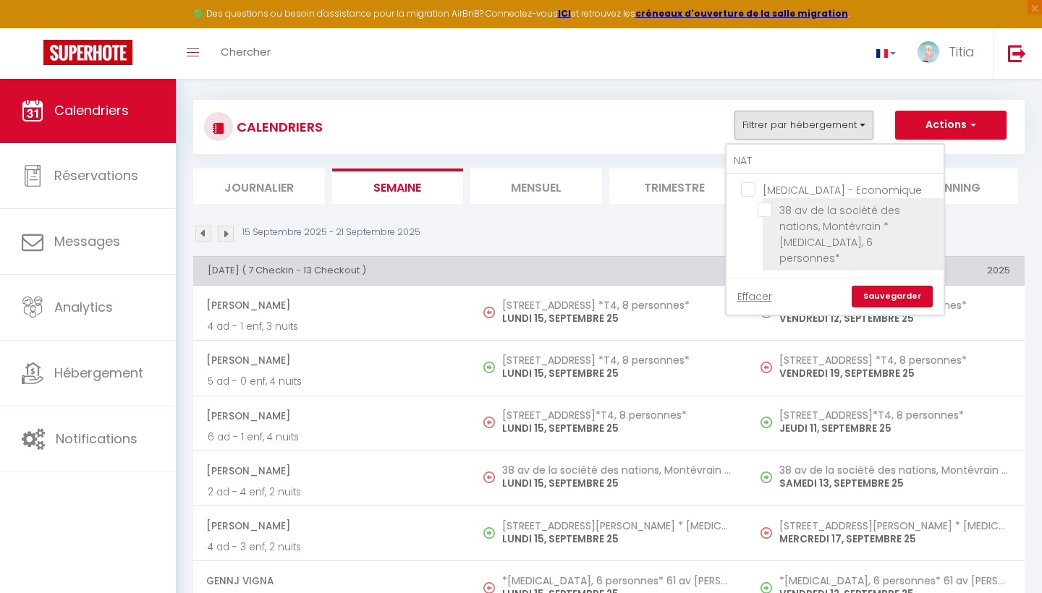
click at [769, 204] on input "38 av de la société des nations, Montévrain *[MEDICAL_DATA], 6 personnes*" at bounding box center [847, 210] width 181 height 14
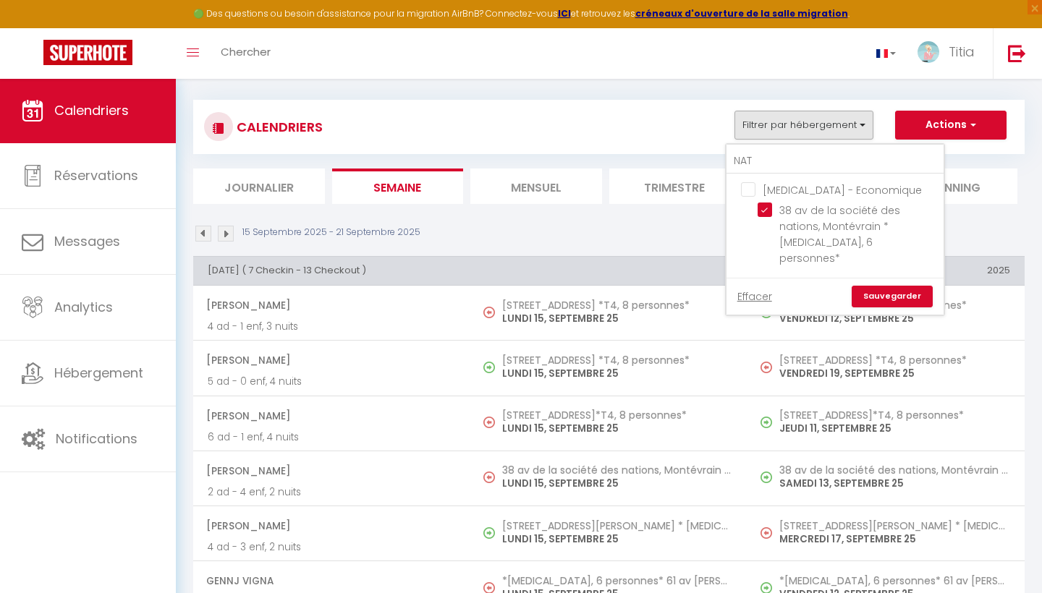
click at [766, 146] on div "NAT" at bounding box center [834, 160] width 217 height 30
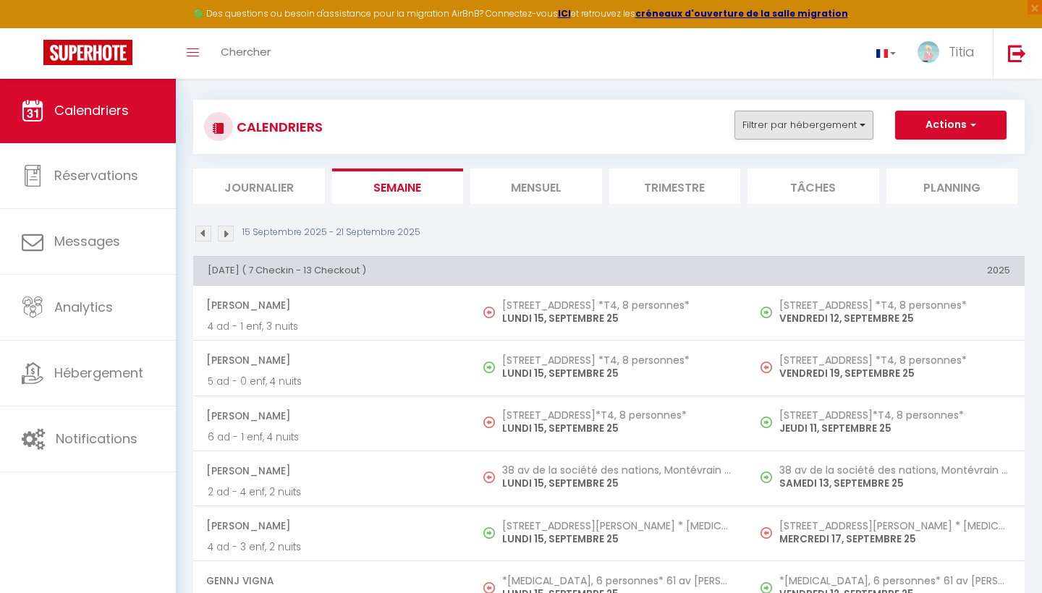
click at [763, 131] on button "Filtrer par hébergement" at bounding box center [803, 125] width 139 height 29
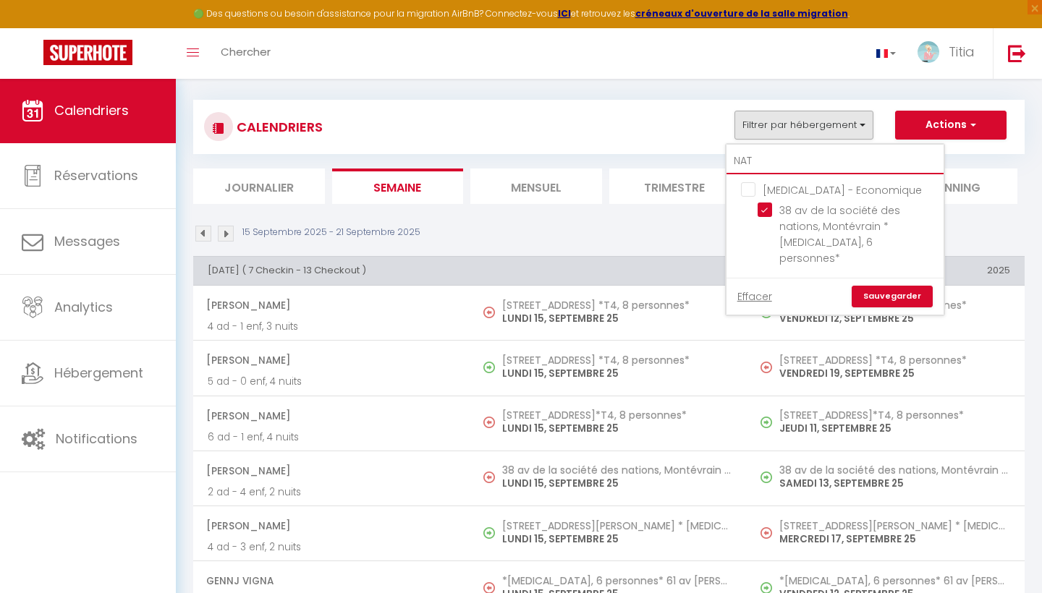
click at [770, 155] on input "NAT" at bounding box center [834, 161] width 217 height 26
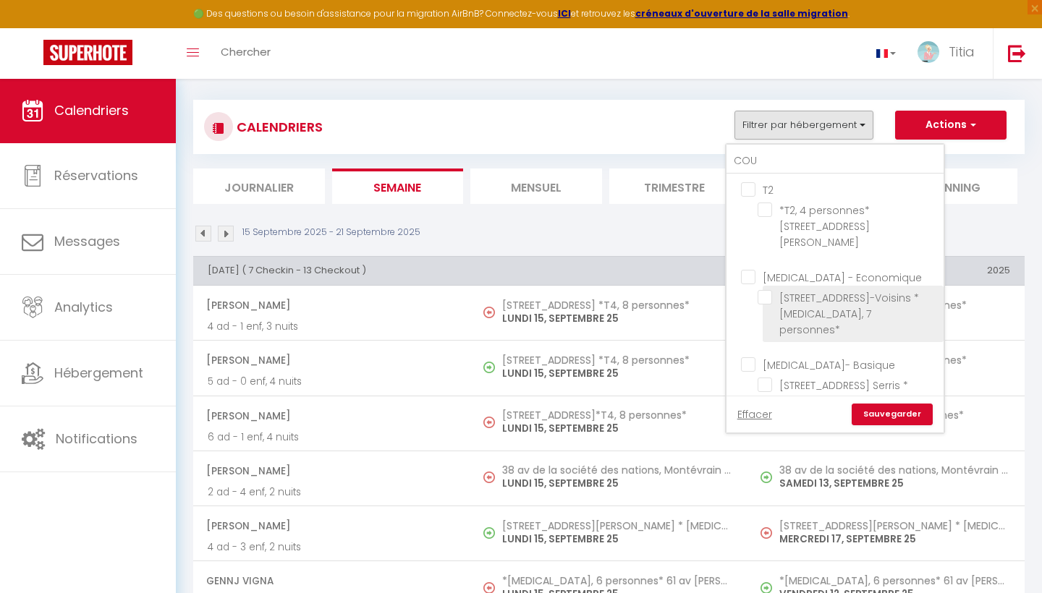
click at [768, 290] on input "[STREET_ADDRESS]-Voisins *[MEDICAL_DATA], 7 personnes*" at bounding box center [847, 297] width 181 height 14
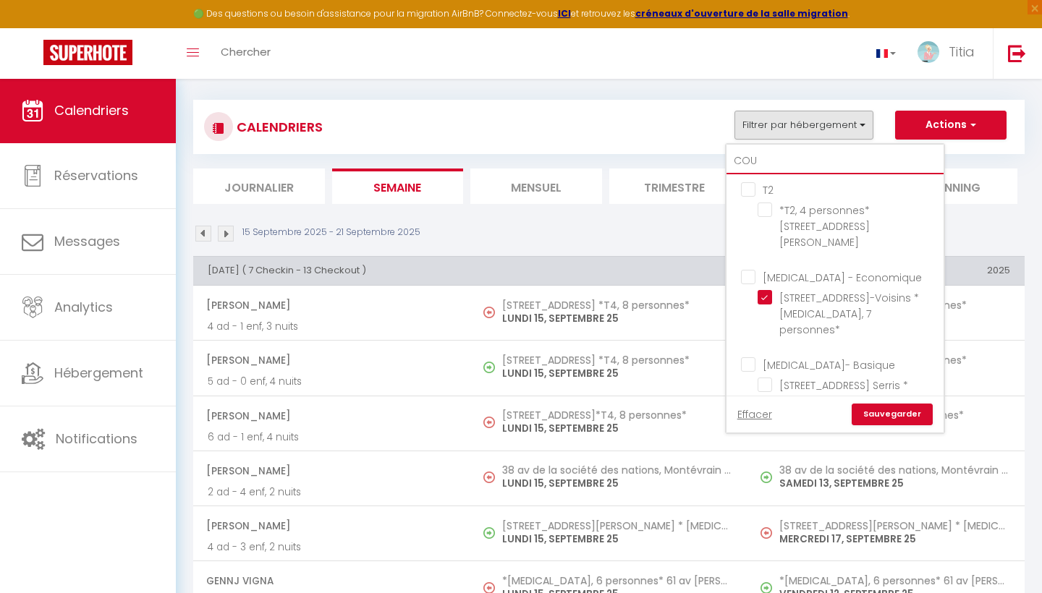
click at [767, 152] on input "COU" at bounding box center [834, 161] width 217 height 26
click at [759, 160] on input "COU" at bounding box center [834, 161] width 217 height 26
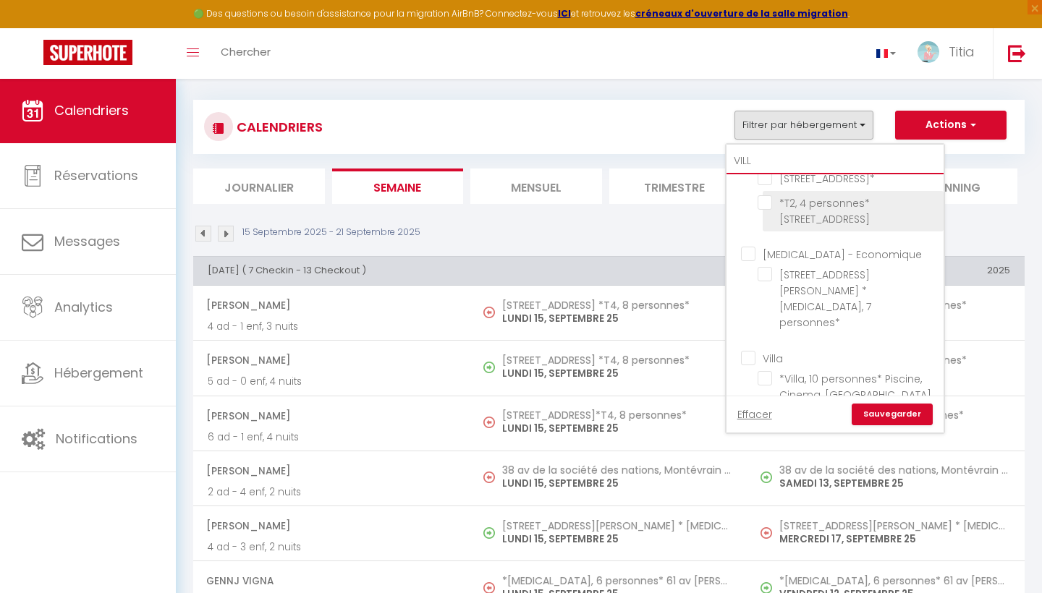
scroll to position [35, 0]
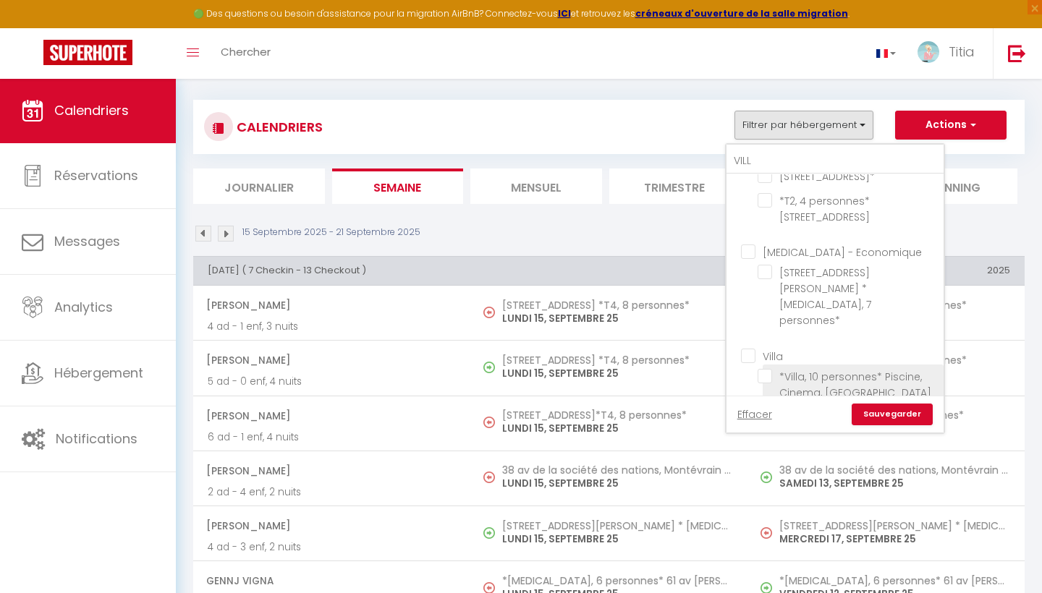
click at [770, 377] on input "*Villa, 10 personnes* Piscine, Cinema, [GEOGRAPHIC_DATA]" at bounding box center [847, 376] width 181 height 14
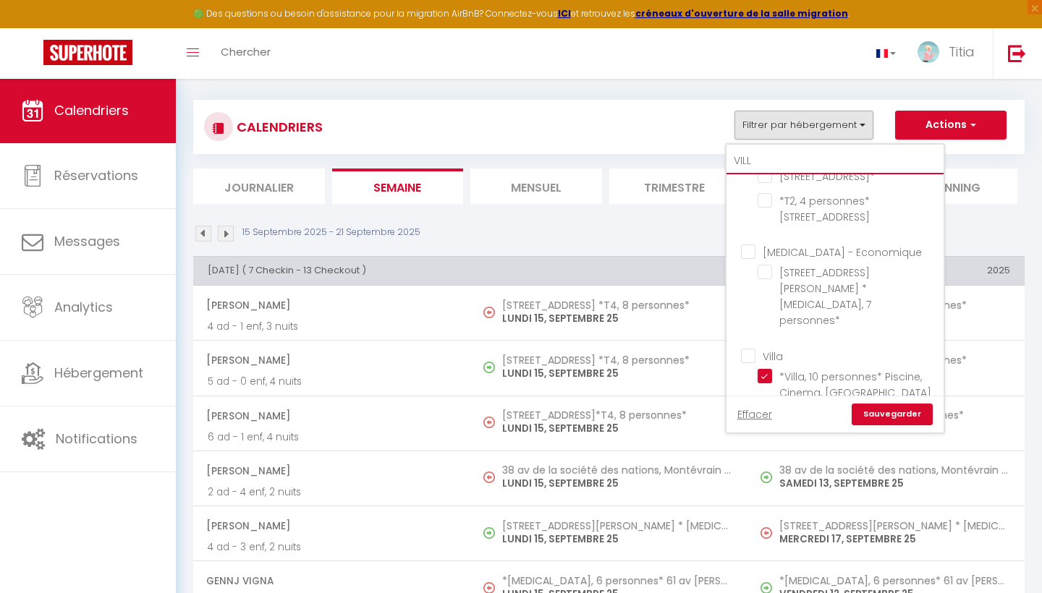
click at [791, 162] on input "VILL" at bounding box center [834, 161] width 217 height 26
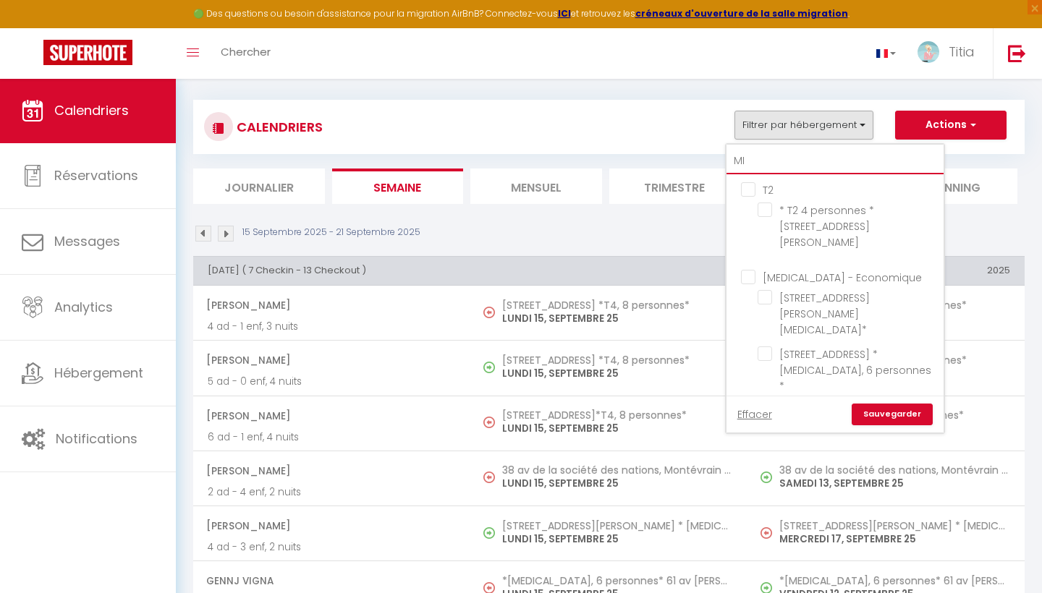
scroll to position [0, 0]
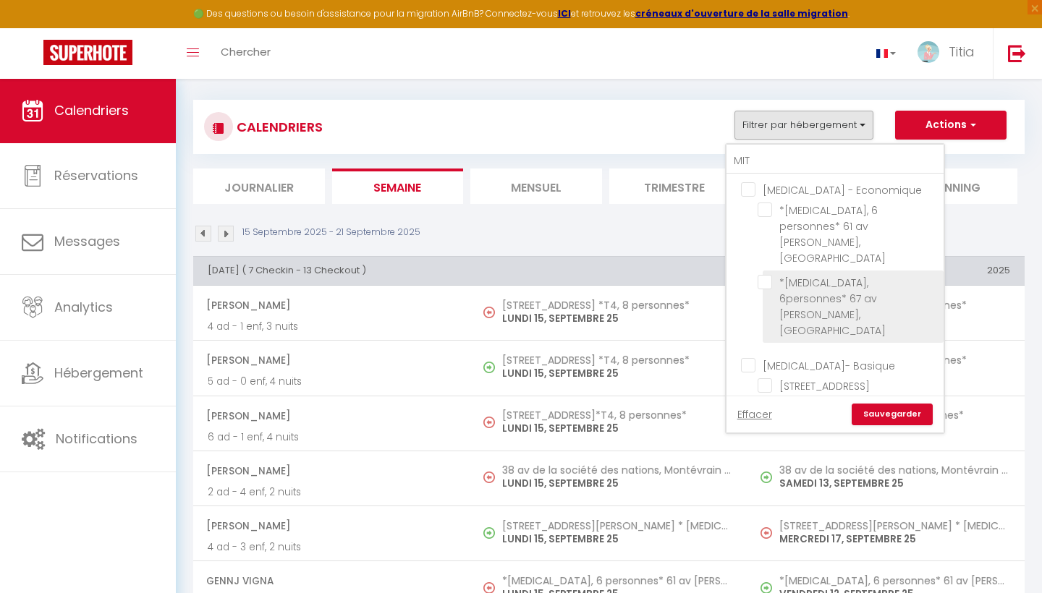
click at [768, 275] on input "*[MEDICAL_DATA], 6personnes* 67 av [PERSON_NAME], [GEOGRAPHIC_DATA]" at bounding box center [847, 282] width 181 height 14
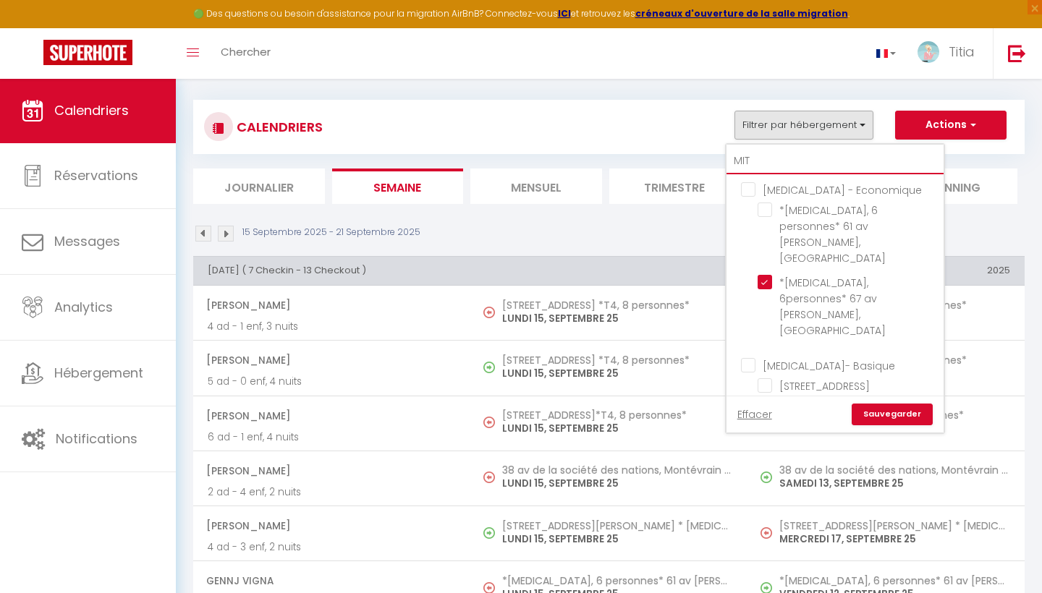
click at [770, 163] on input "MIT" at bounding box center [834, 161] width 217 height 26
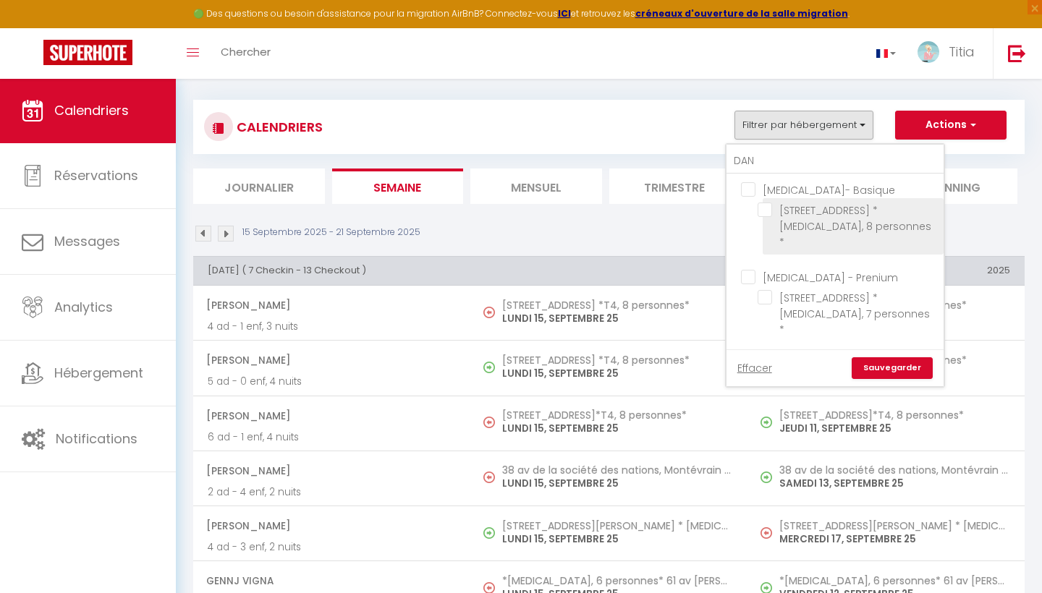
click at [768, 215] on input "[STREET_ADDRESS] * [MEDICAL_DATA], 8 personnes *" at bounding box center [847, 210] width 181 height 14
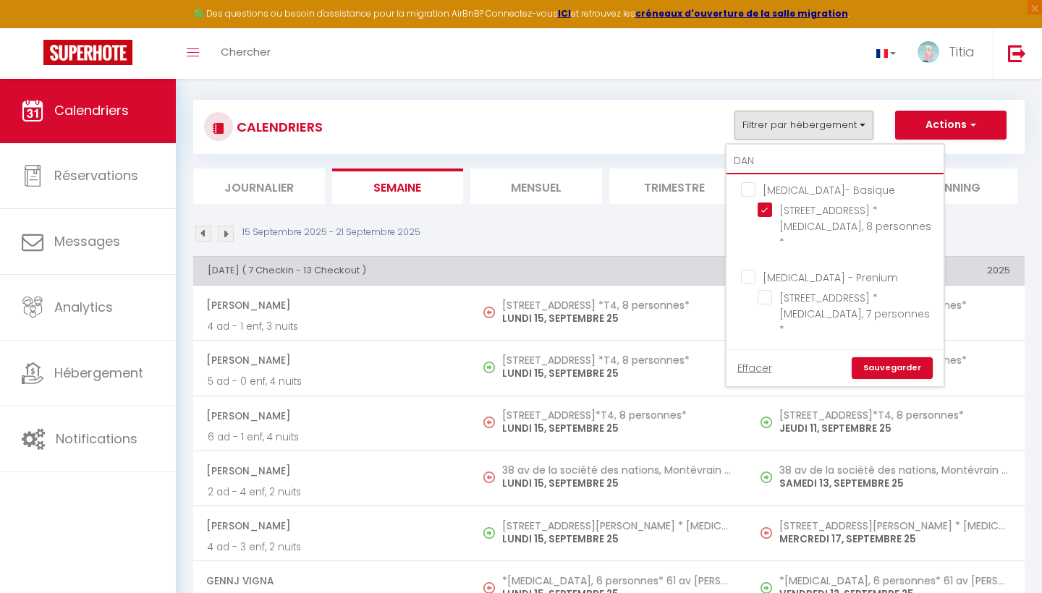
click at [789, 158] on input "DAN" at bounding box center [834, 161] width 217 height 26
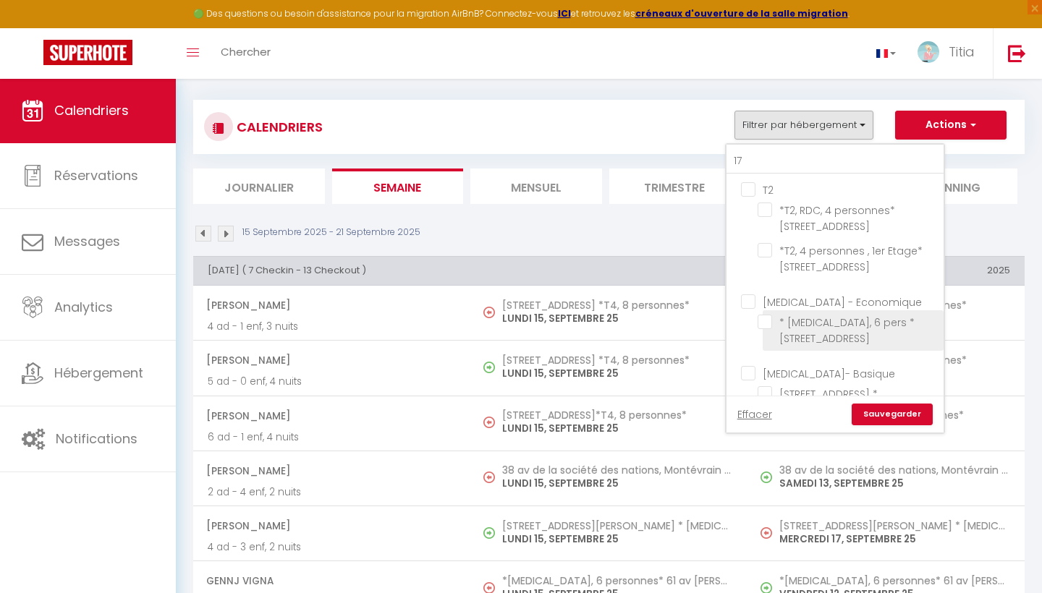
click at [765, 322] on input "* [MEDICAL_DATA], 6 pers * [STREET_ADDRESS]" at bounding box center [847, 322] width 181 height 14
click at [882, 412] on link "Sauvegarder" at bounding box center [891, 415] width 81 height 22
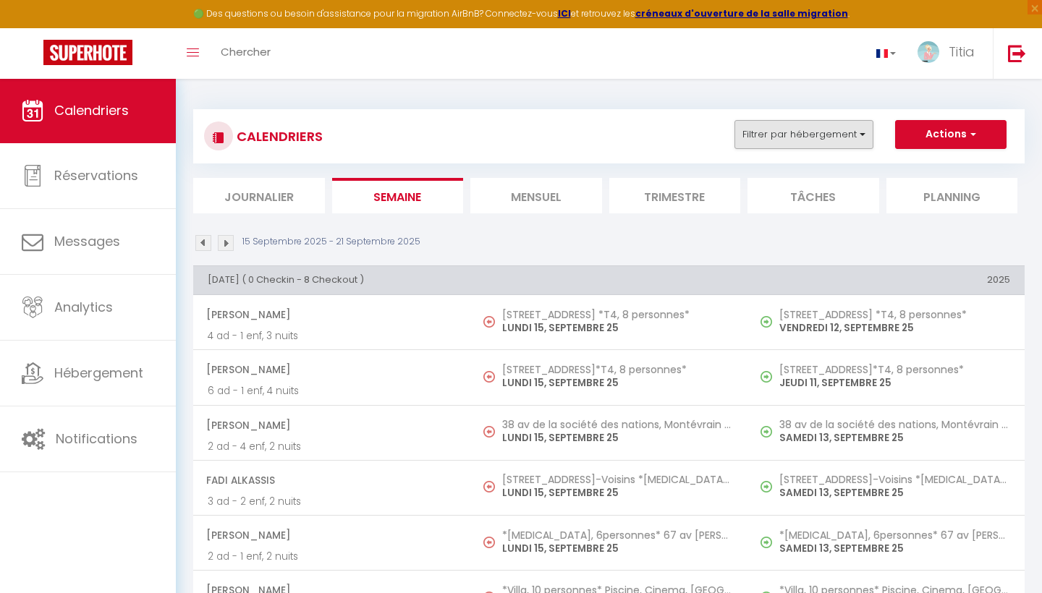
click at [859, 136] on button "Filtrer par hébergement" at bounding box center [803, 134] width 139 height 29
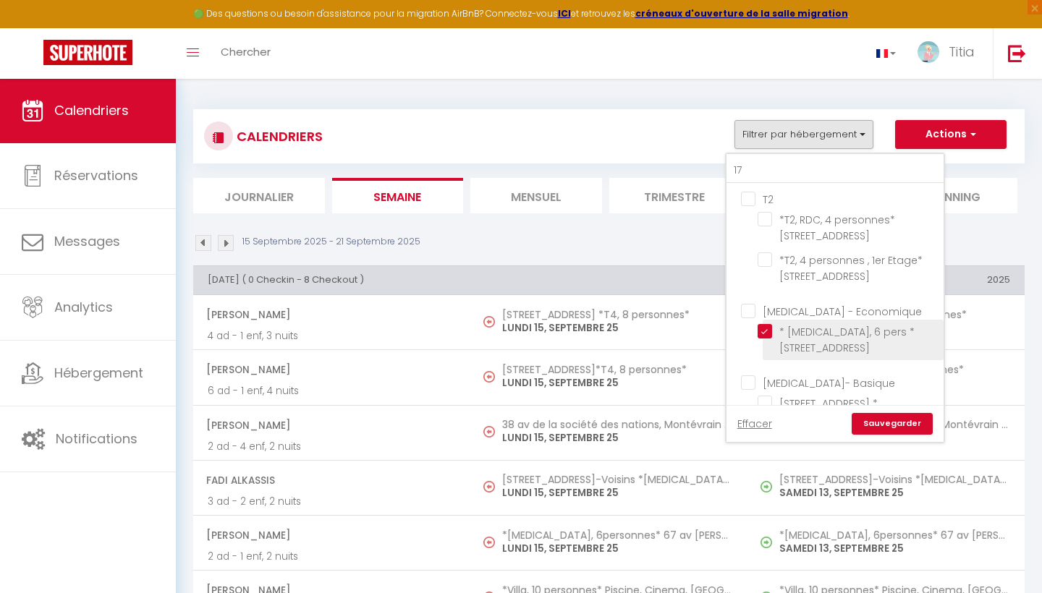
click at [768, 325] on input "* [MEDICAL_DATA], 6 pers * [STREET_ADDRESS]" at bounding box center [847, 331] width 181 height 14
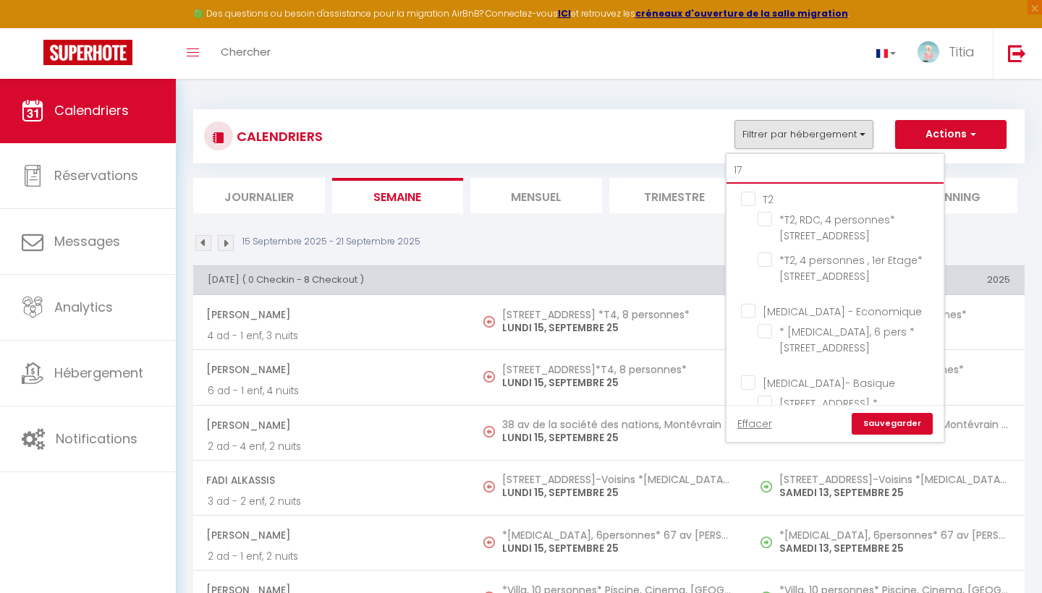
click at [763, 168] on input "17" at bounding box center [834, 171] width 217 height 26
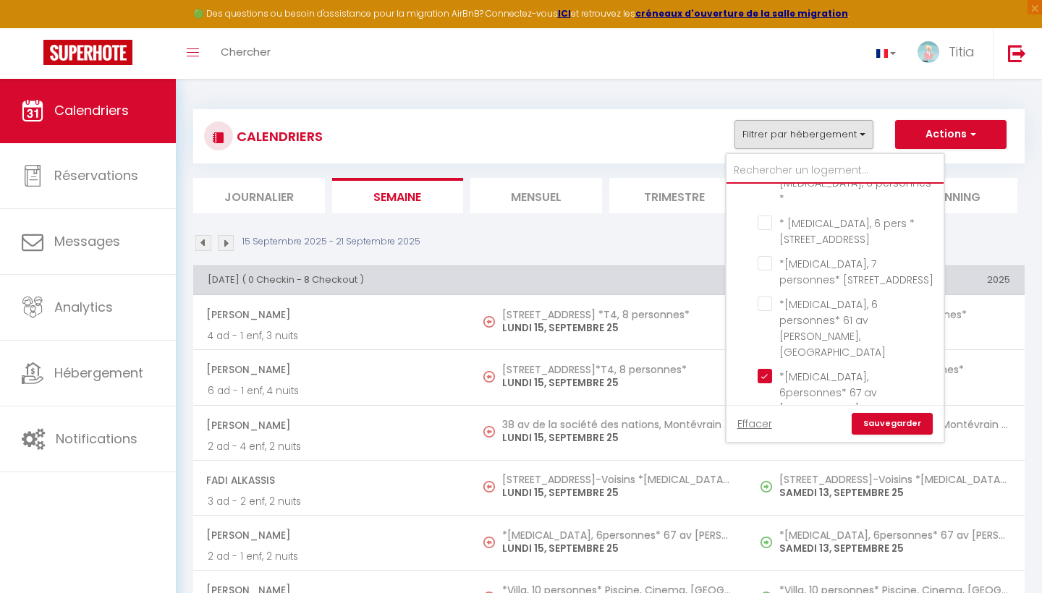
scroll to position [1000, 0]
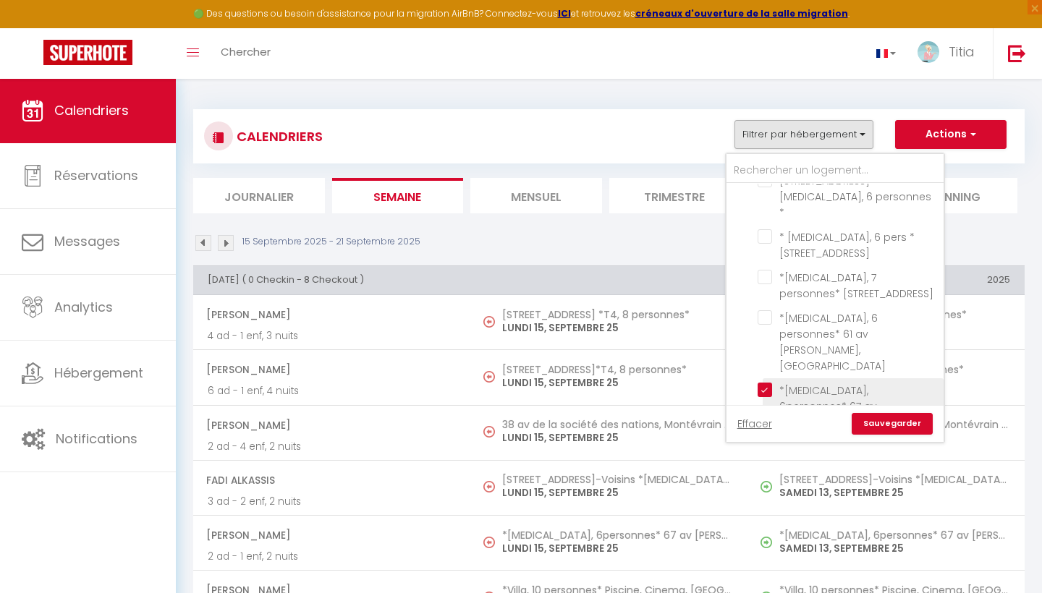
click at [769, 383] on input "*[MEDICAL_DATA], 6personnes* 67 av [PERSON_NAME], [GEOGRAPHIC_DATA]" at bounding box center [847, 390] width 181 height 14
click at [765, 455] on input "38 av de la société des nations, Montévrain *[MEDICAL_DATA], 6 personnes*" at bounding box center [847, 462] width 181 height 14
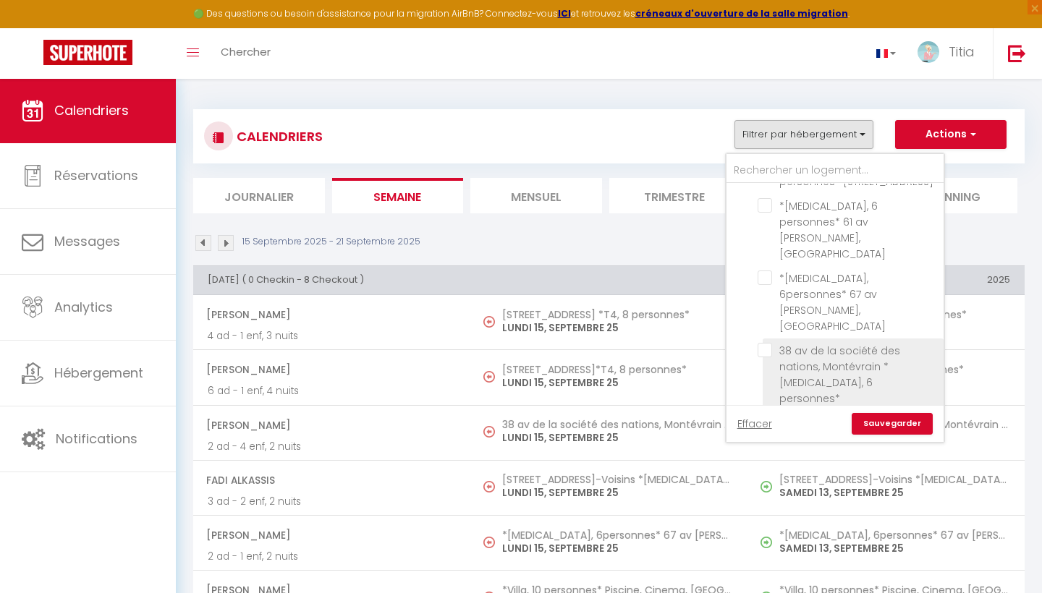
scroll to position [1116, 0]
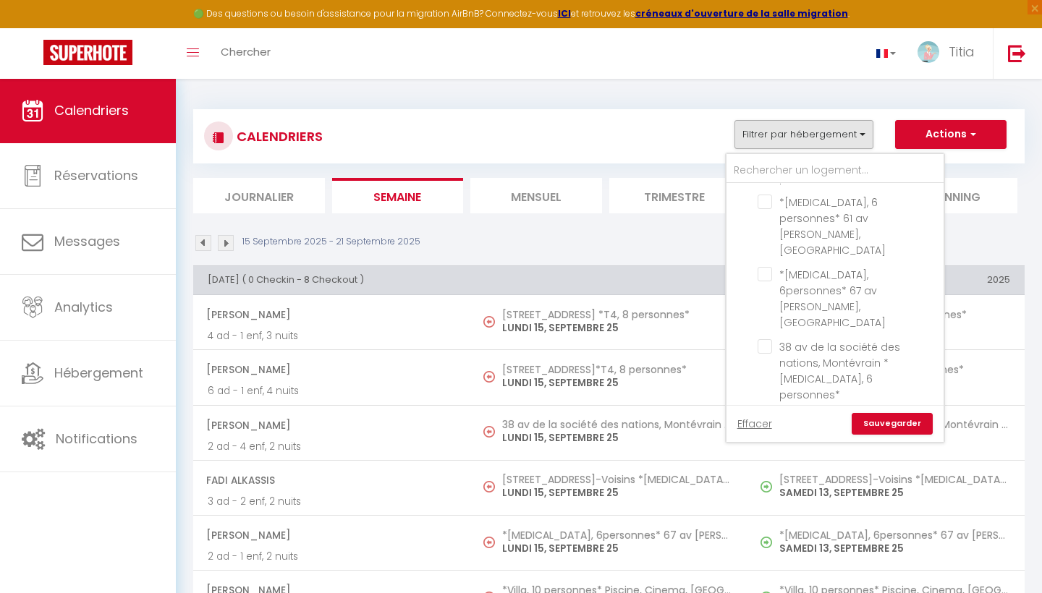
click at [770, 464] on li "[STREET_ADDRESS]-Voisins *[MEDICAL_DATA], 7 personnes*" at bounding box center [853, 492] width 181 height 56
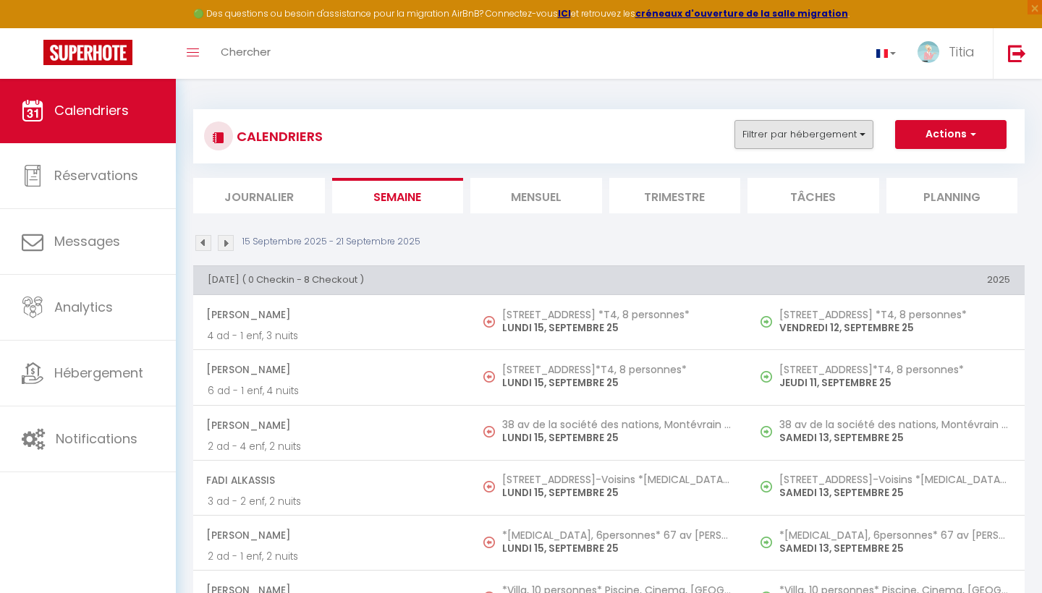
click at [804, 148] on button "Filtrer par hébergement" at bounding box center [803, 134] width 139 height 29
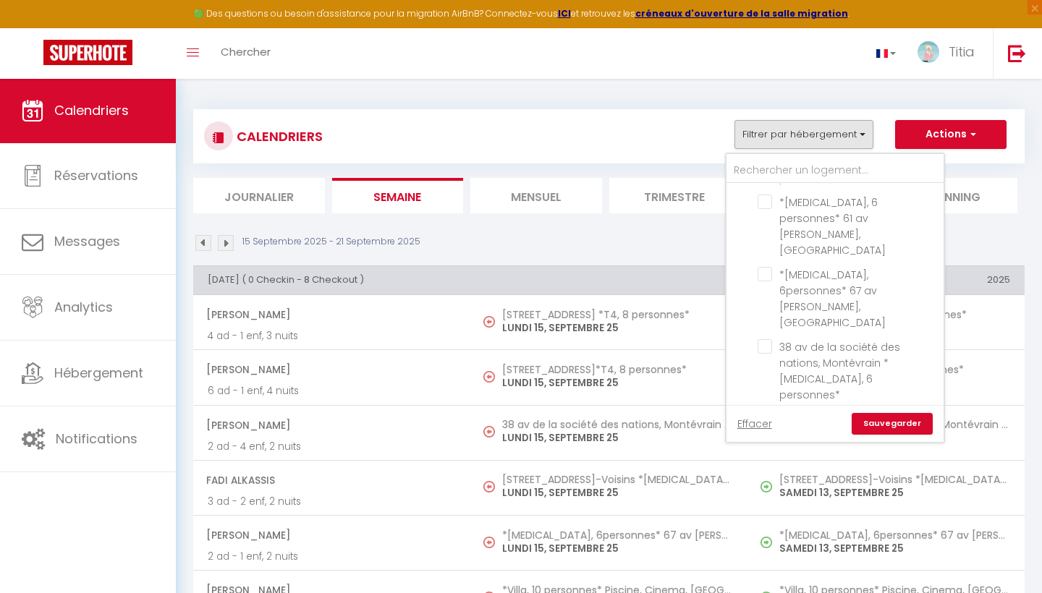
click at [770, 468] on input "[STREET_ADDRESS]-Voisins *[MEDICAL_DATA], 7 personnes*" at bounding box center [847, 475] width 181 height 14
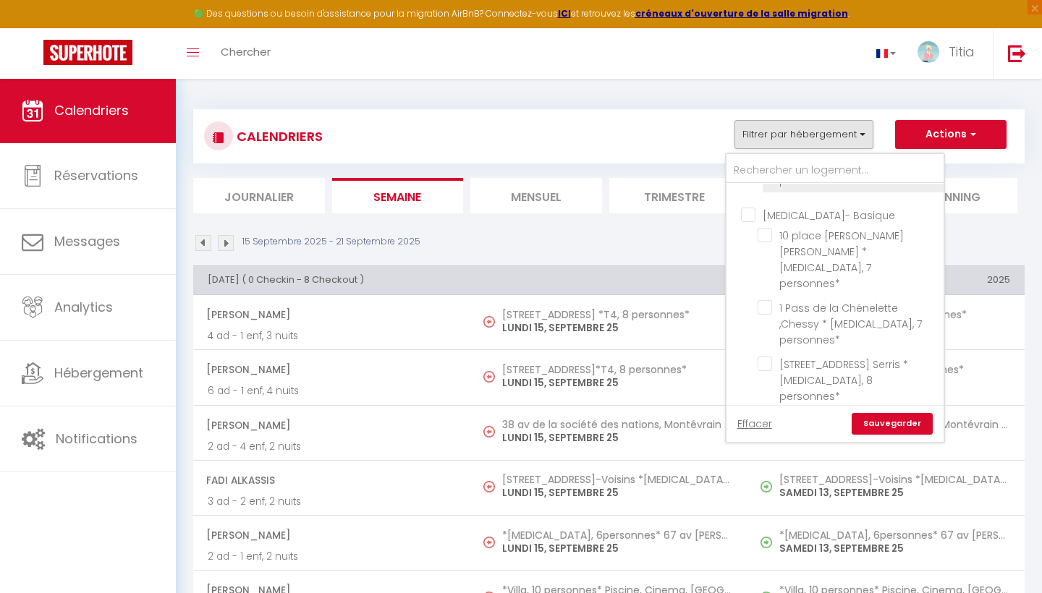
scroll to position [1447, 0]
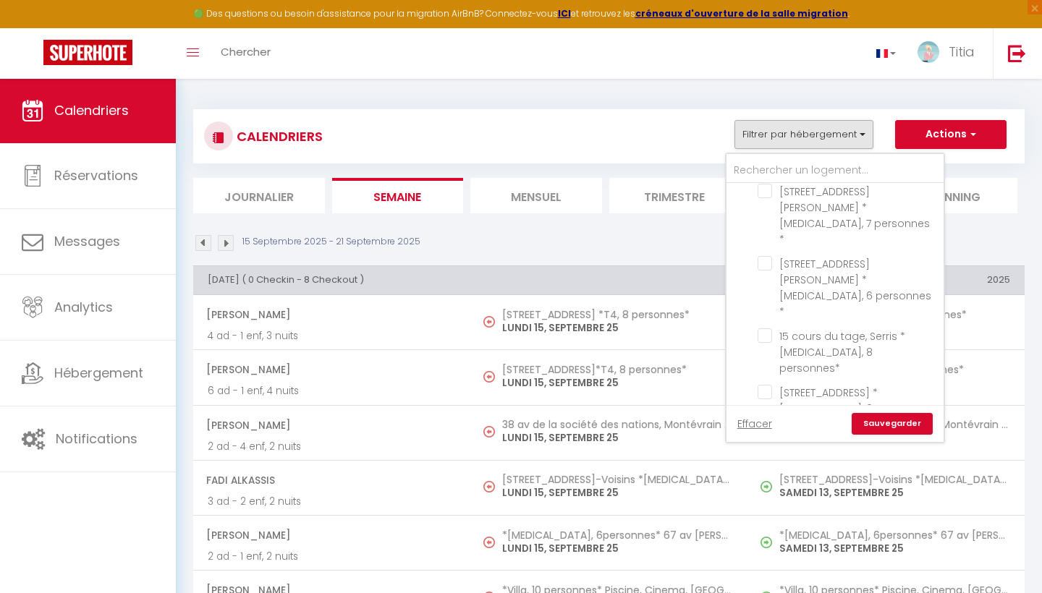
scroll to position [2056, 0]
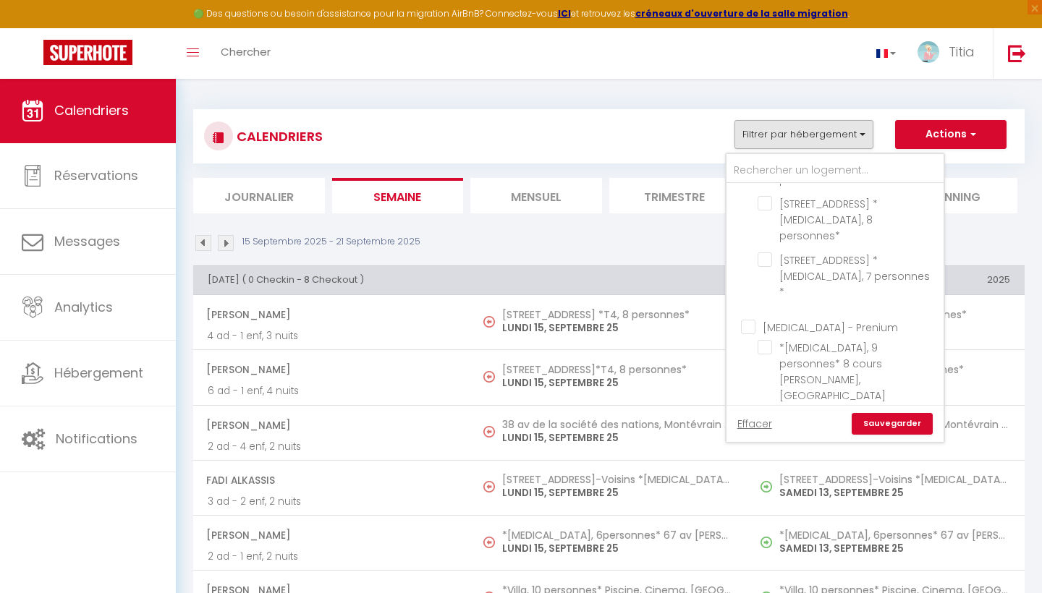
scroll to position [2393, 0]
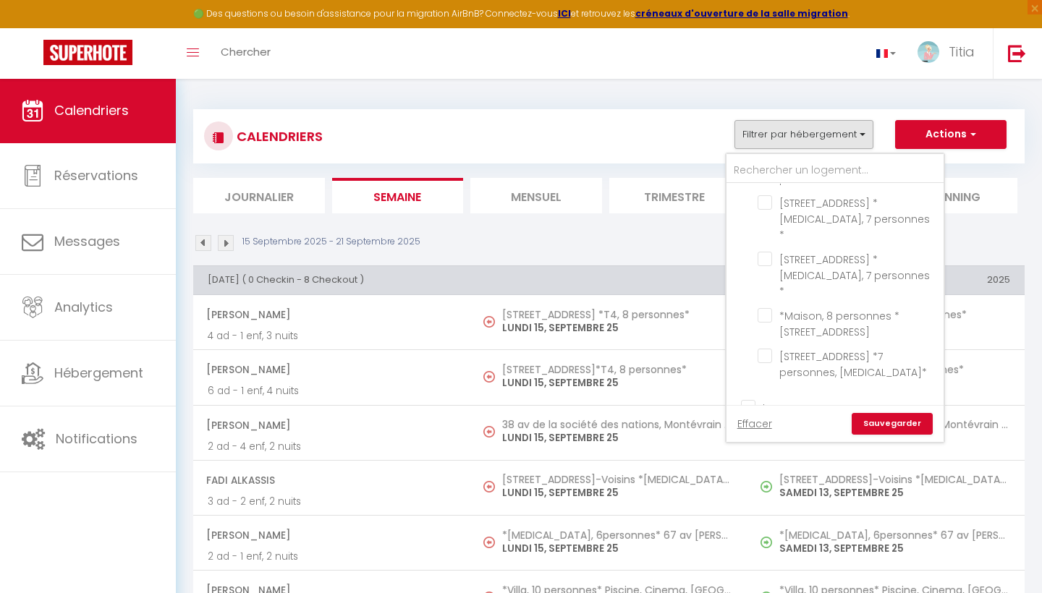
scroll to position [2651, 0]
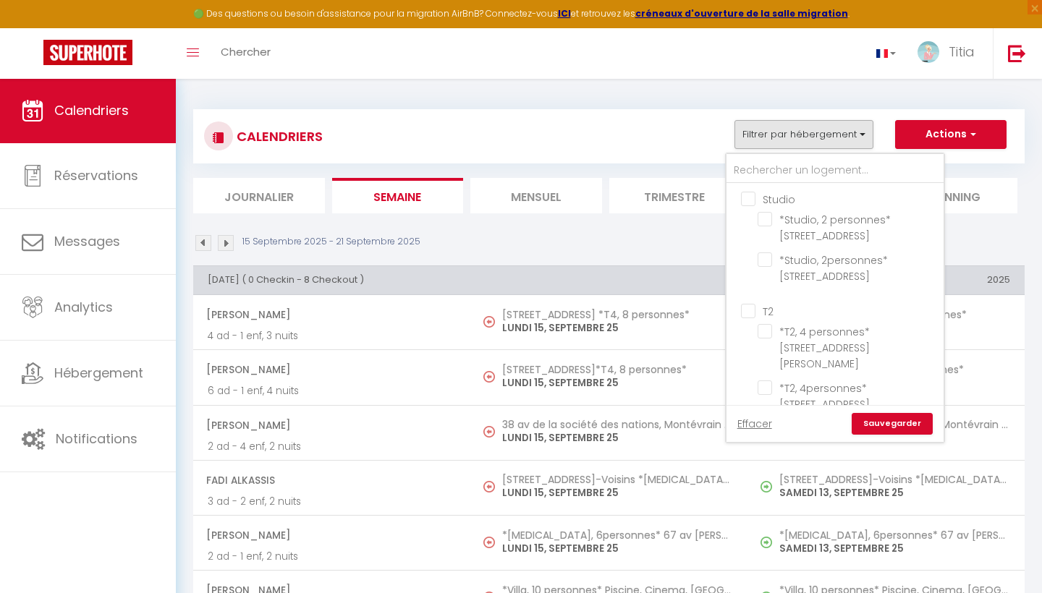
scroll to position [0, 0]
click at [759, 179] on input "text" at bounding box center [834, 171] width 217 height 26
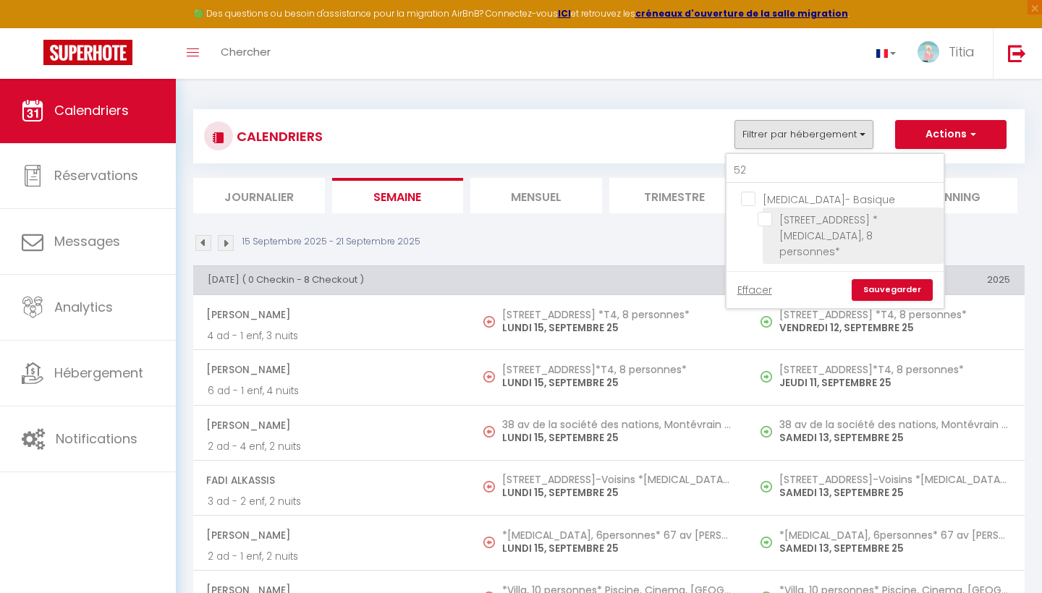
click at [763, 218] on input "[STREET_ADDRESS] * [MEDICAL_DATA], 8 personnes*" at bounding box center [847, 219] width 181 height 14
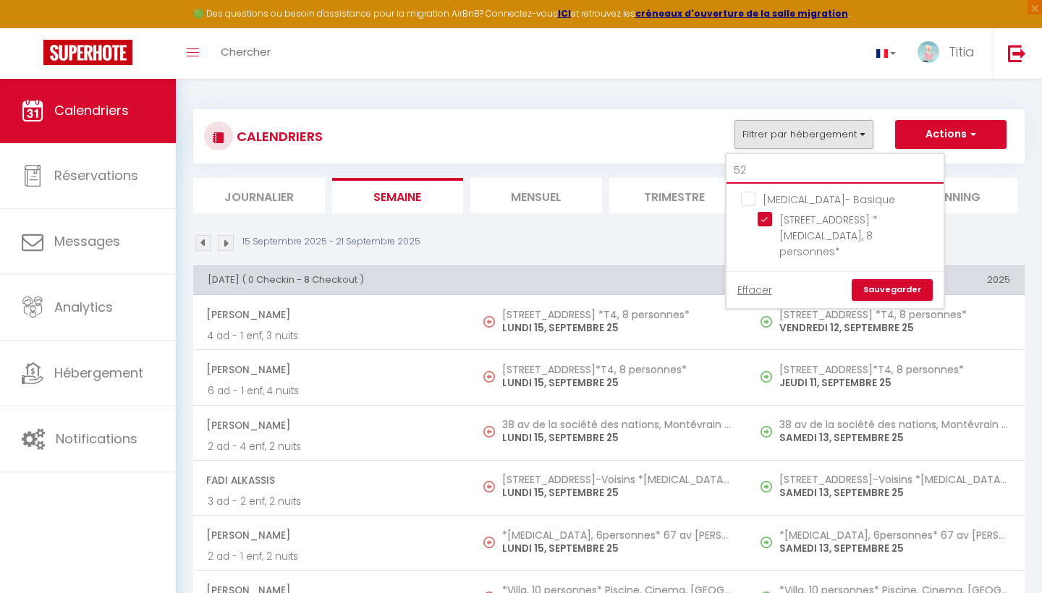
click at [803, 169] on input "52" at bounding box center [834, 171] width 217 height 26
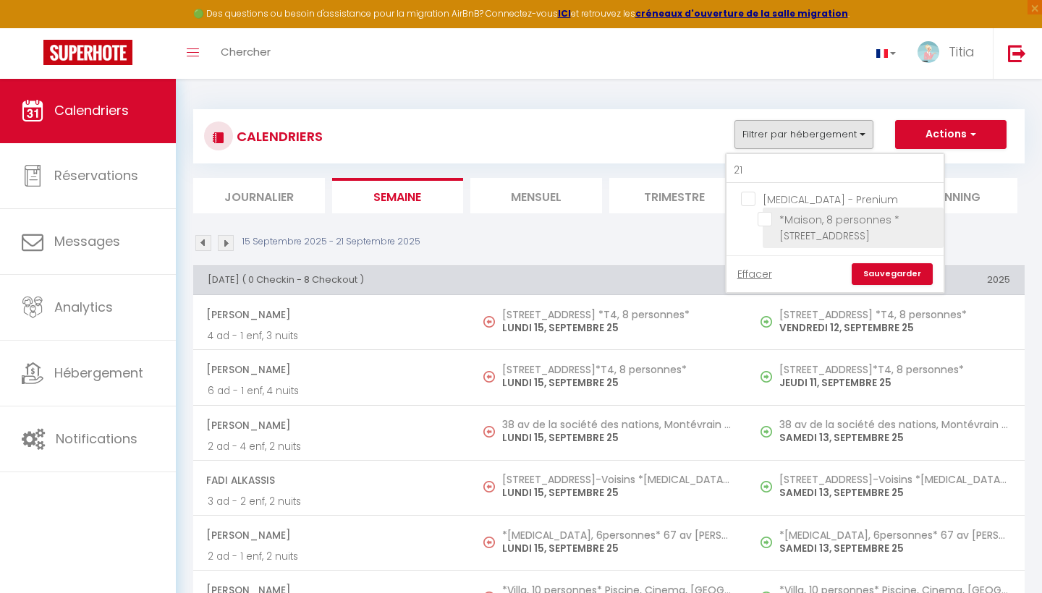
click at [766, 219] on input "*Maison, 8 personnes * [STREET_ADDRESS]" at bounding box center [847, 219] width 181 height 14
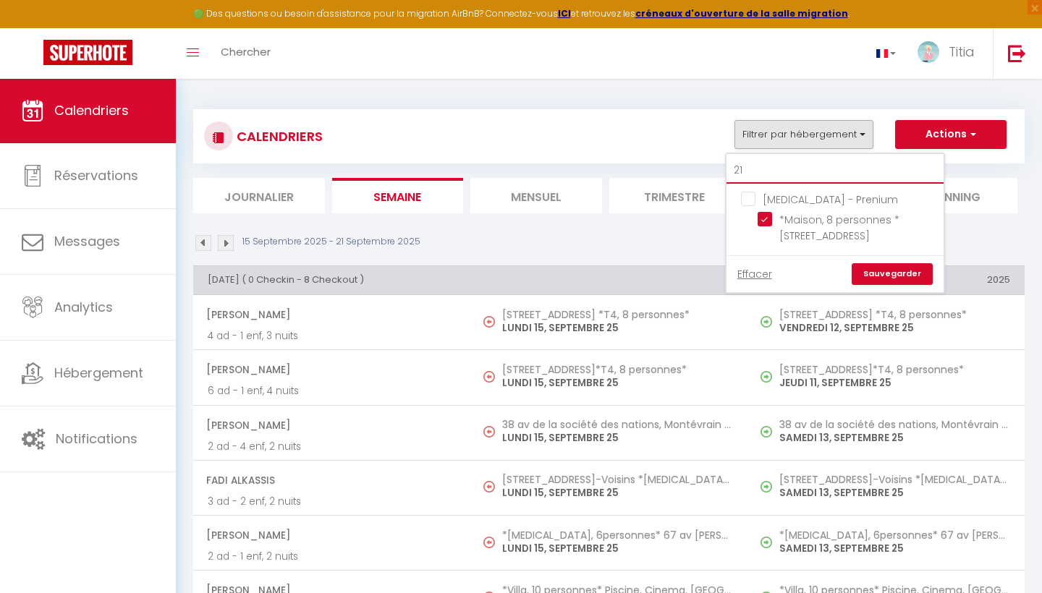
click at [794, 171] on input "21" at bounding box center [834, 171] width 217 height 26
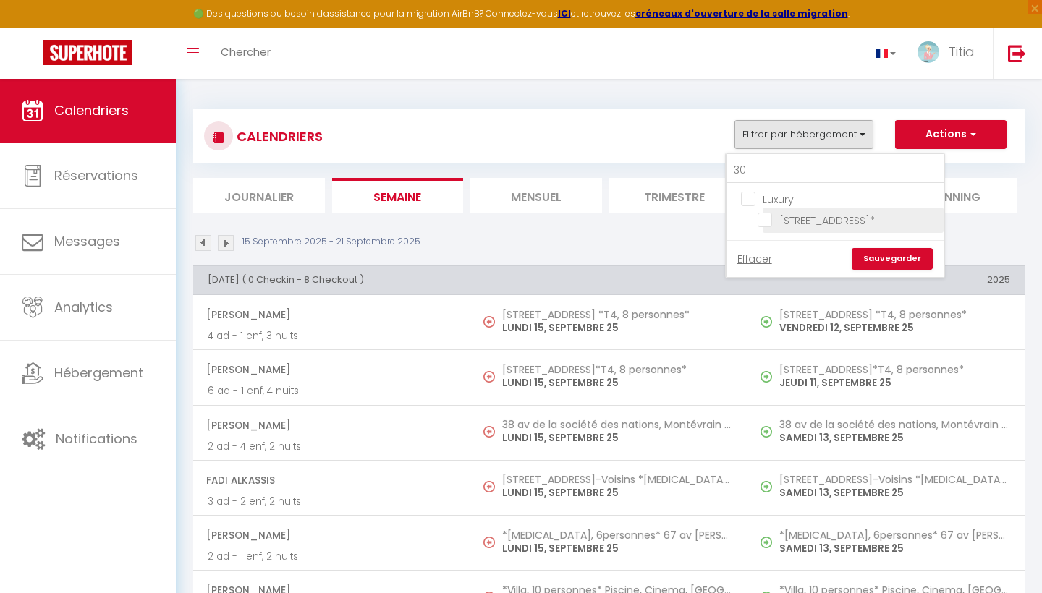
click at [764, 215] on input "[STREET_ADDRESS]*" at bounding box center [847, 219] width 181 height 14
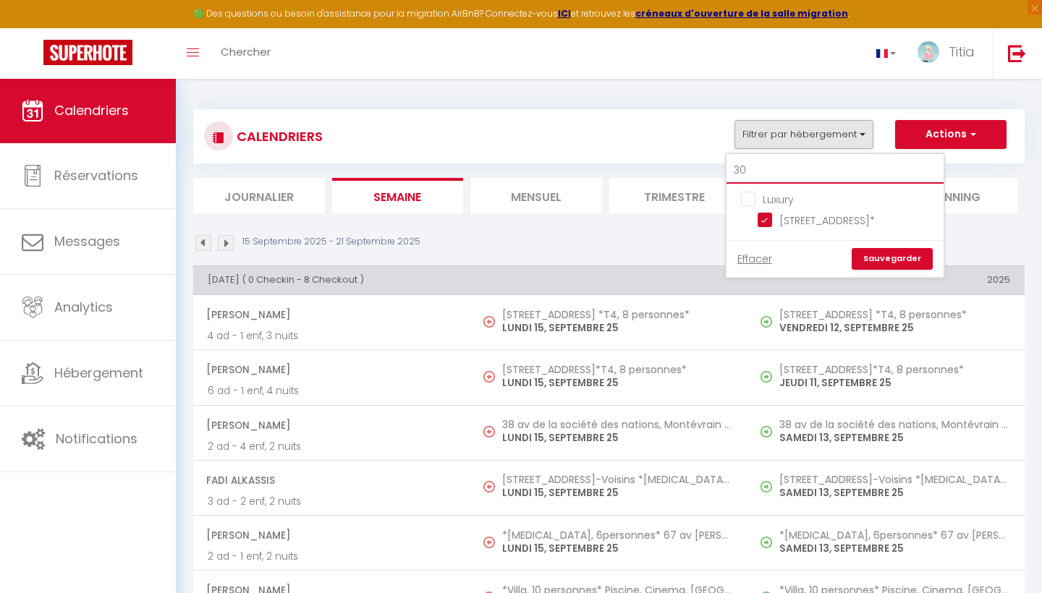
click at [760, 167] on input "30" at bounding box center [834, 171] width 217 height 26
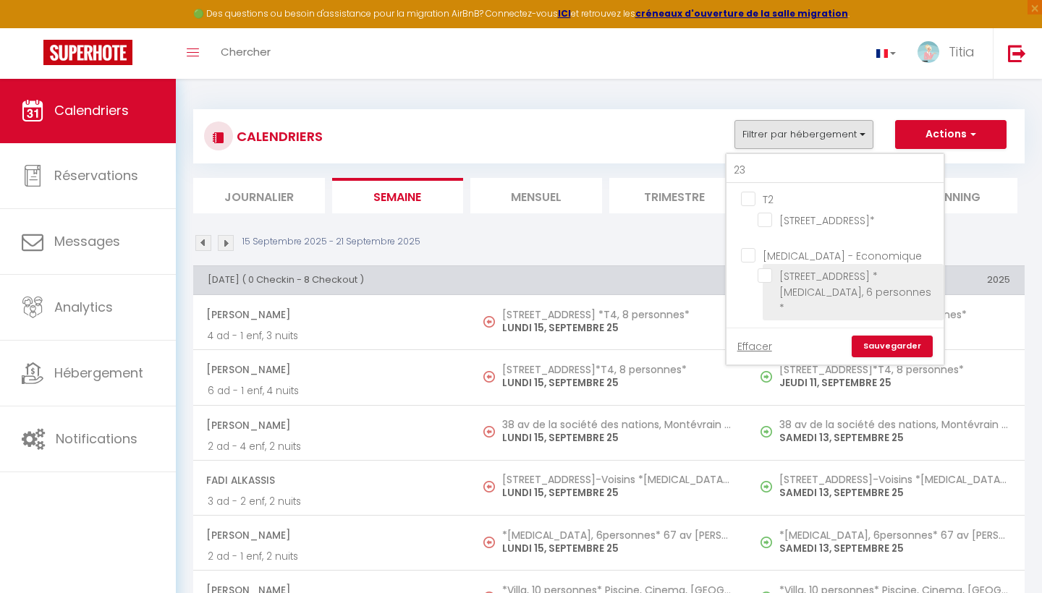
click at [765, 283] on input "[STREET_ADDRESS] * [MEDICAL_DATA], 6 personnes *" at bounding box center [847, 275] width 181 height 14
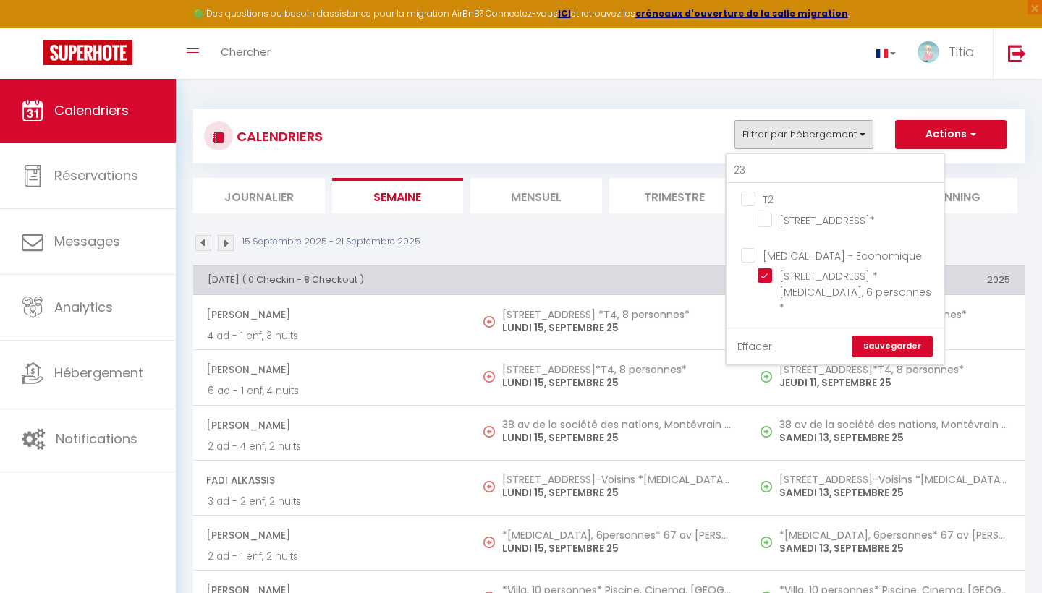
click at [901, 344] on link "Sauvegarder" at bounding box center [891, 347] width 81 height 22
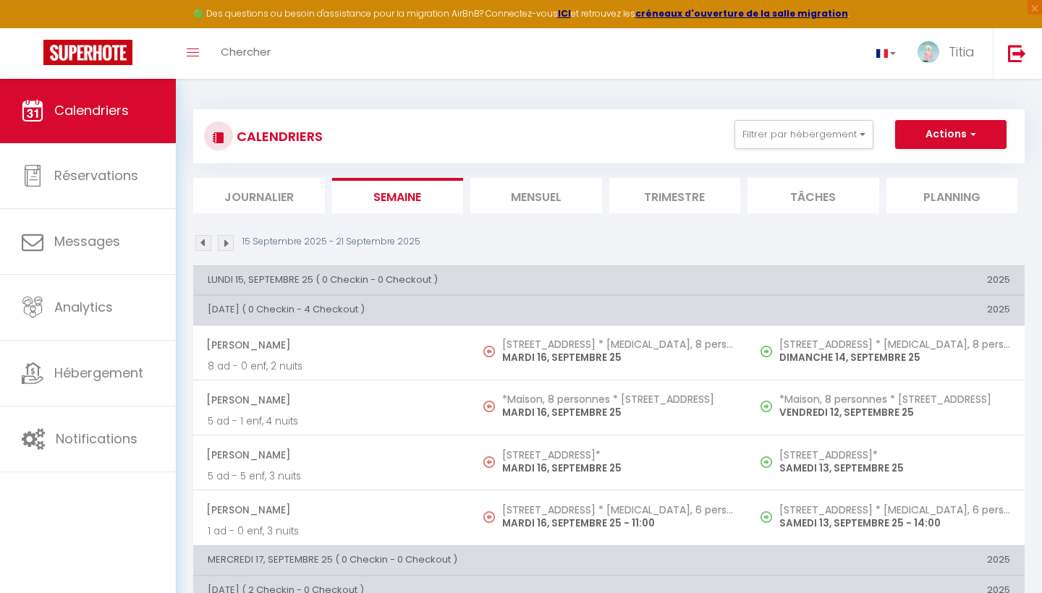
click at [901, 344] on h5 "[STREET_ADDRESS] * [MEDICAL_DATA], 8 personnes*" at bounding box center [894, 345] width 231 height 12
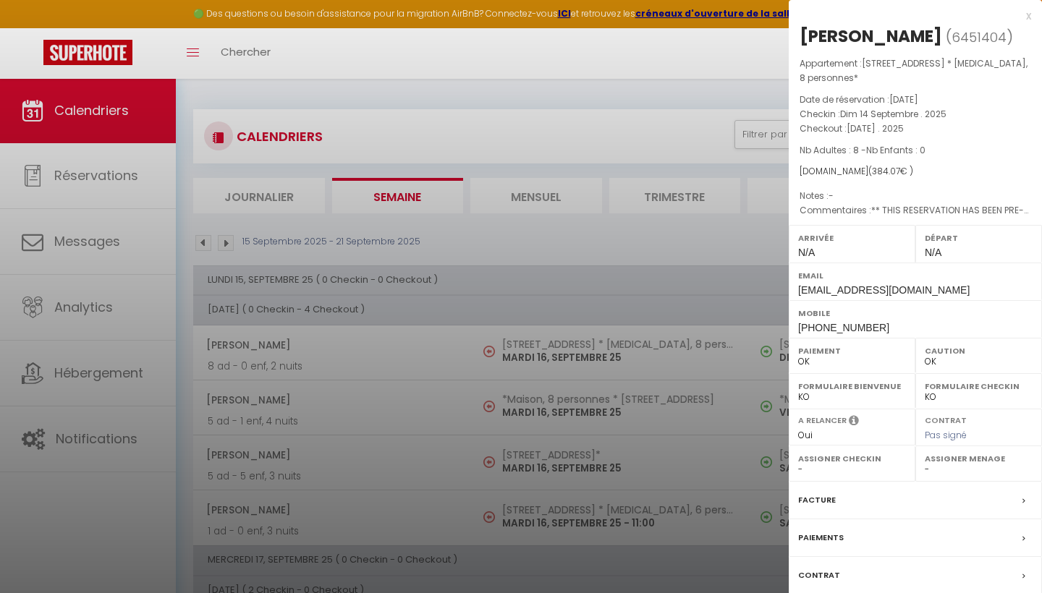
click at [507, 464] on div at bounding box center [521, 296] width 1042 height 593
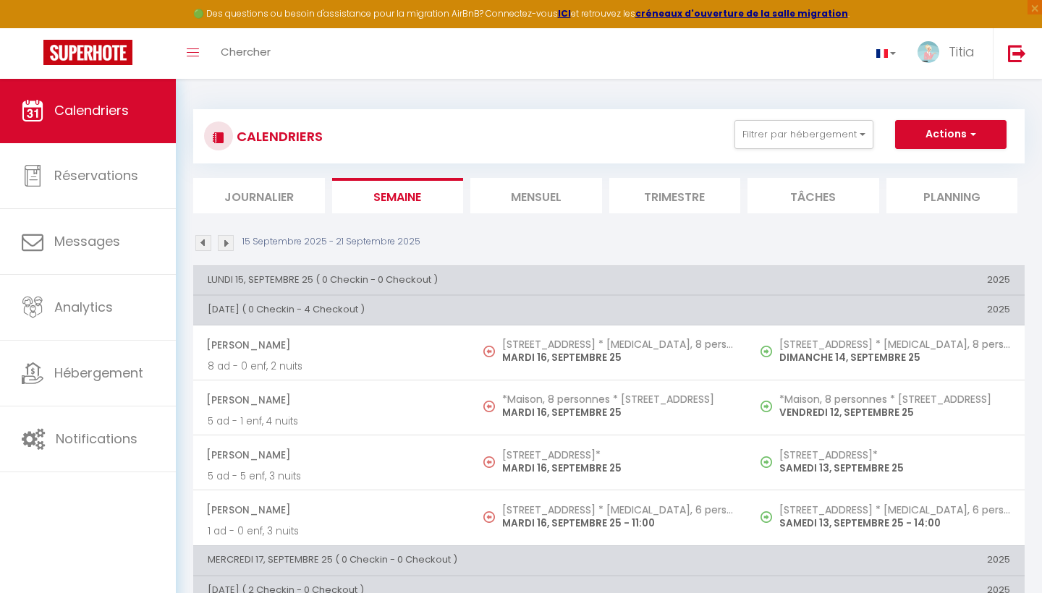
click at [226, 239] on img at bounding box center [226, 243] width 16 height 16
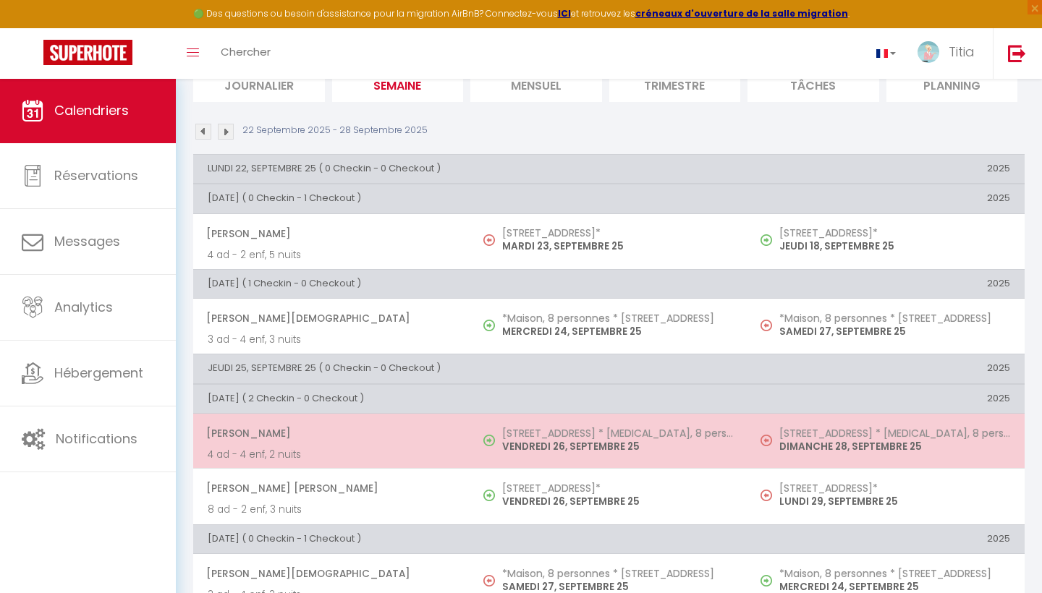
scroll to position [133, 0]
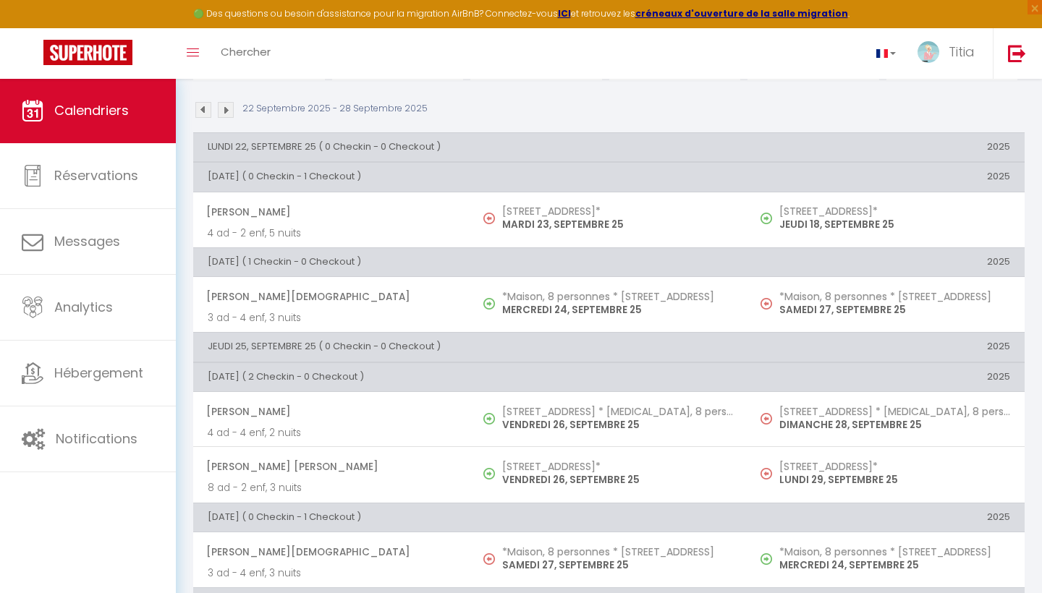
click at [201, 102] on img at bounding box center [203, 110] width 16 height 16
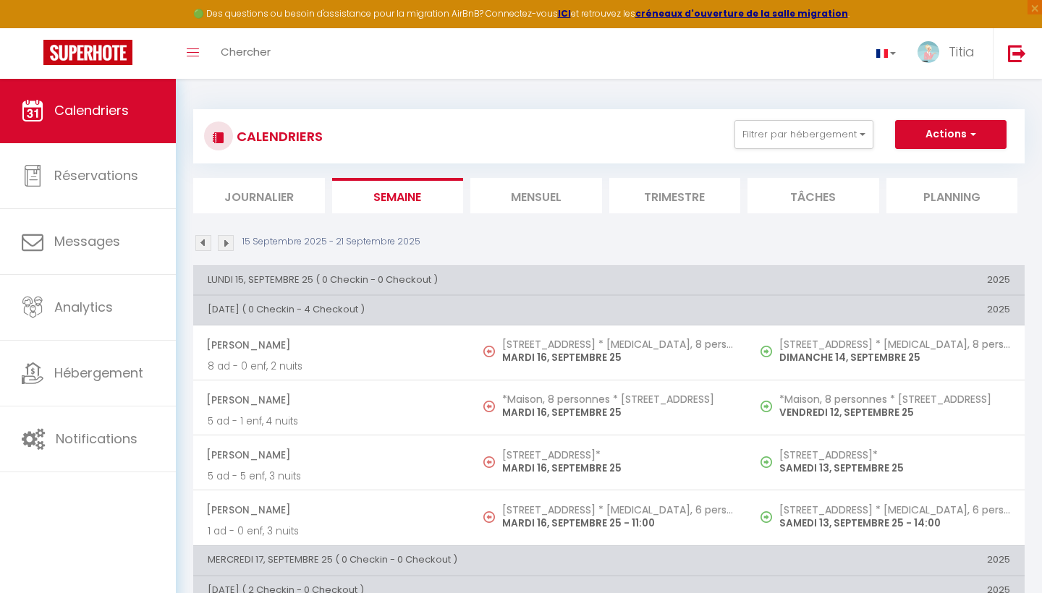
scroll to position [0, 0]
click at [205, 239] on img at bounding box center [203, 243] width 16 height 16
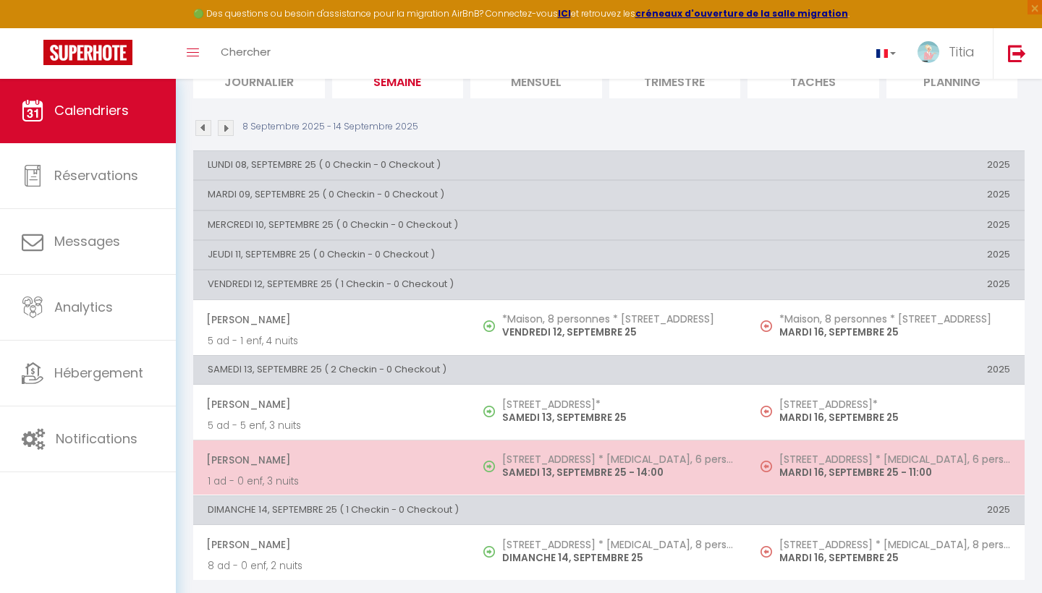
scroll to position [114, 0]
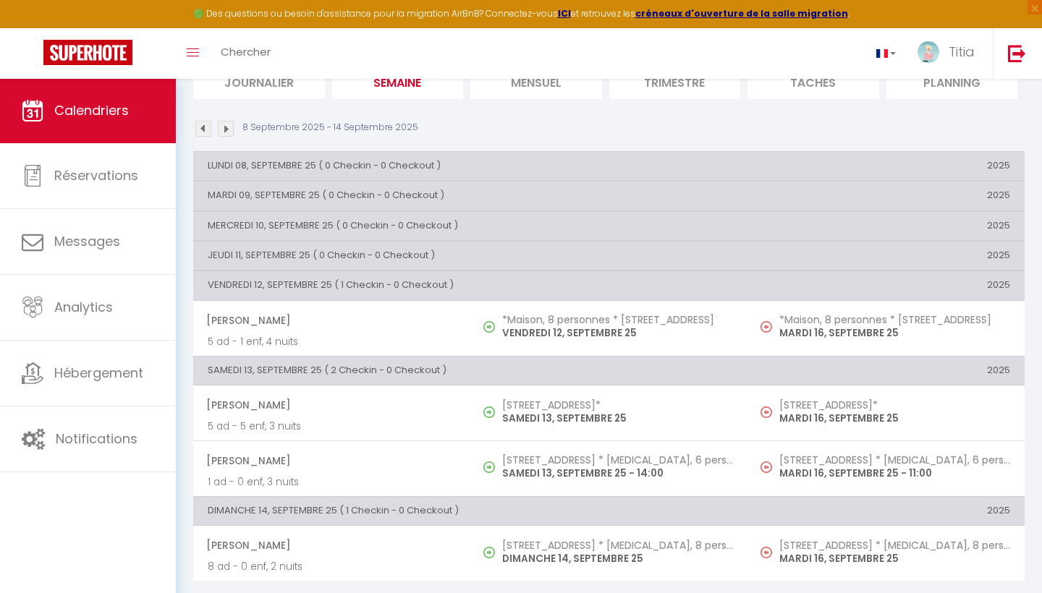
click at [225, 124] on img at bounding box center [226, 129] width 16 height 16
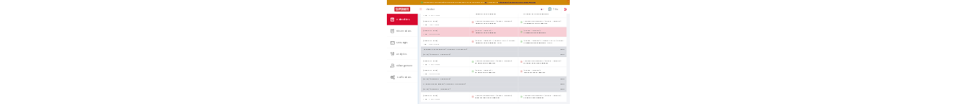
scroll to position [279, 0]
